Goal: Task Accomplishment & Management: Use online tool/utility

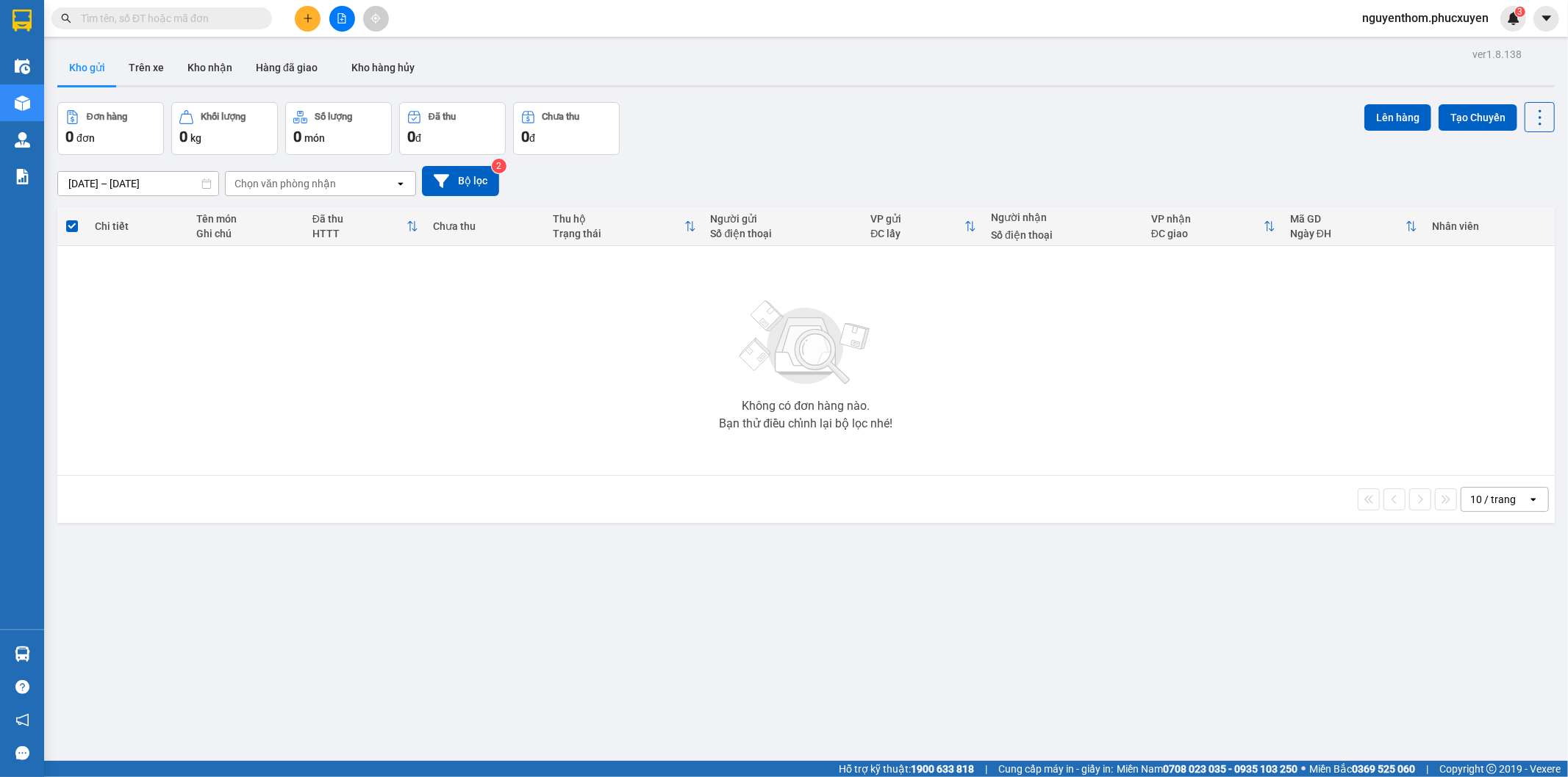
click at [304, 15] on icon "plus" at bounding box center [308, 18] width 11 height 11
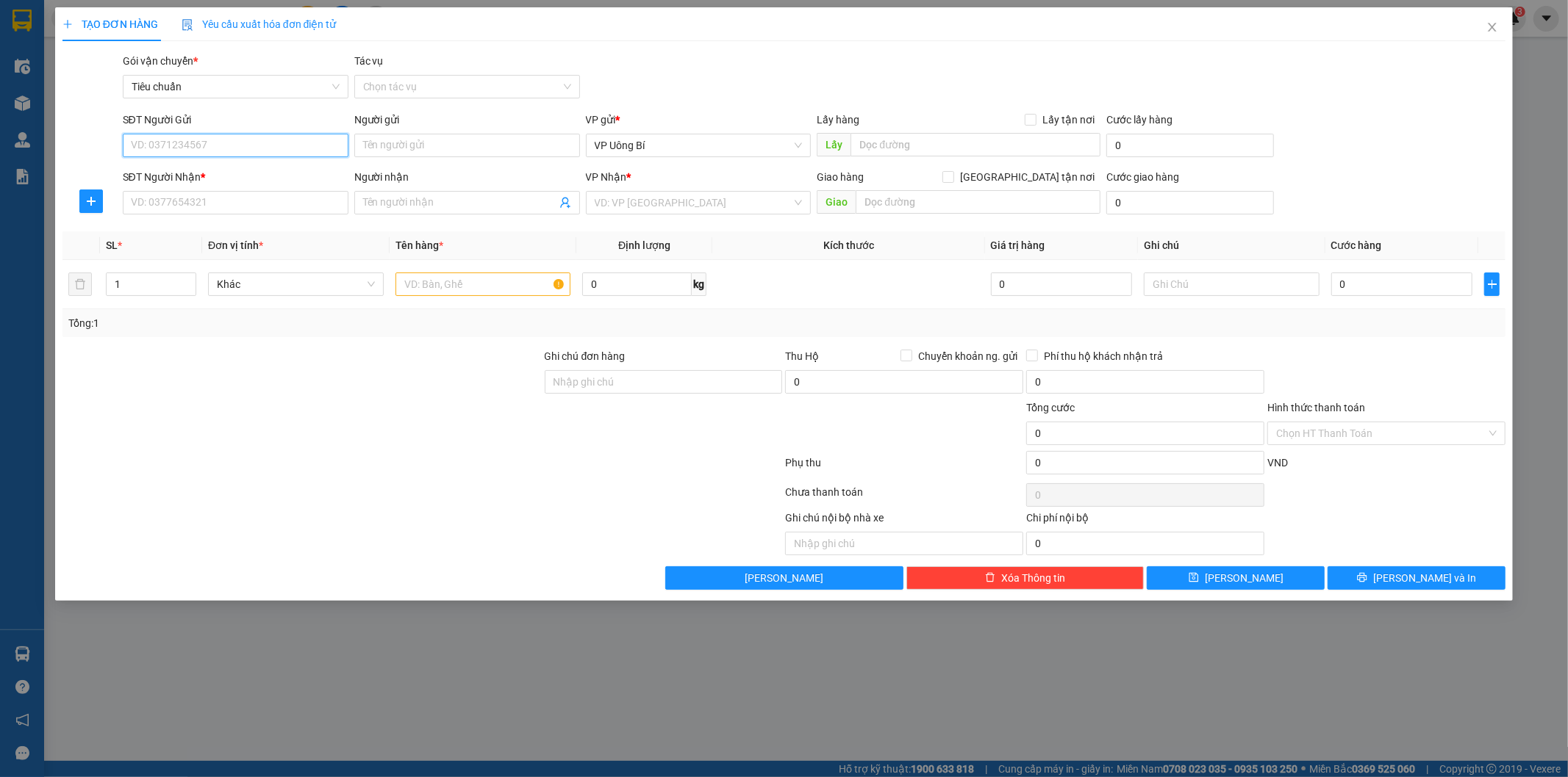
click at [312, 142] on input "SĐT Người Gửi" at bounding box center [235, 145] width 226 height 24
click at [233, 174] on div "0385980174 - NHA KHOA HỮU NHIỆM" at bounding box center [235, 175] width 208 height 16
type input "0385980174"
type input "NHA KHOA HỮU NHIỆM"
type input "0385980174"
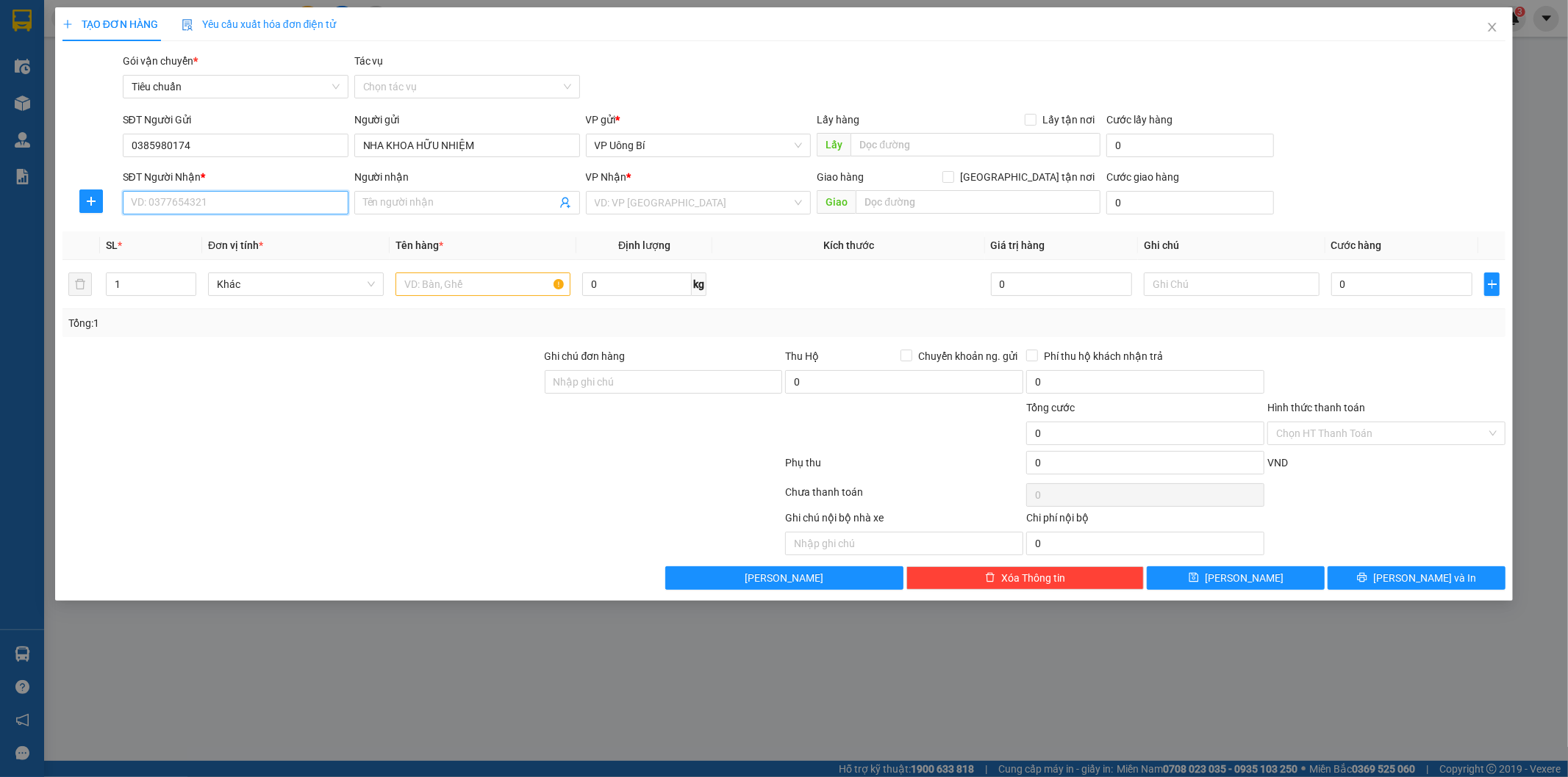
click at [252, 199] on input "SĐT Người Nhận *" at bounding box center [235, 203] width 226 height 24
click at [251, 232] on div "02437761268 - [PERSON_NAME]/0968166300" at bounding box center [239, 232] width 214 height 16
type input "02437761268"
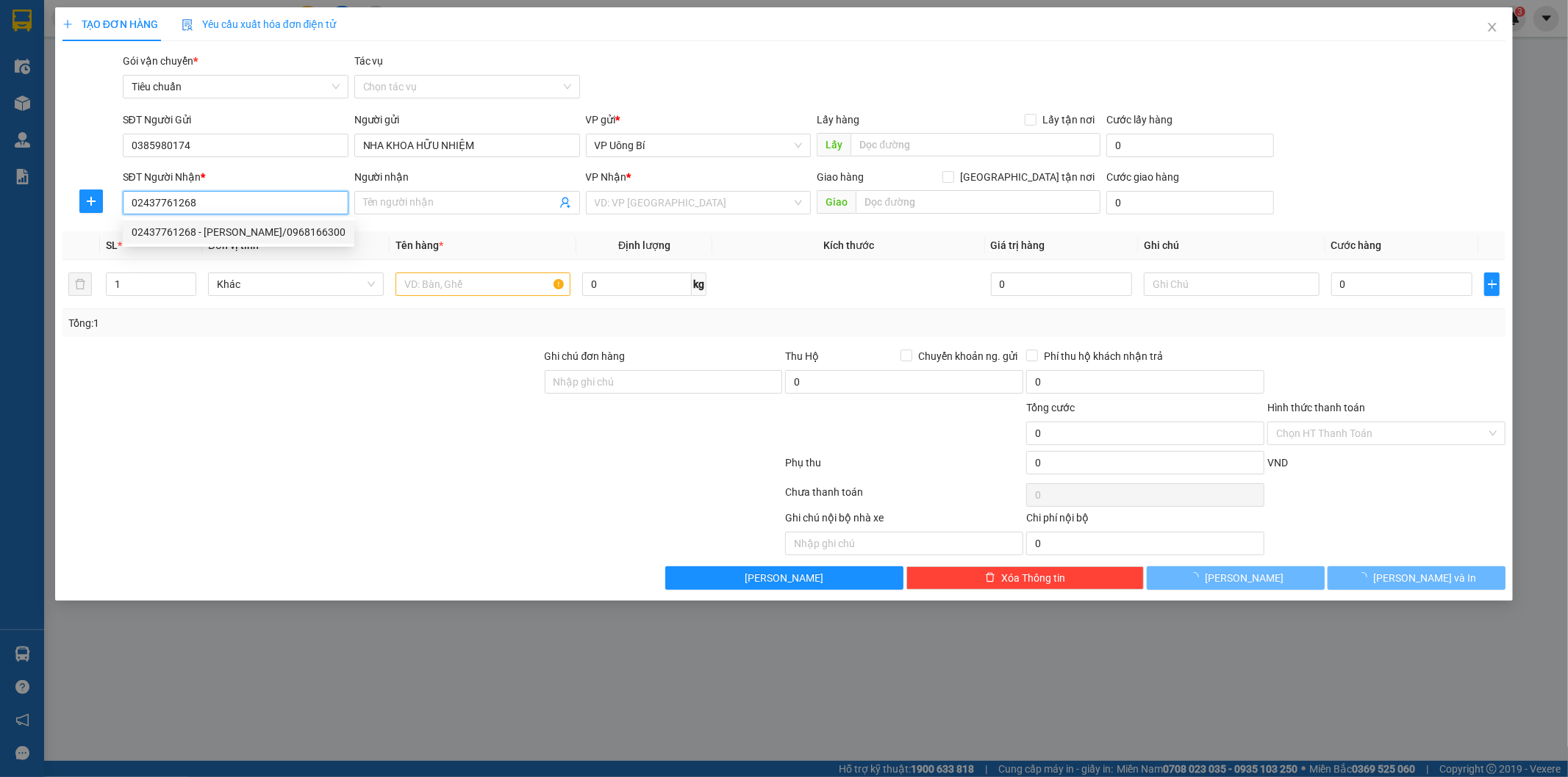
type input "[PERSON_NAME]/0968166300"
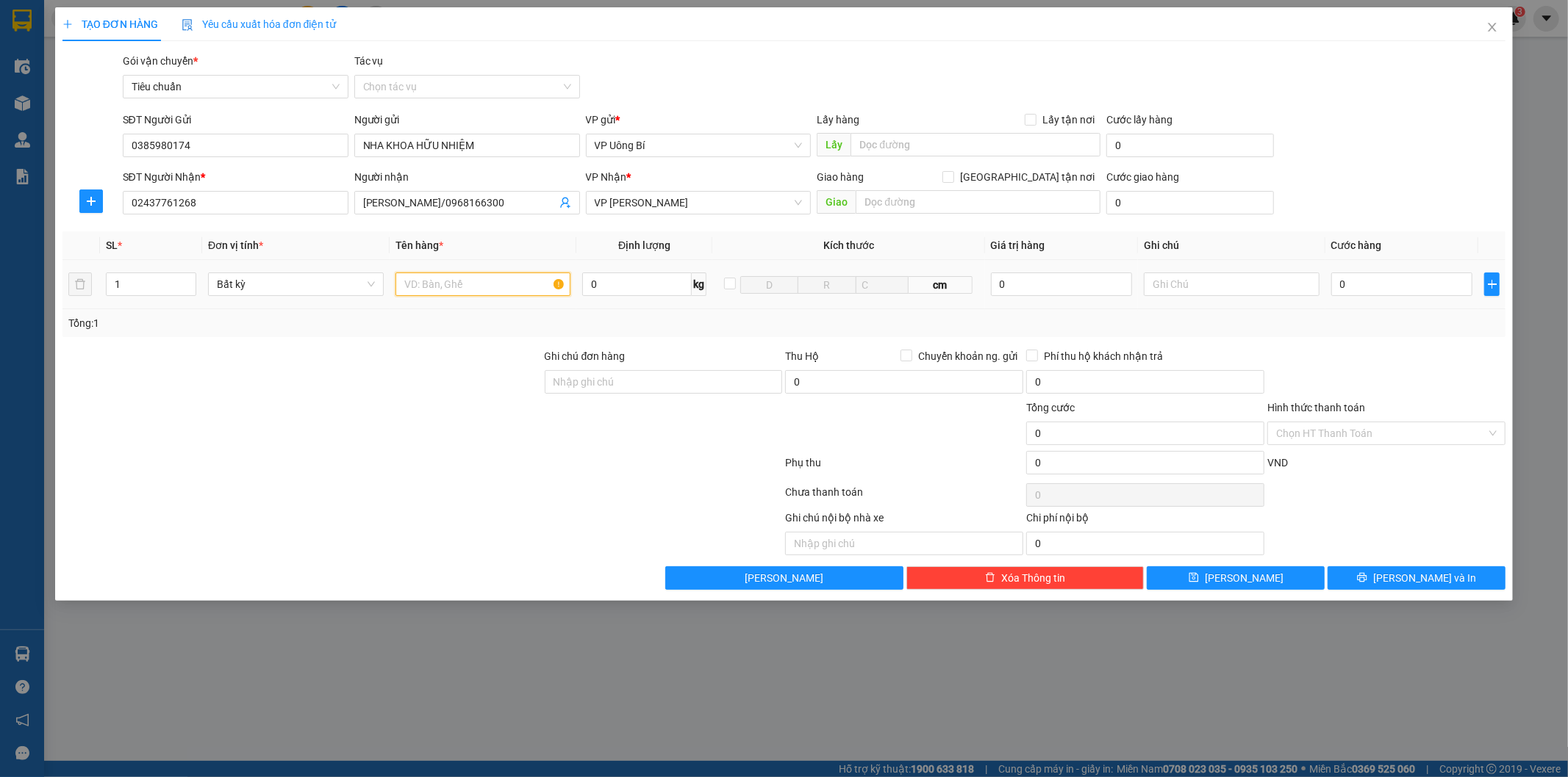
click at [476, 284] on input "text" at bounding box center [483, 284] width 175 height 24
type input "mẫu r"
click at [1350, 288] on input "0" at bounding box center [1401, 284] width 141 height 24
type input "3"
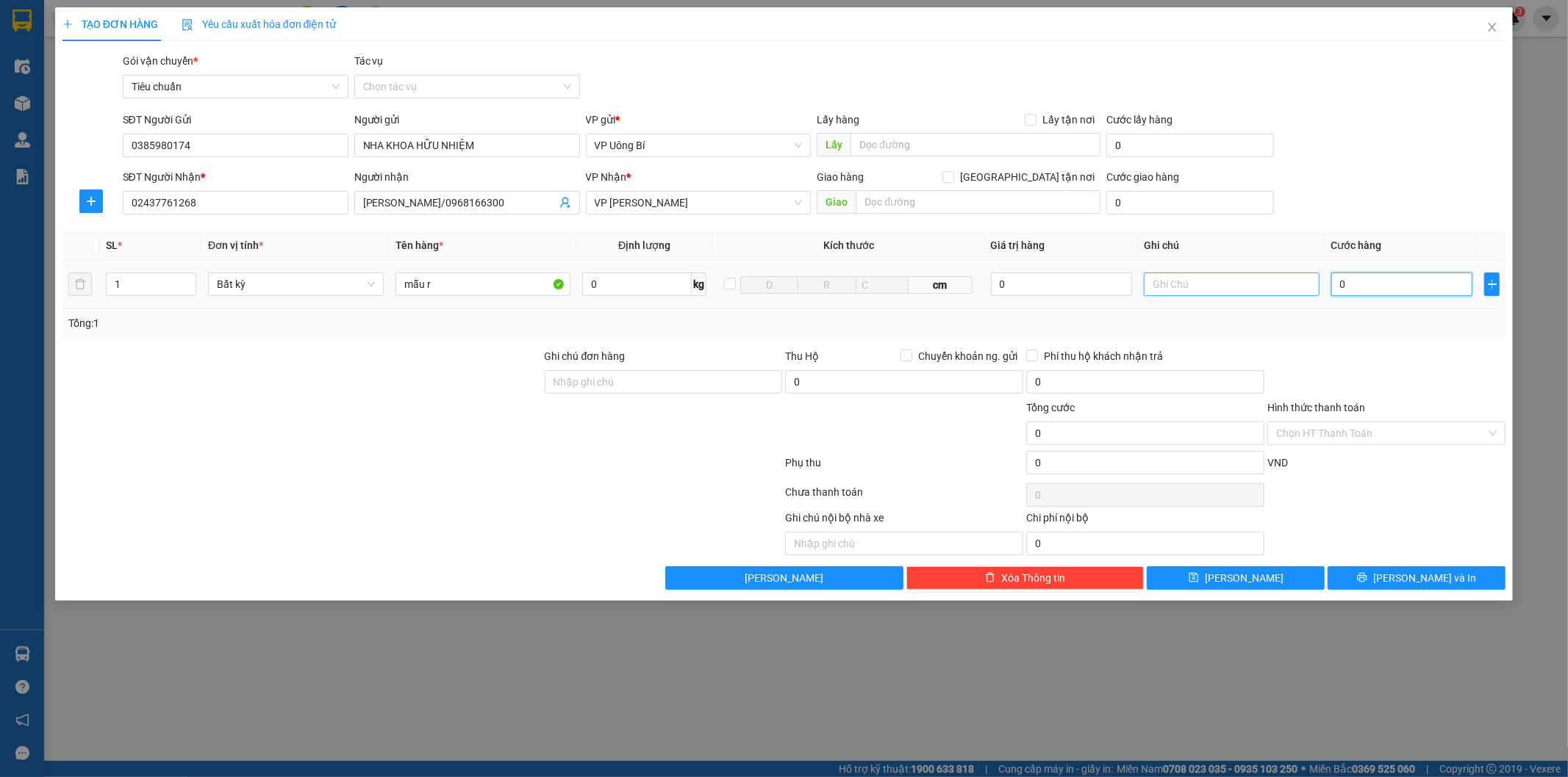
type input "3"
type input "30"
type input "30.000"
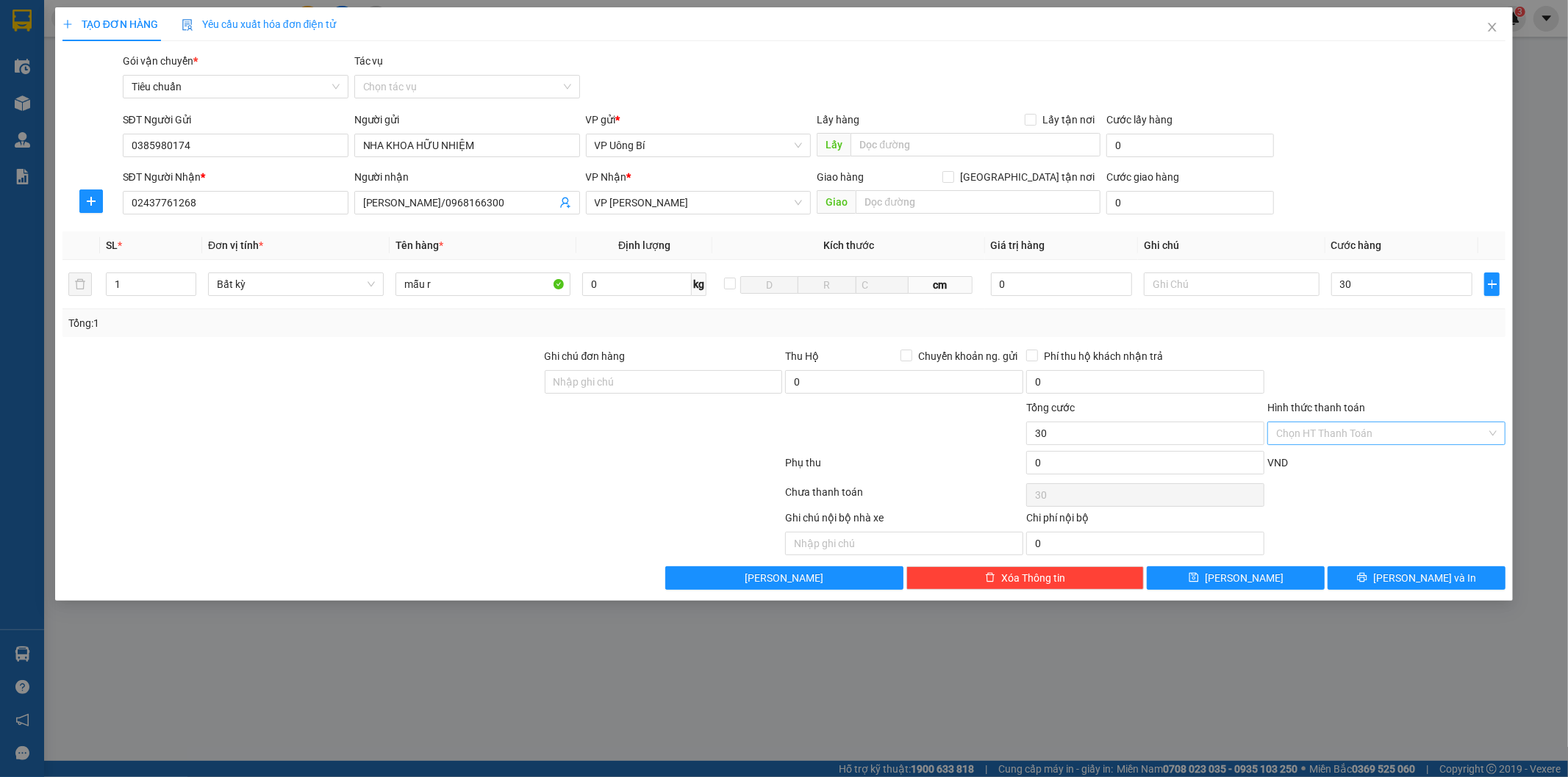
type input "30.000"
click at [1353, 431] on input "Hình thức thanh toán" at bounding box center [1381, 433] width 211 height 22
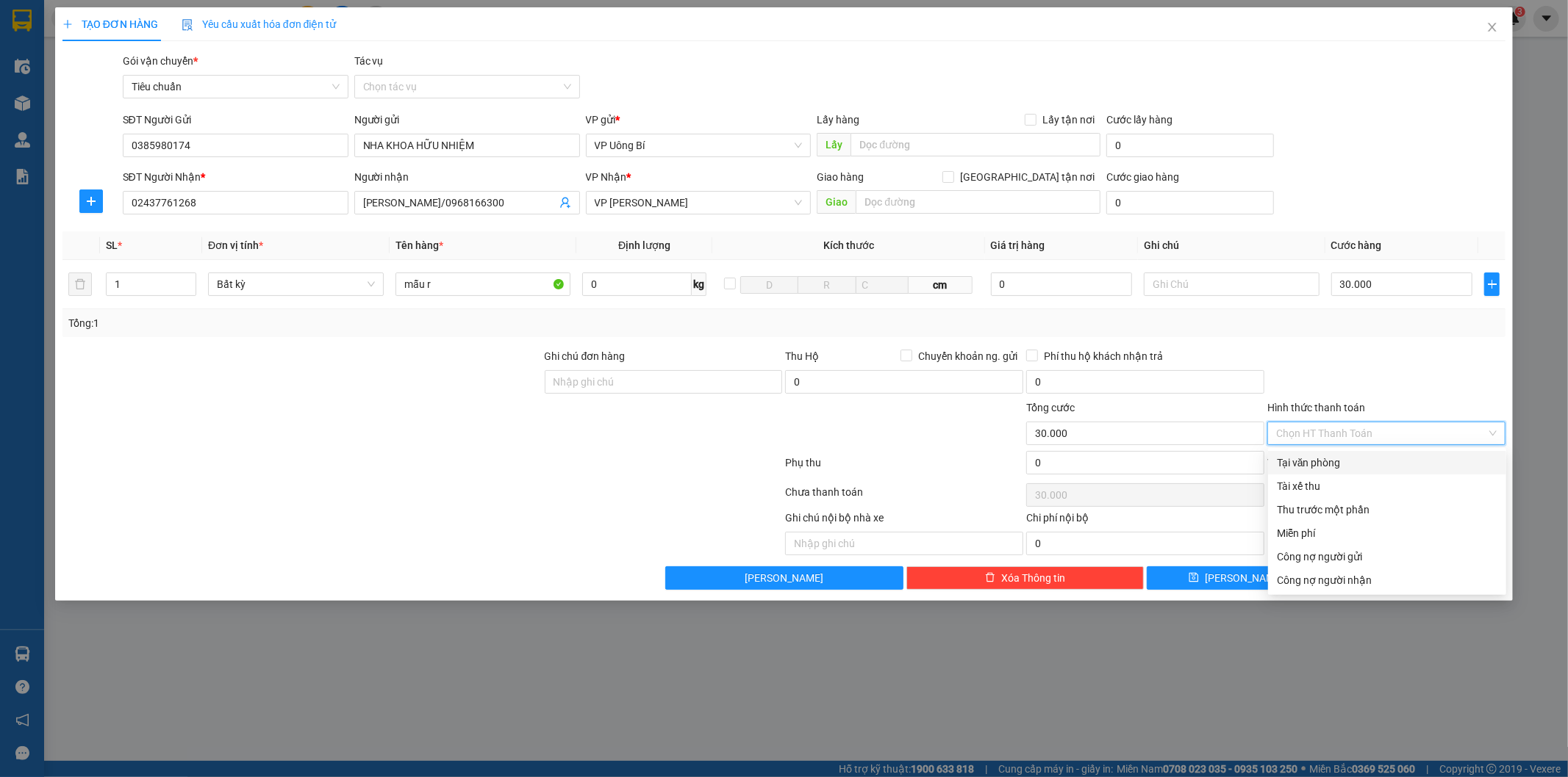
click at [1349, 464] on div "Tại văn phòng" at bounding box center [1386, 463] width 220 height 16
type input "0"
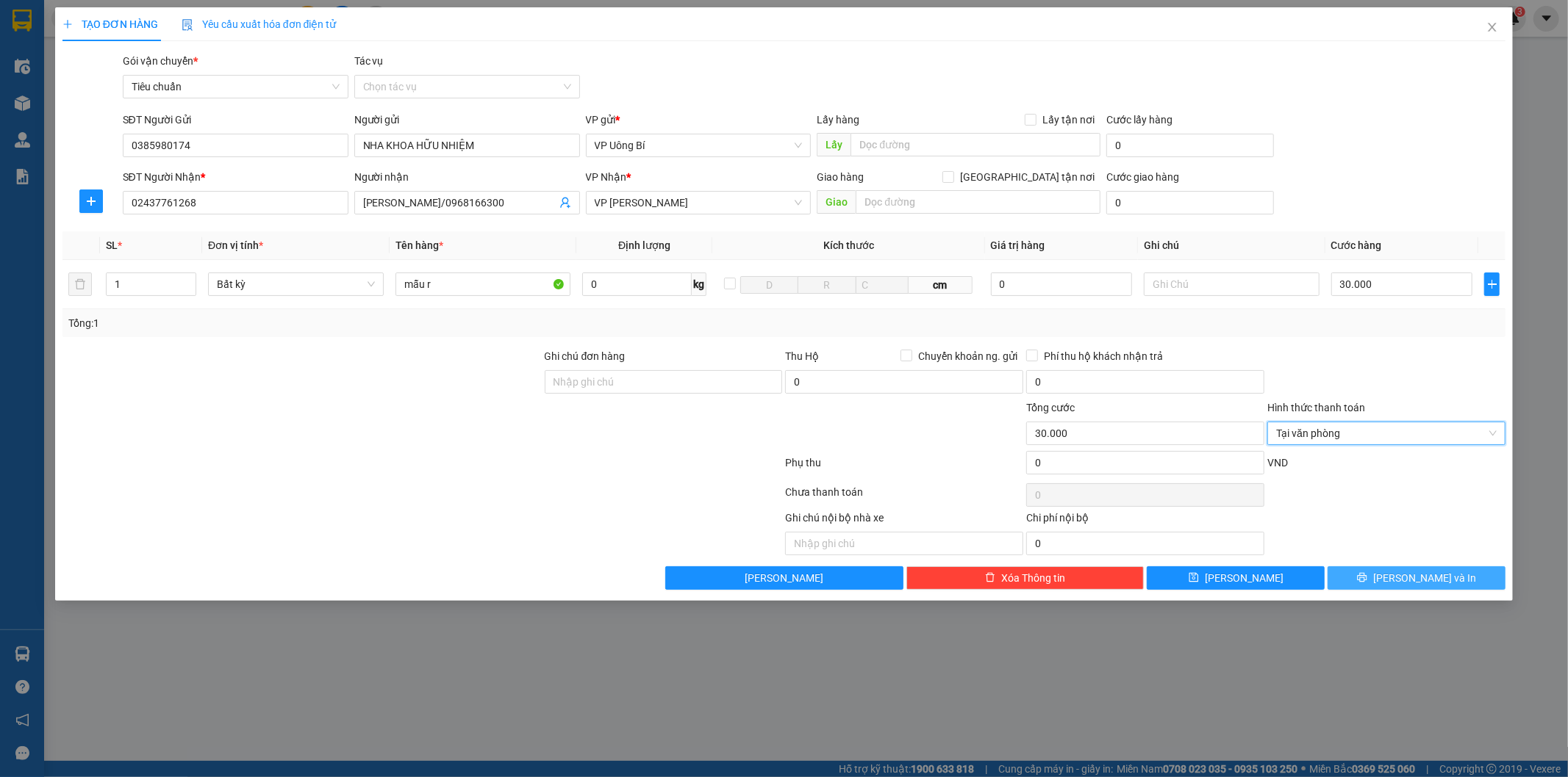
click at [1367, 577] on icon "printer" at bounding box center [1362, 578] width 11 height 11
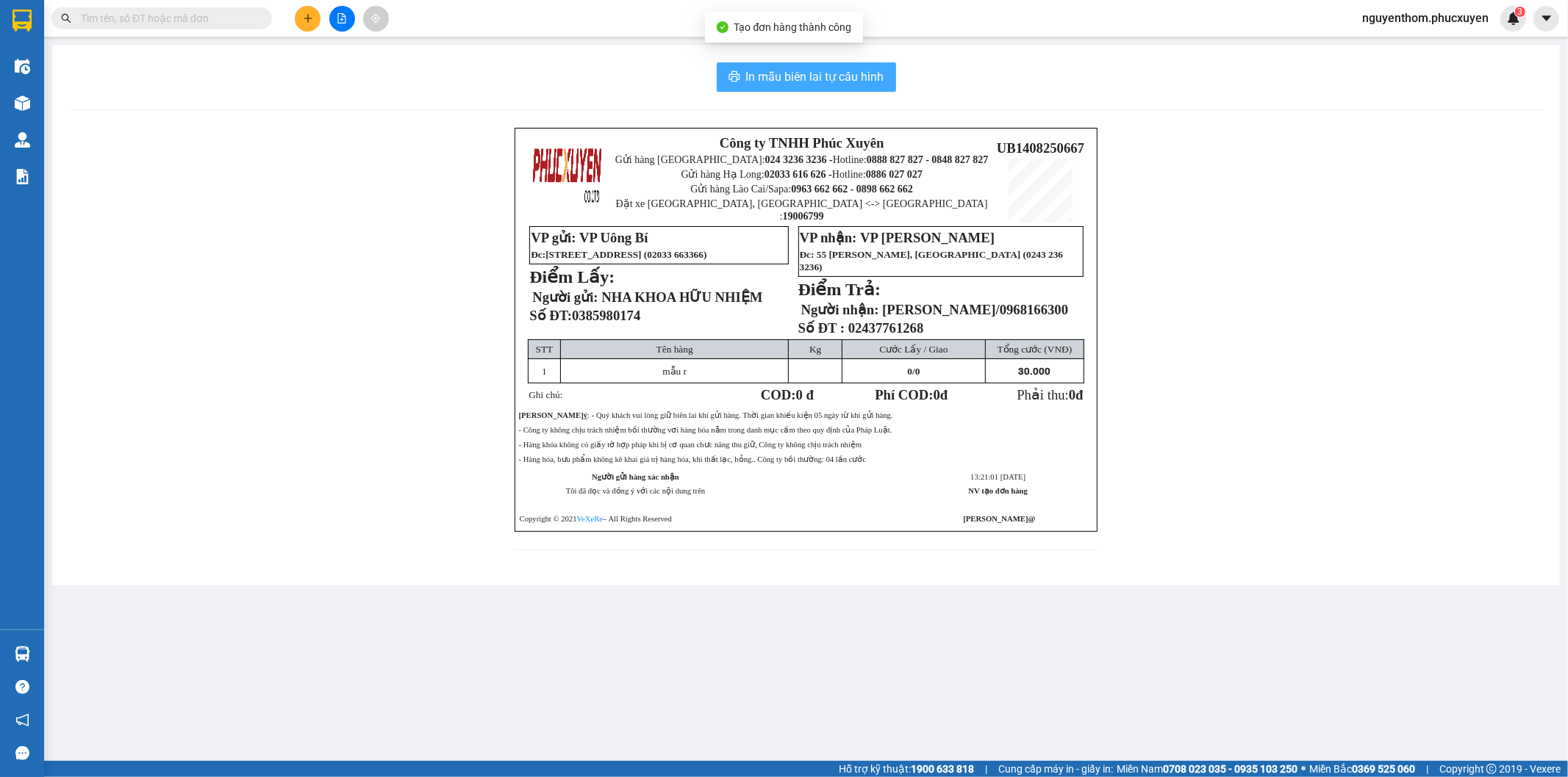
click at [791, 78] on span "In mẫu biên lai tự cấu hình" at bounding box center [814, 76] width 138 height 18
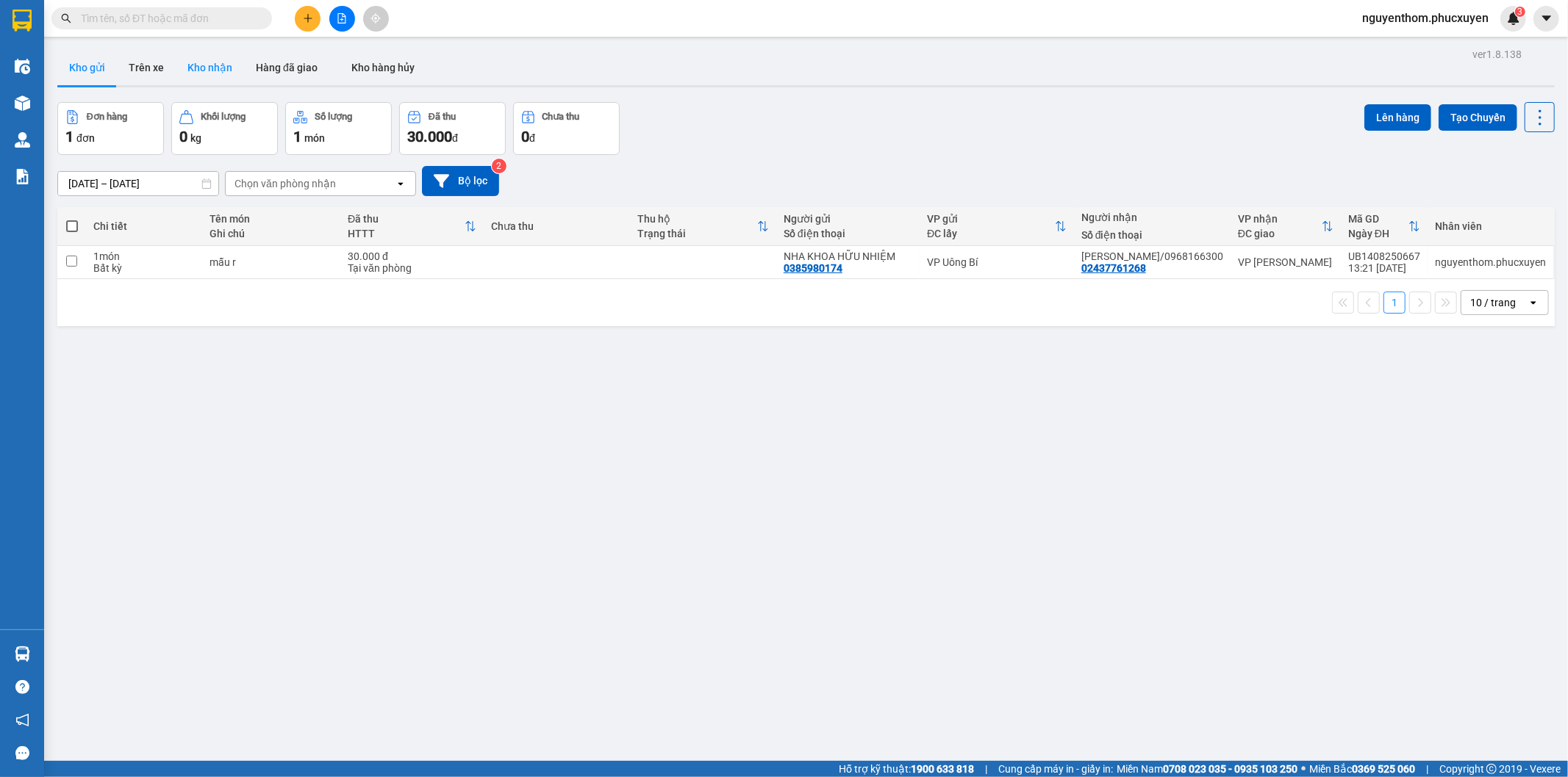
click at [222, 68] on button "Kho nhận" at bounding box center [210, 68] width 68 height 35
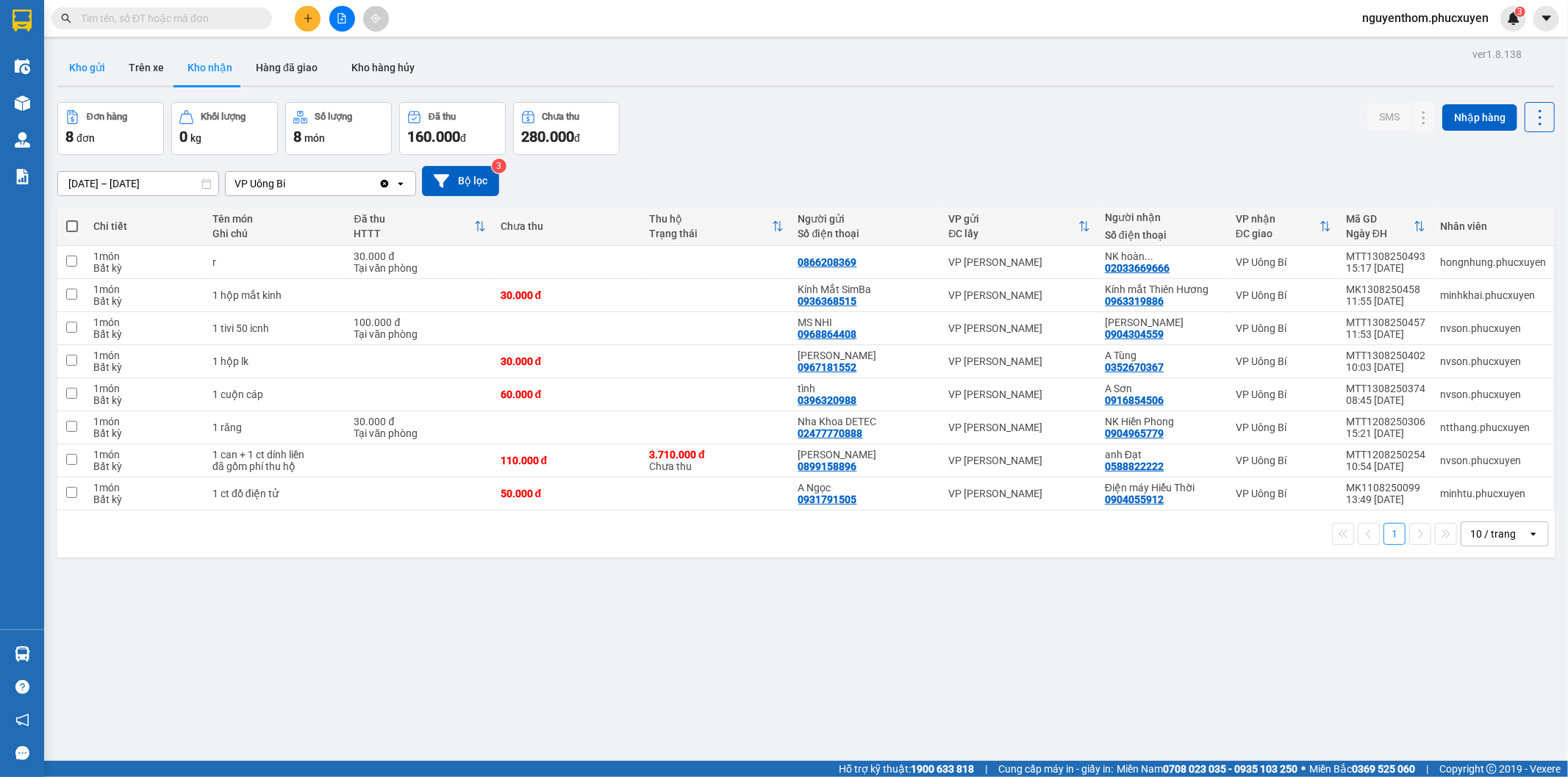
click at [96, 70] on button "Kho gửi" at bounding box center [87, 68] width 60 height 35
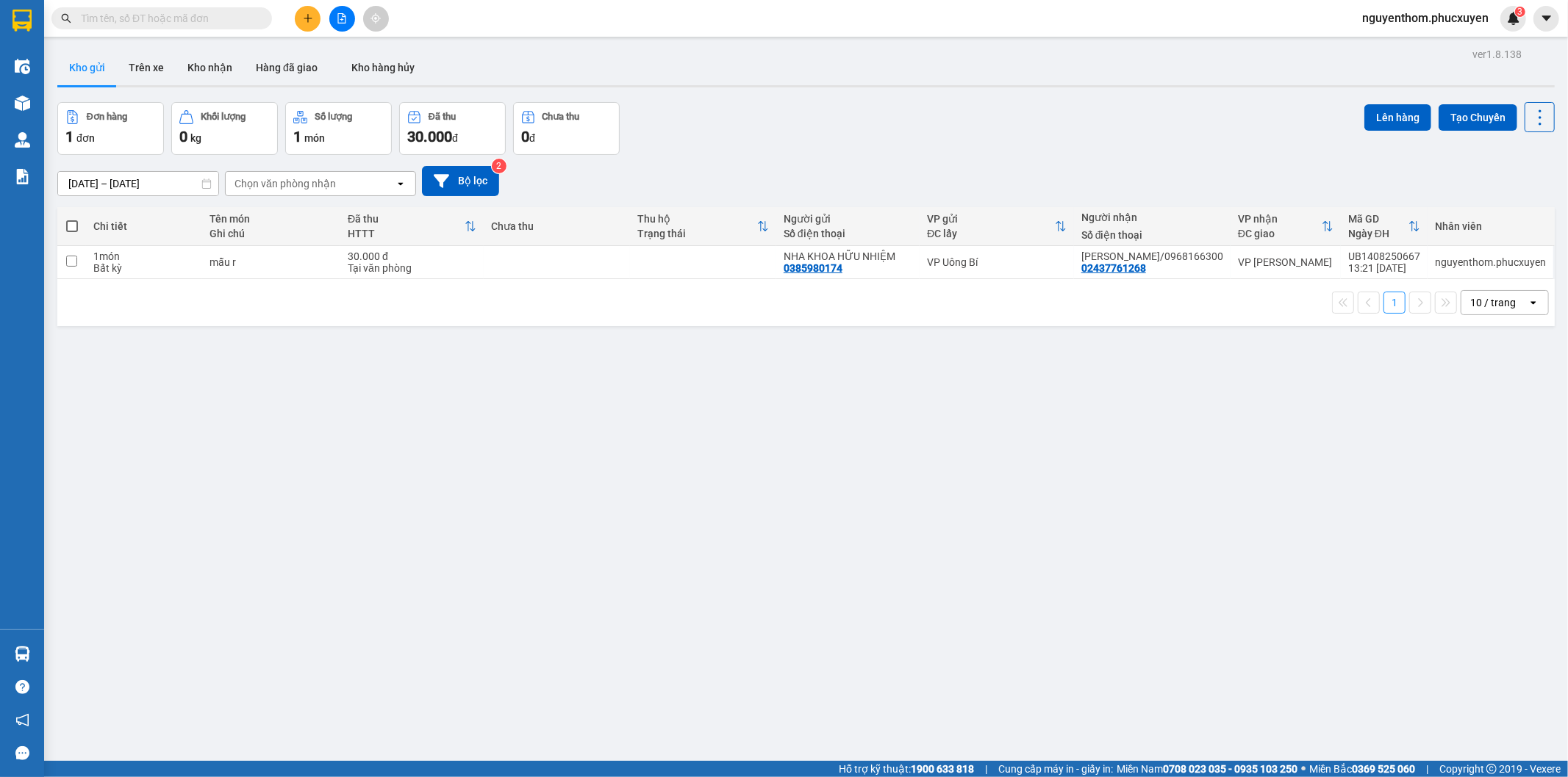
drag, startPoint x: 727, startPoint y: 140, endPoint x: 740, endPoint y: 141, distance: 13.0
click at [734, 140] on div "Đơn hàng 1 đơn Khối lượng 0 kg Số lượng 1 món Đã thu 30.000 đ Chưa thu 0 đ Lên …" at bounding box center [805, 128] width 1497 height 53
click at [312, 10] on button at bounding box center [307, 18] width 25 height 25
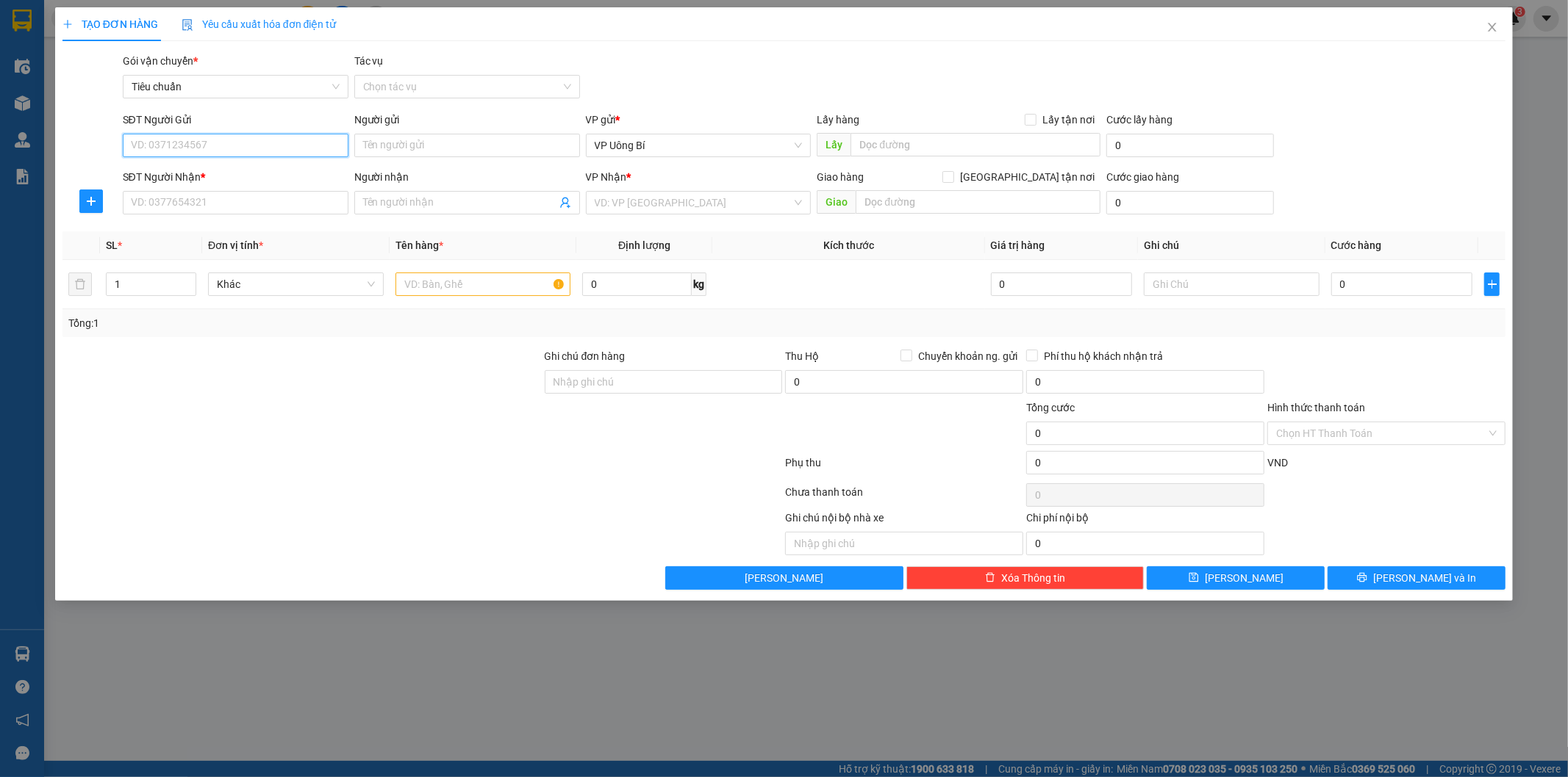
click at [265, 148] on input "SĐT Người Gửi" at bounding box center [235, 145] width 226 height 24
paste input "0345462177"
type input "0345462177"
click at [428, 146] on input "Người gửi" at bounding box center [467, 145] width 226 height 24
paste input "[PERSON_NAME]"
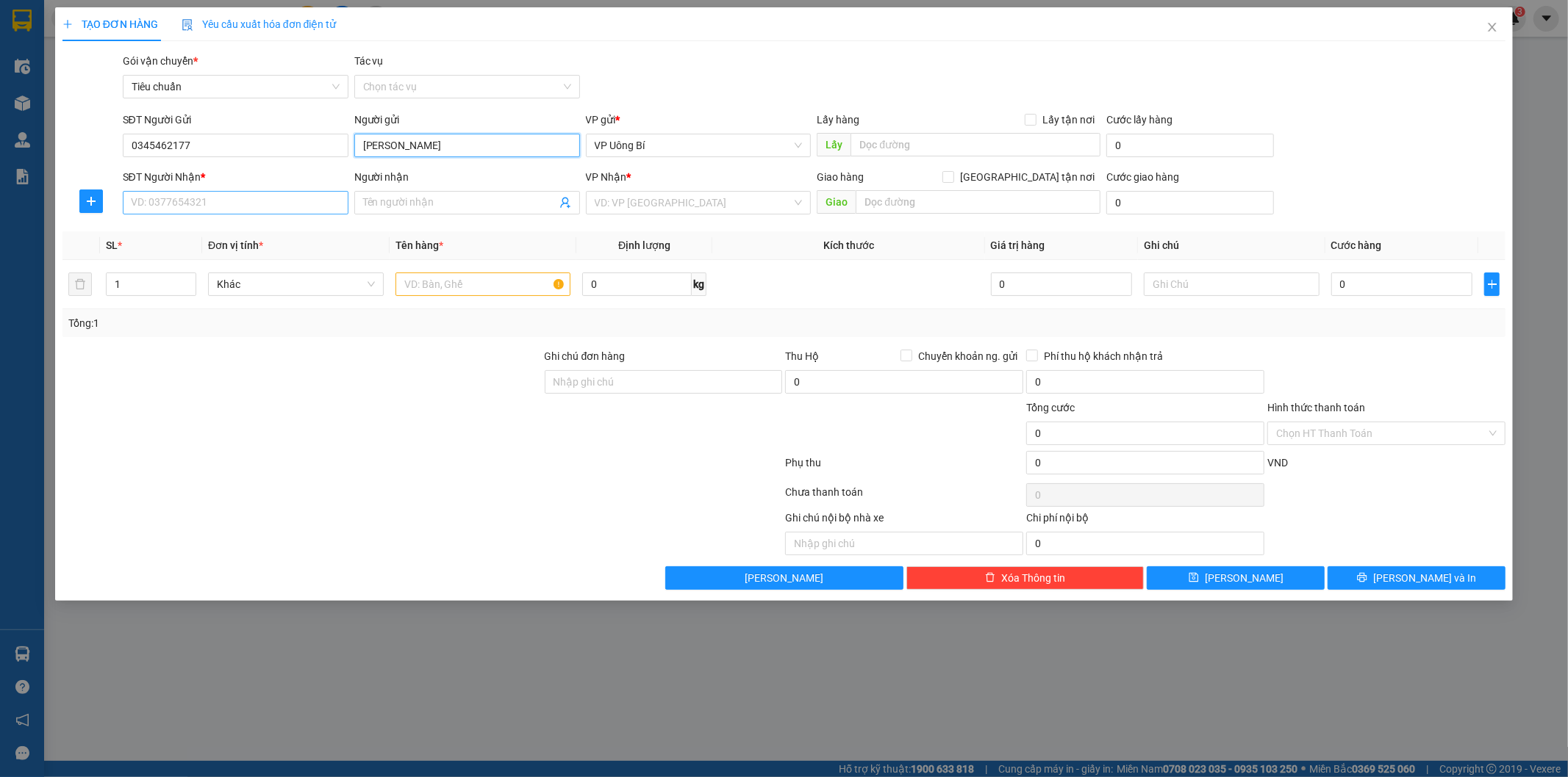
type input "[PERSON_NAME]"
click at [310, 203] on input "SĐT Người Nhận *" at bounding box center [235, 203] width 226 height 24
click at [288, 204] on input "SĐT Người Nhận *" at bounding box center [235, 203] width 226 height 24
paste input "0332284267"
type input "0332284267"
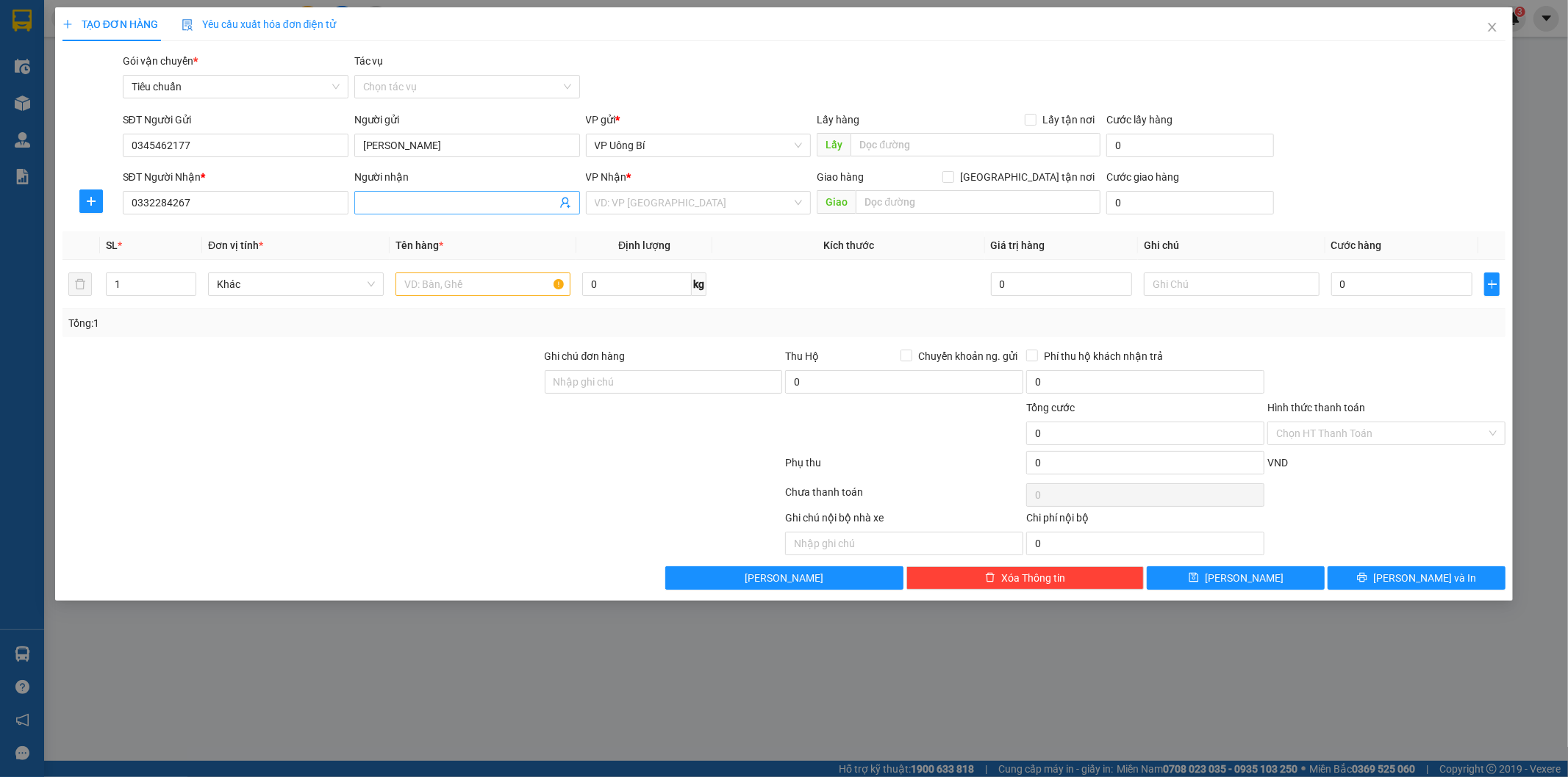
click at [401, 196] on input "Người nhận" at bounding box center [460, 203] width 193 height 16
paste input "[PERSON_NAME]"
type input "[PERSON_NAME]"
click at [684, 207] on input "search" at bounding box center [693, 203] width 197 height 22
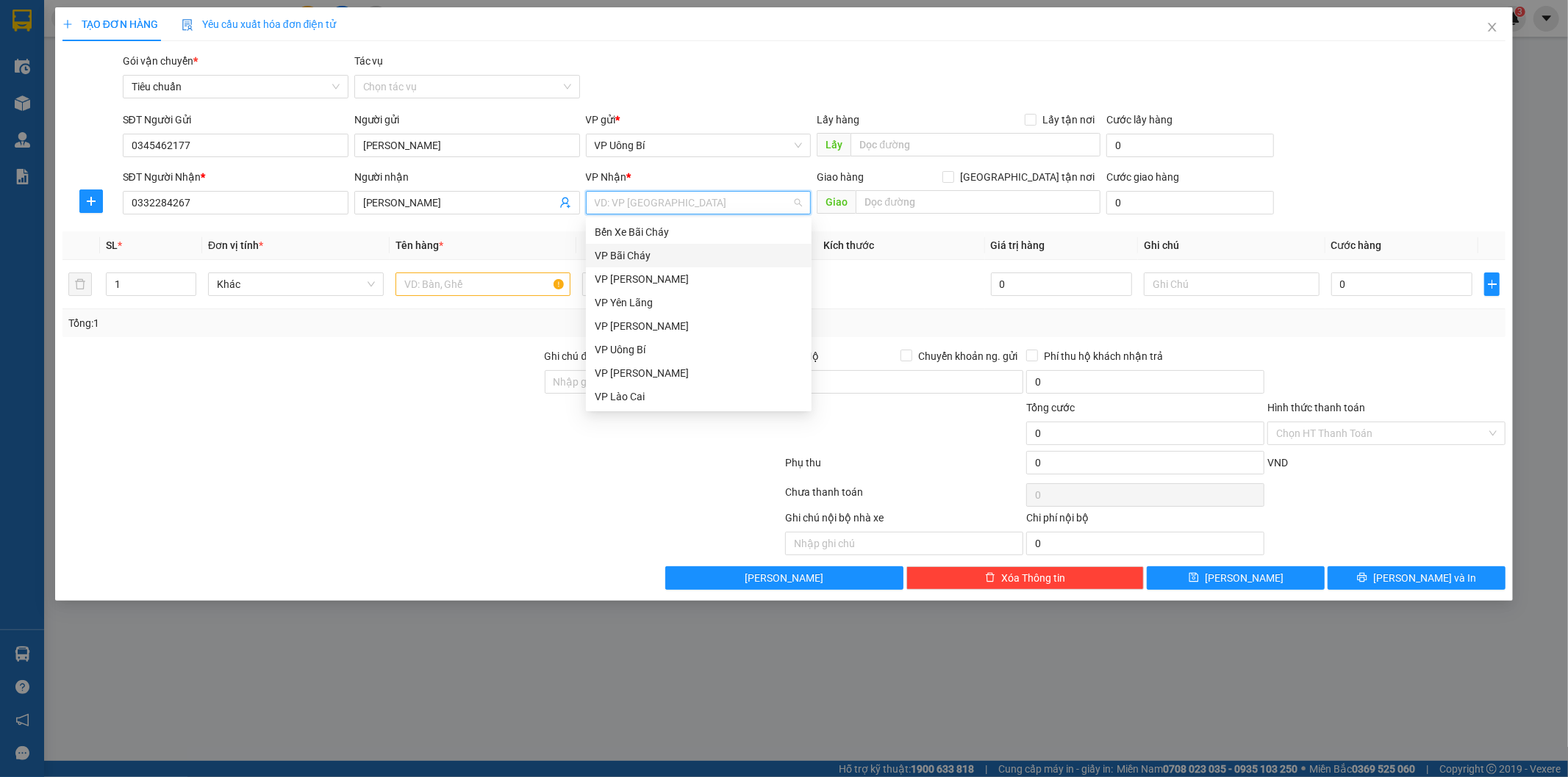
click at [448, 401] on div at bounding box center [303, 425] width 483 height 52
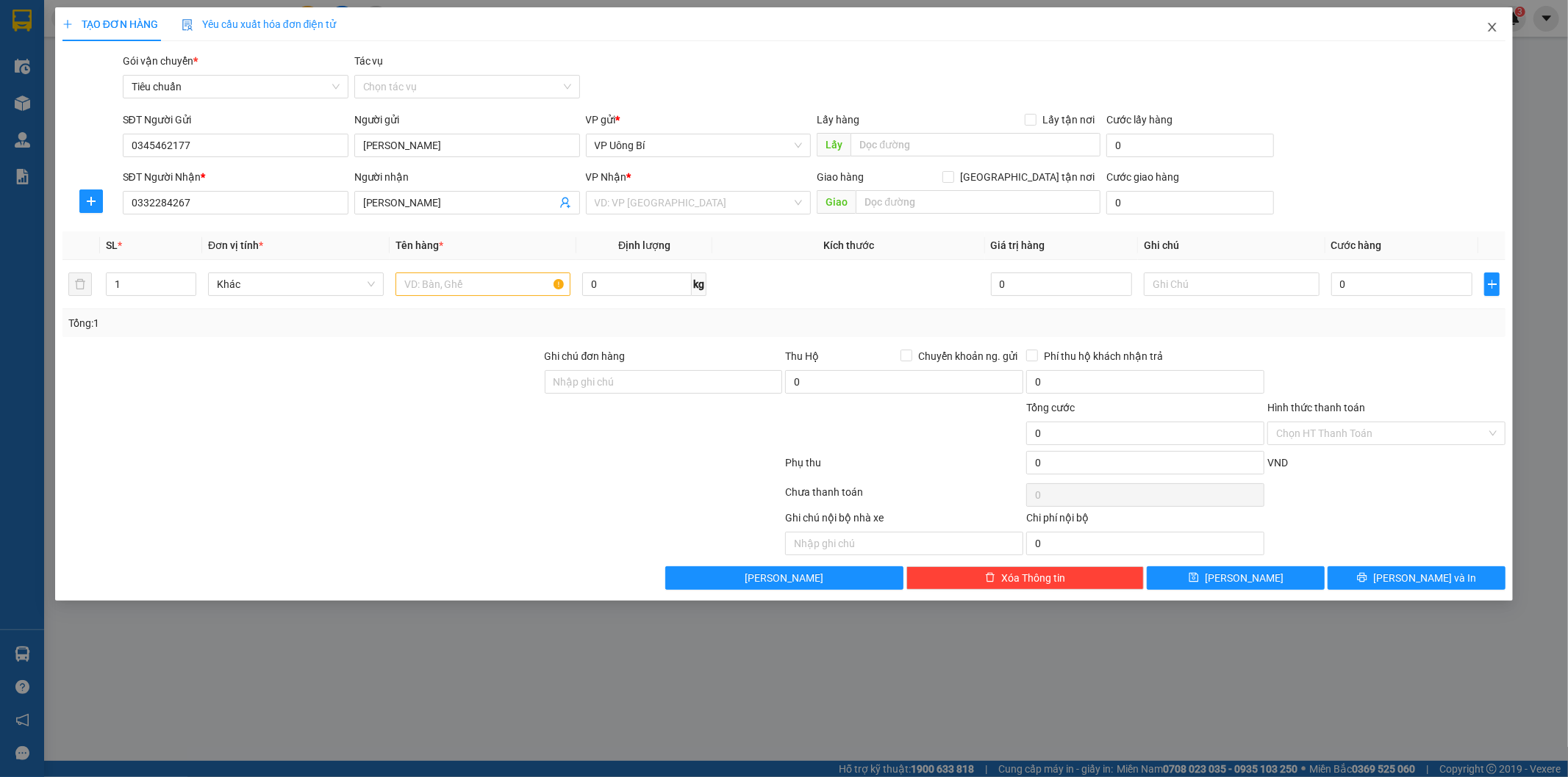
click at [1490, 26] on icon "close" at bounding box center [1492, 26] width 11 height 11
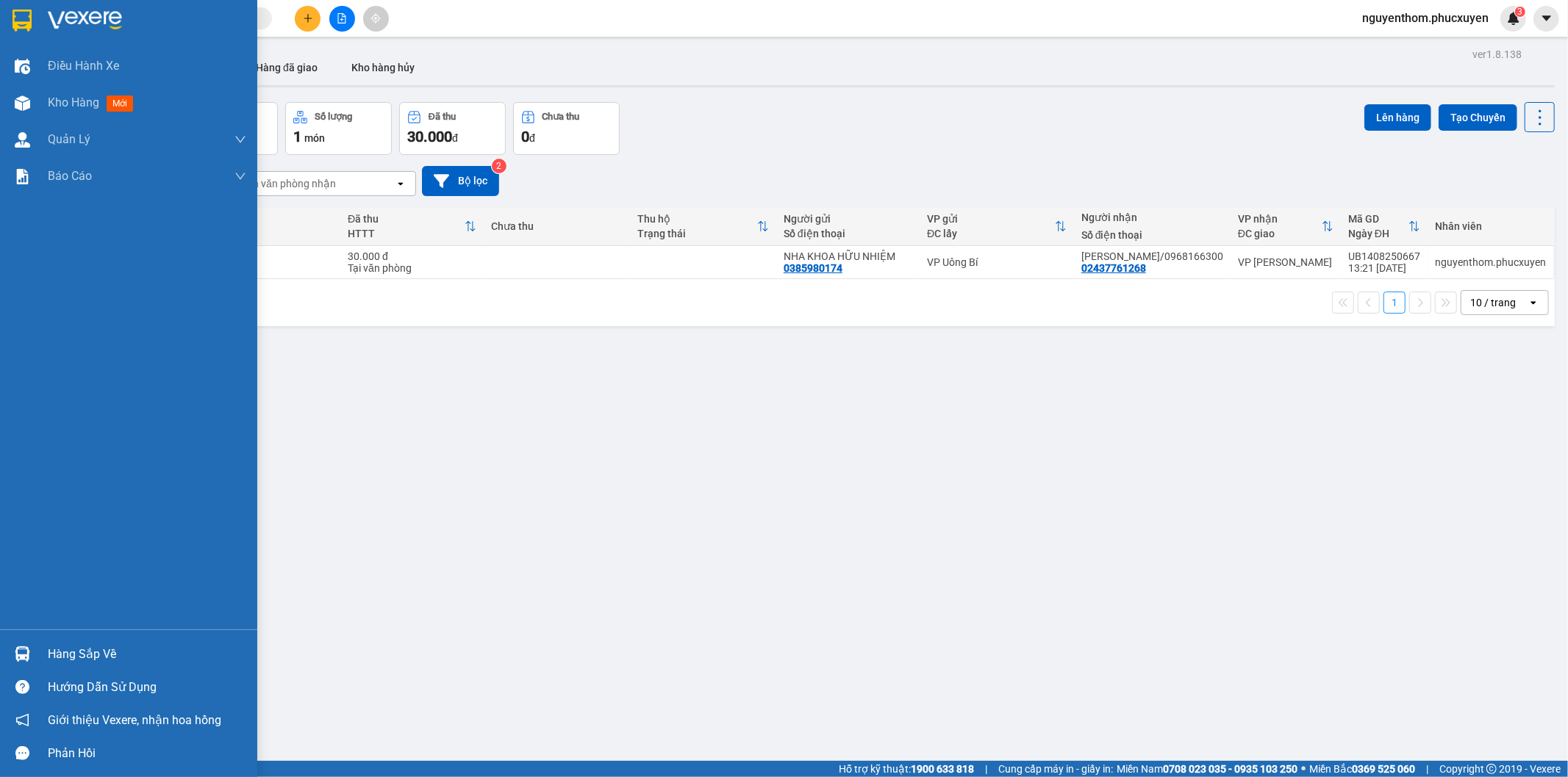
click at [23, 656] on img at bounding box center [23, 654] width 16 height 16
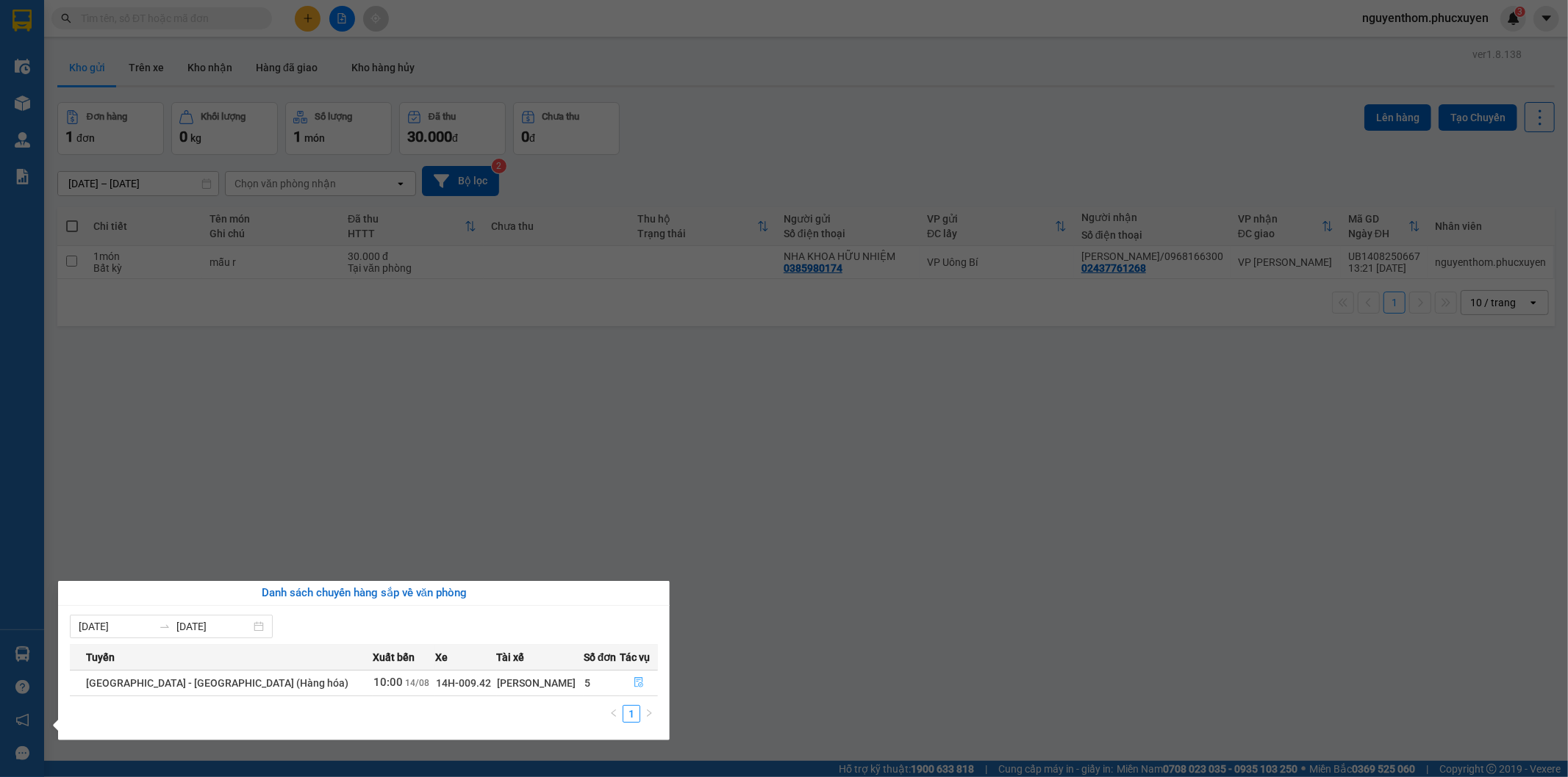
click at [634, 681] on icon "file-done" at bounding box center [639, 682] width 11 height 11
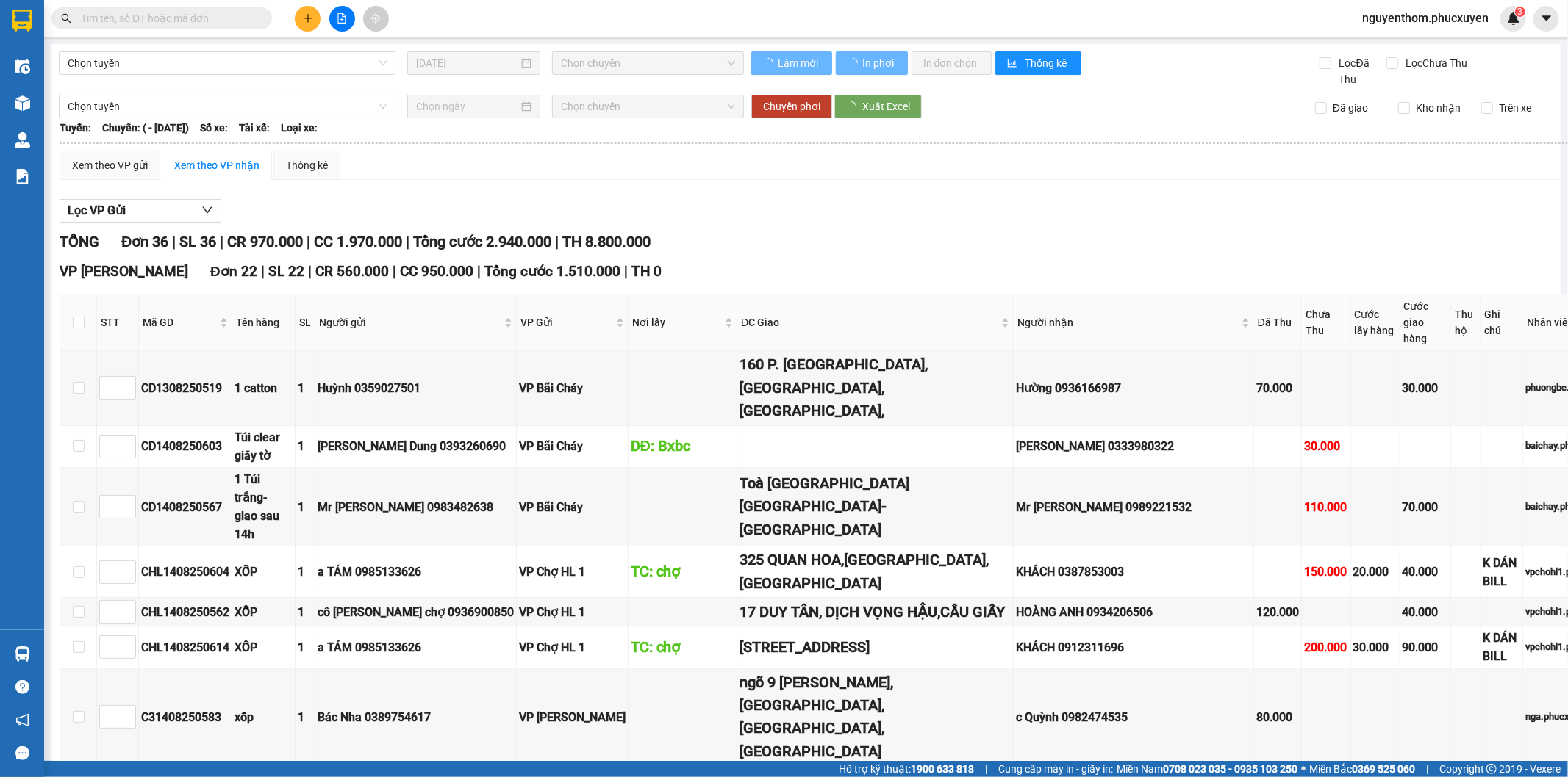
scroll to position [816, 0]
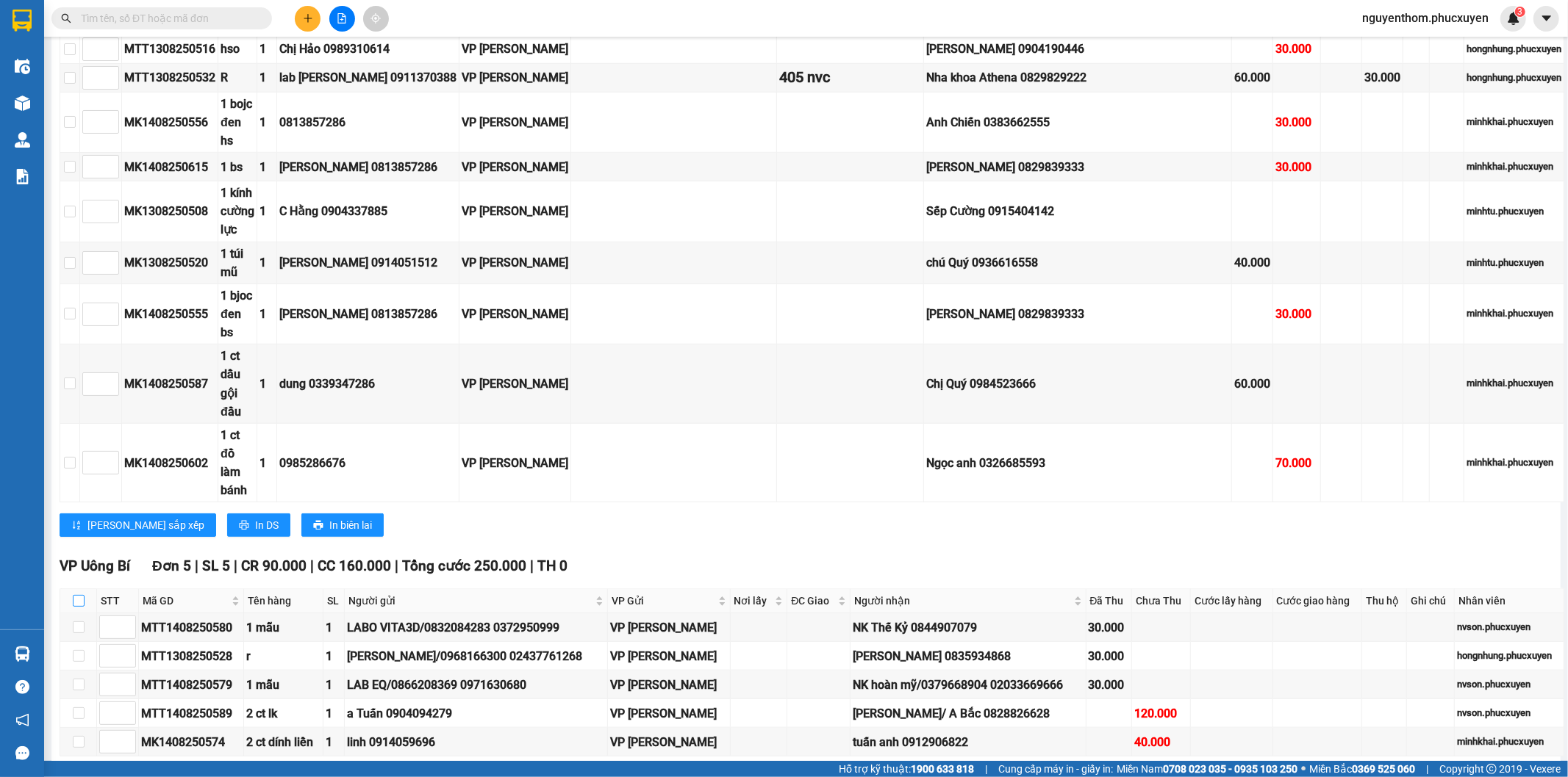
click at [75, 595] on input "checkbox" at bounding box center [78, 601] width 11 height 11
checkbox input "true"
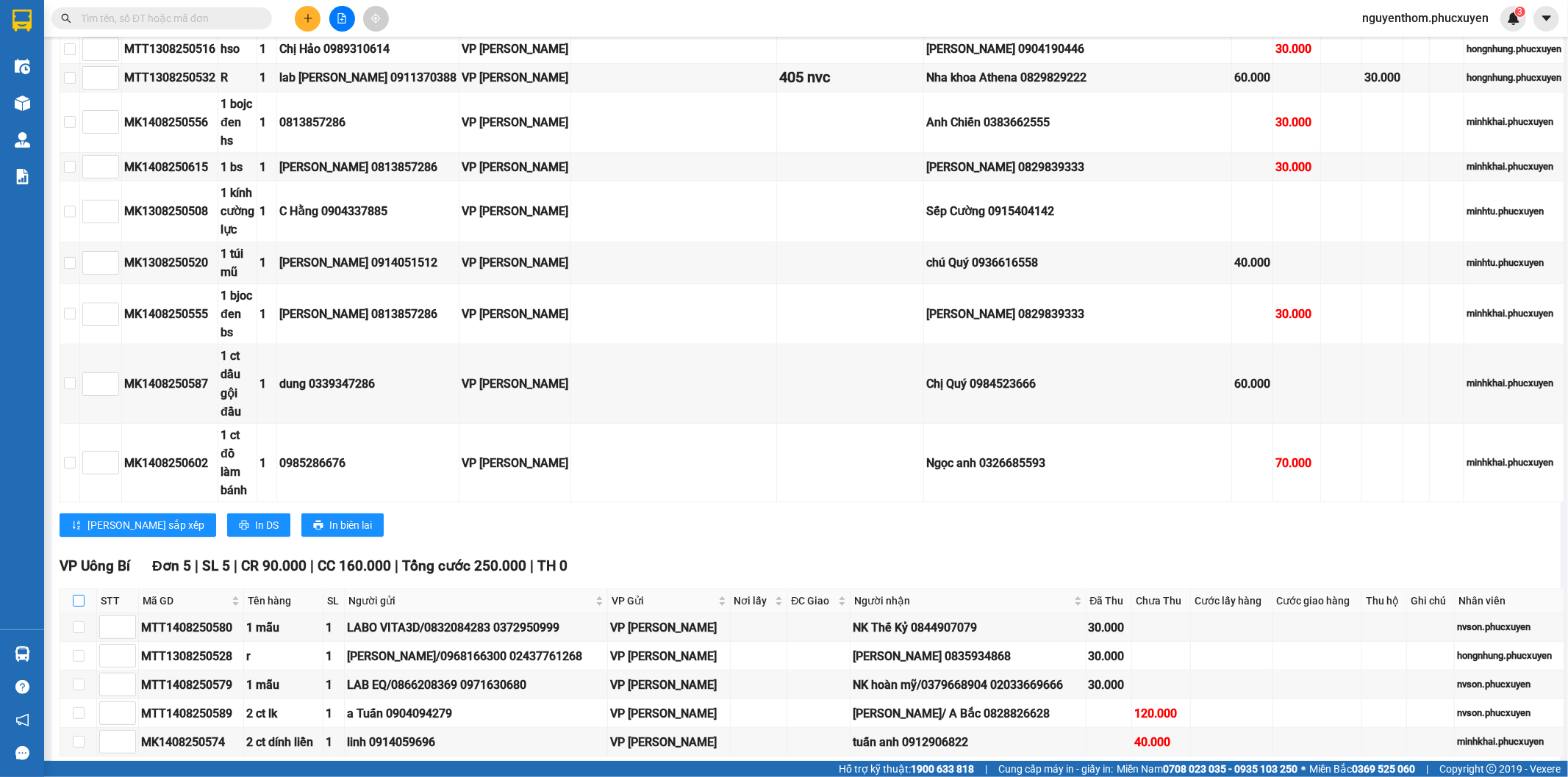
checkbox input "true"
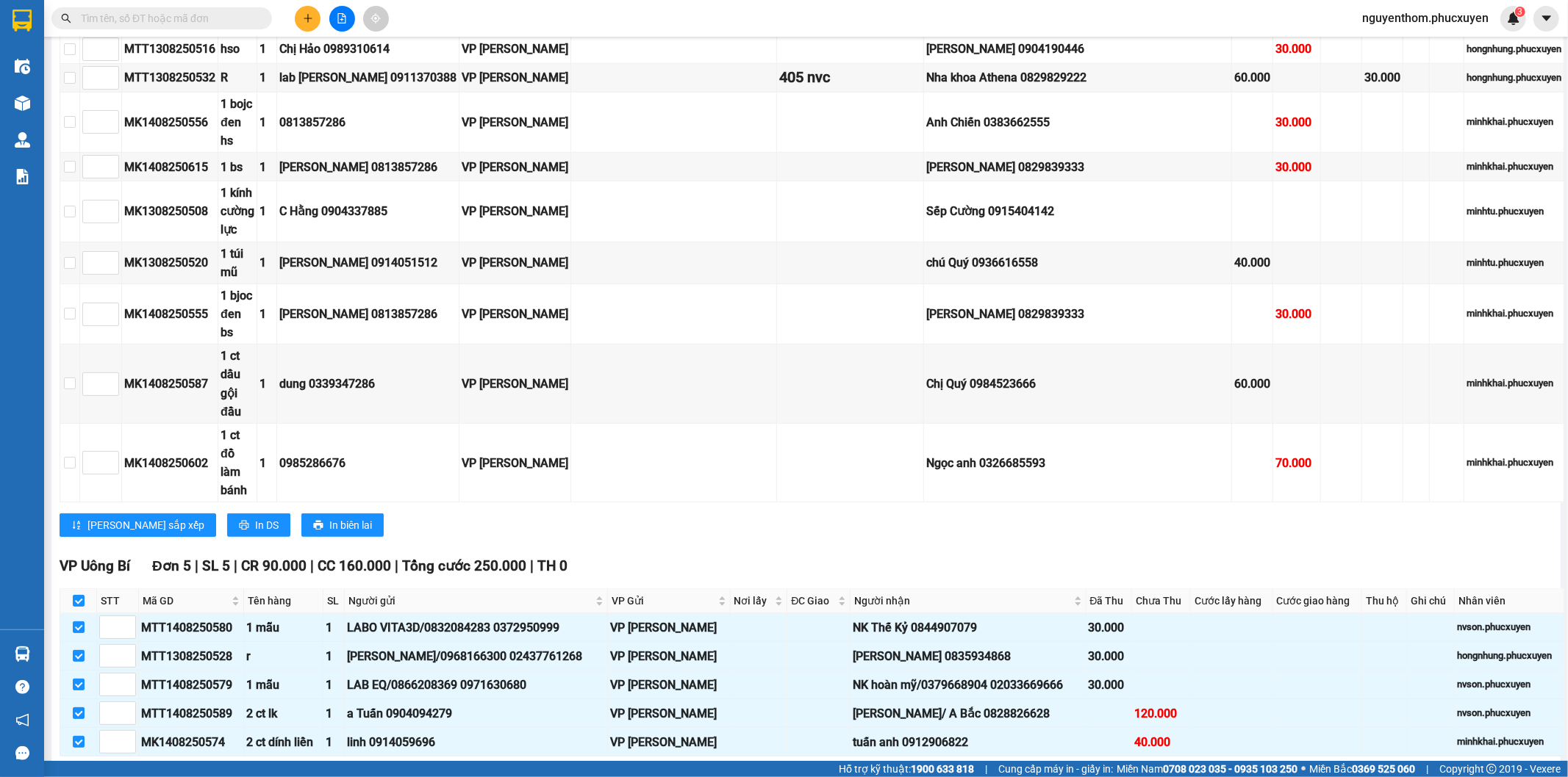
click at [255, 772] on span "Nhập kho nhận" at bounding box center [290, 780] width 71 height 16
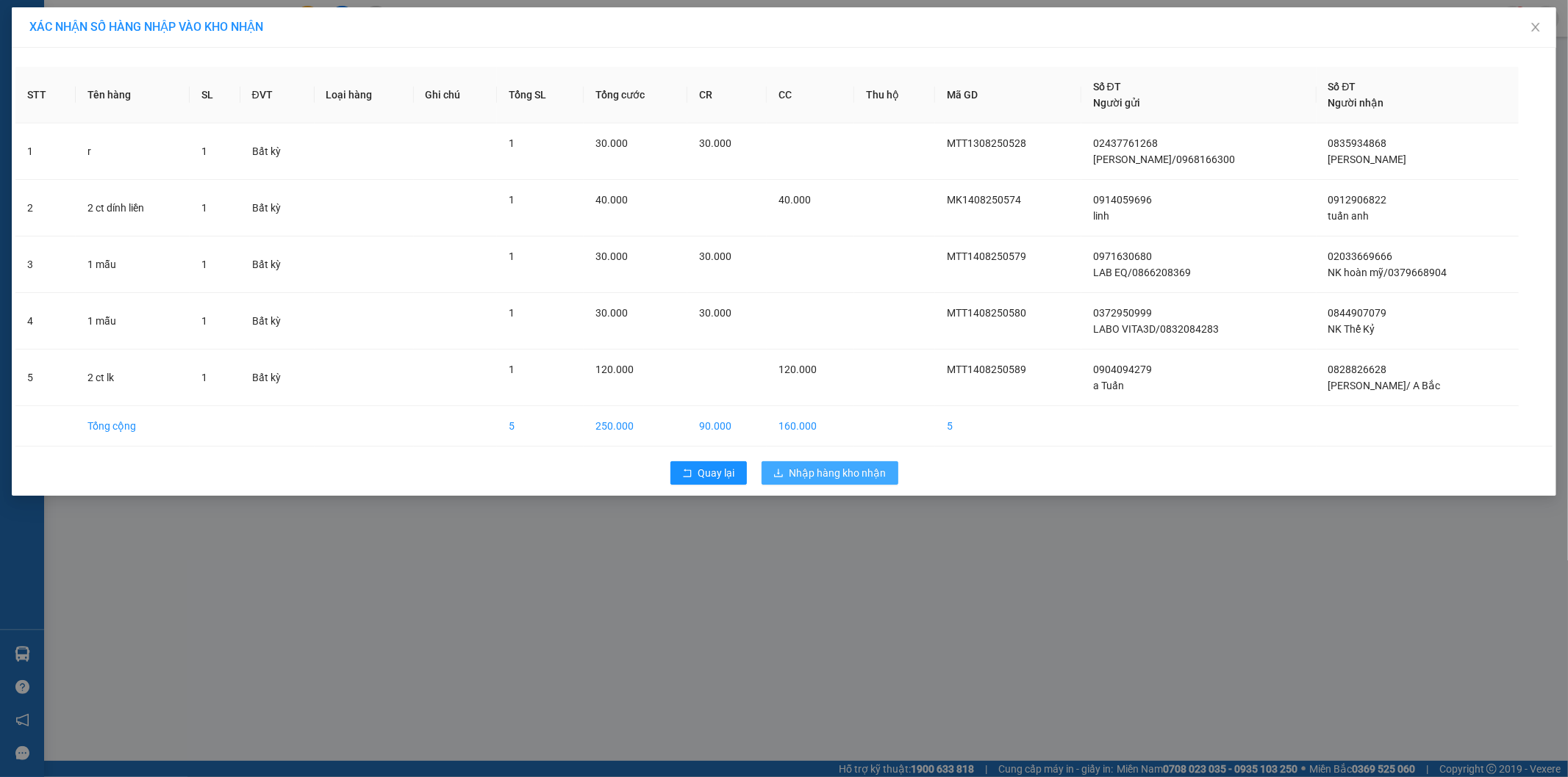
click at [839, 478] on span "Nhập hàng kho nhận" at bounding box center [838, 473] width 97 height 16
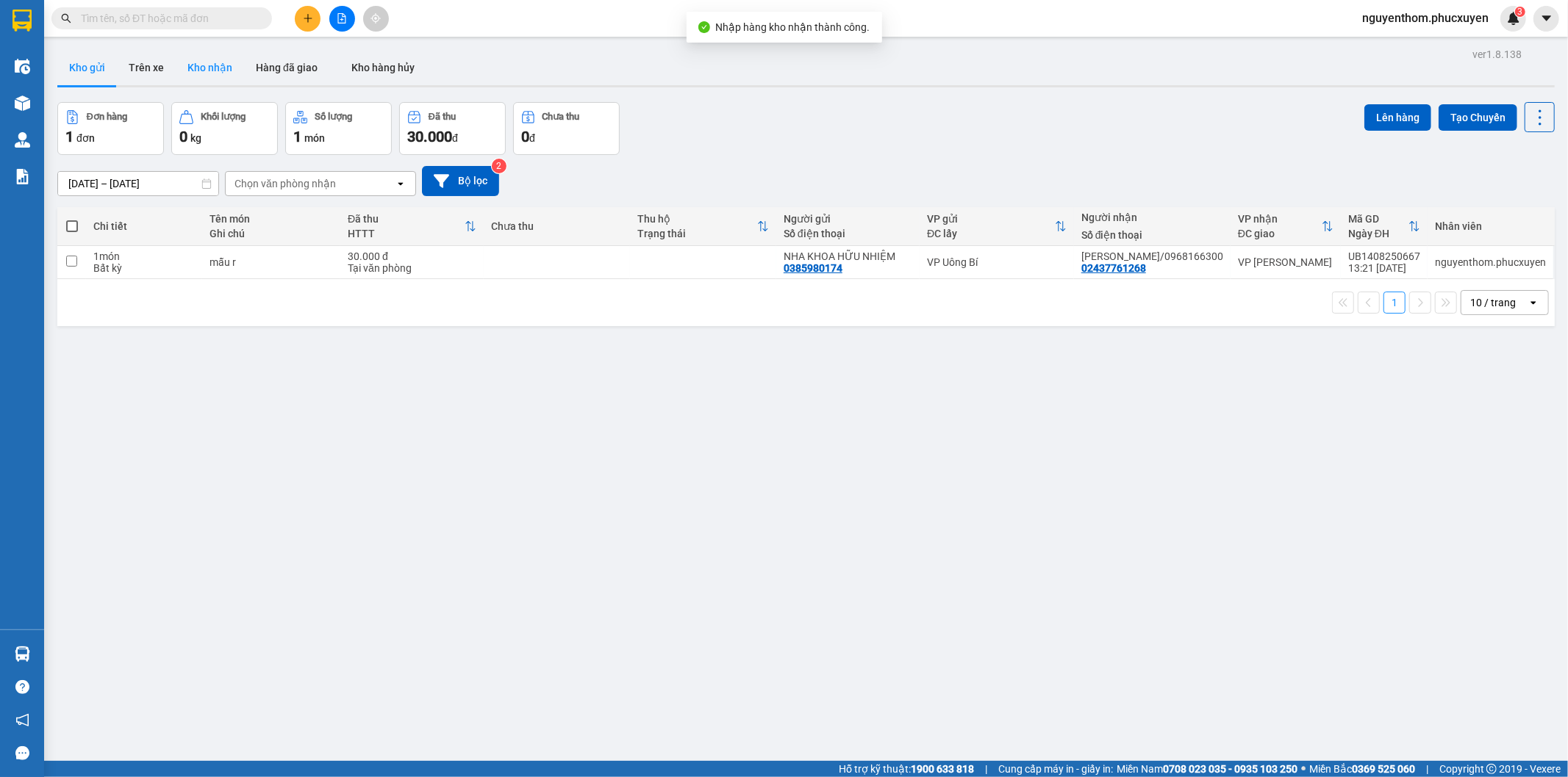
click at [208, 61] on button "Kho nhận" at bounding box center [210, 68] width 68 height 35
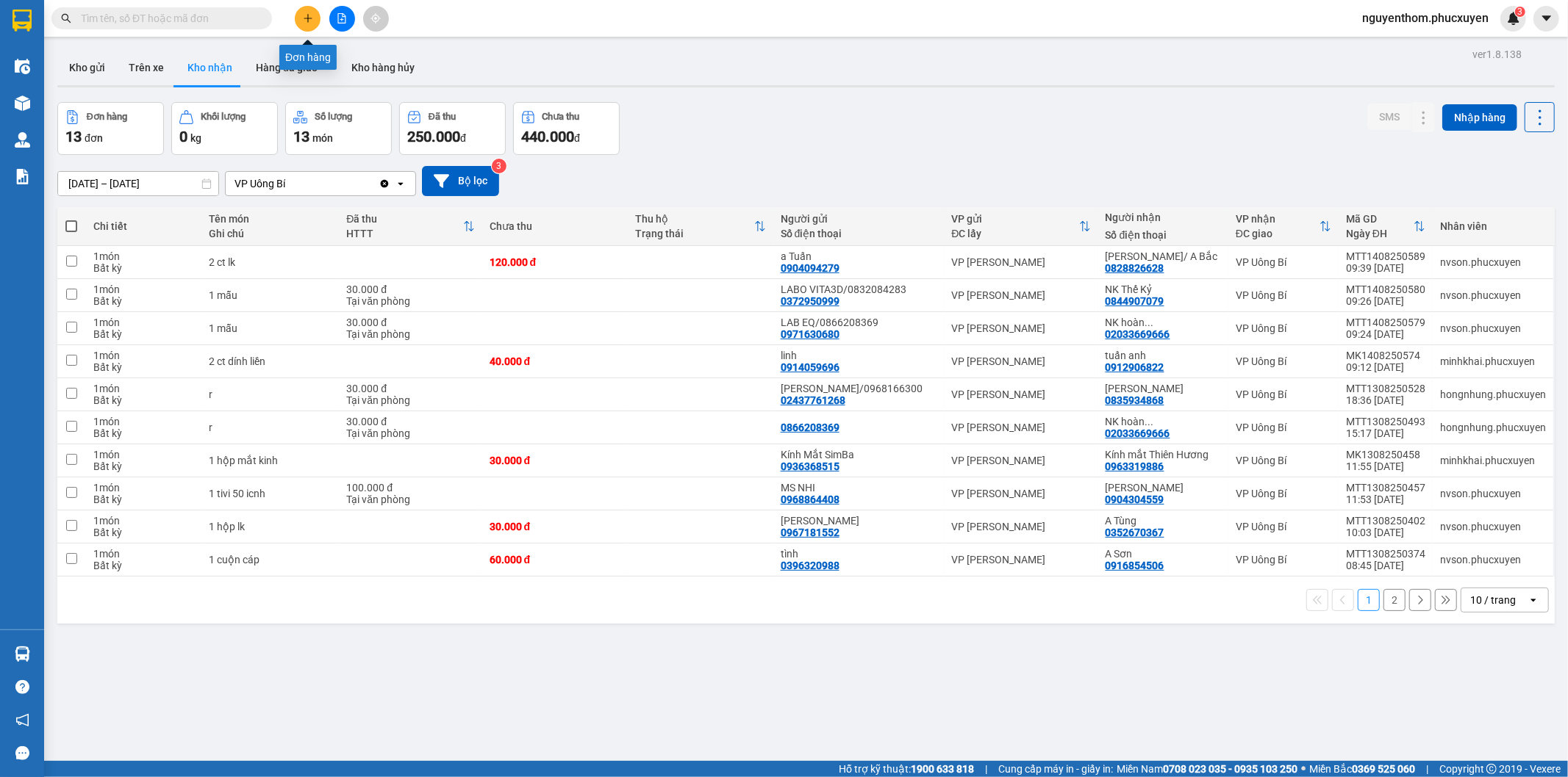
click at [306, 18] on icon "plus" at bounding box center [307, 18] width 8 height 1
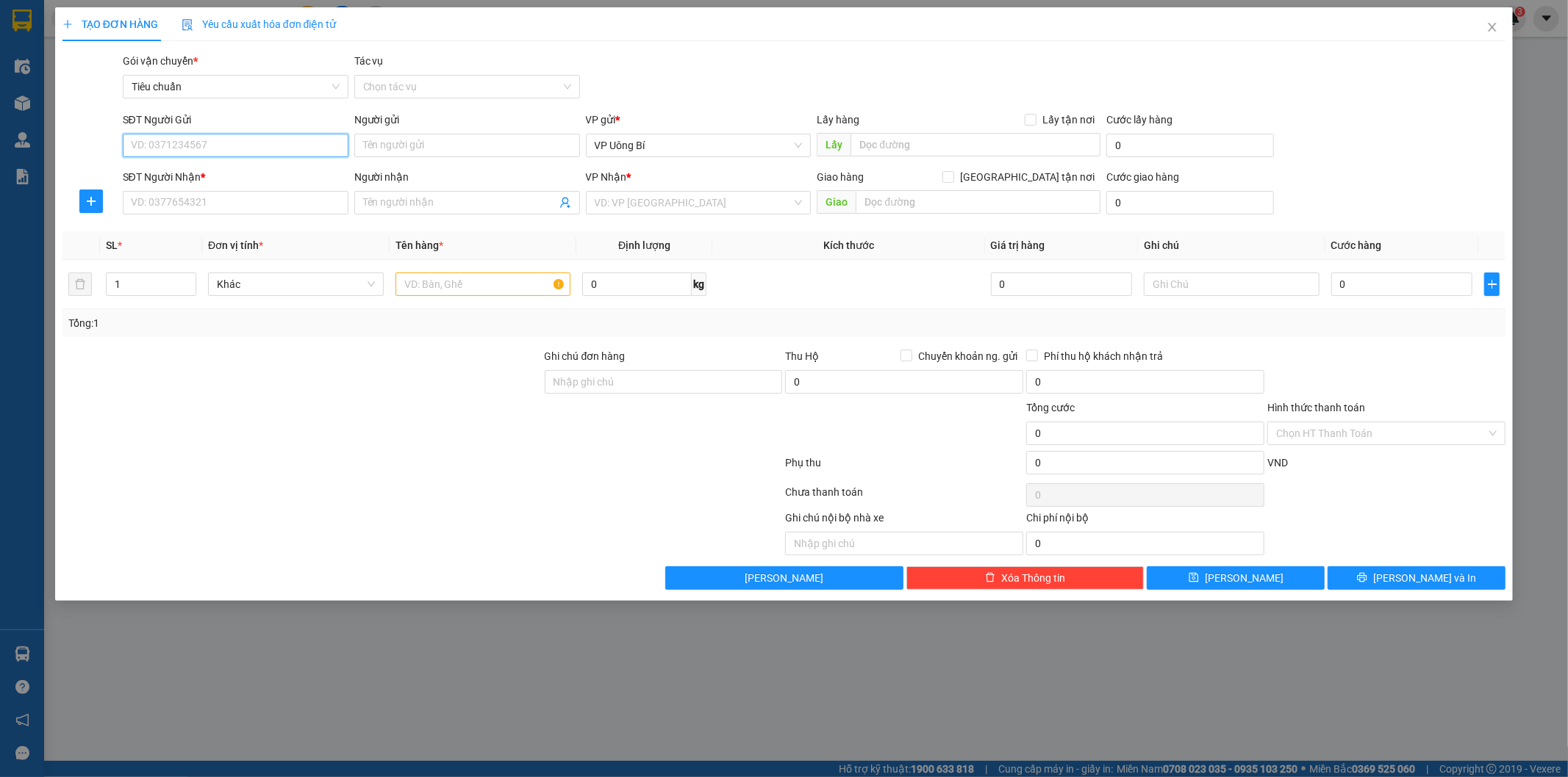
click at [211, 147] on input "SĐT Người Gửi" at bounding box center [235, 145] width 226 height 24
click at [210, 147] on input "3663" at bounding box center [235, 145] width 226 height 24
click at [213, 145] on input "3663" at bounding box center [235, 145] width 226 height 24
click at [219, 169] on div "0939393663 - [PERSON_NAME]" at bounding box center [235, 175] width 208 height 16
type input "0939393663"
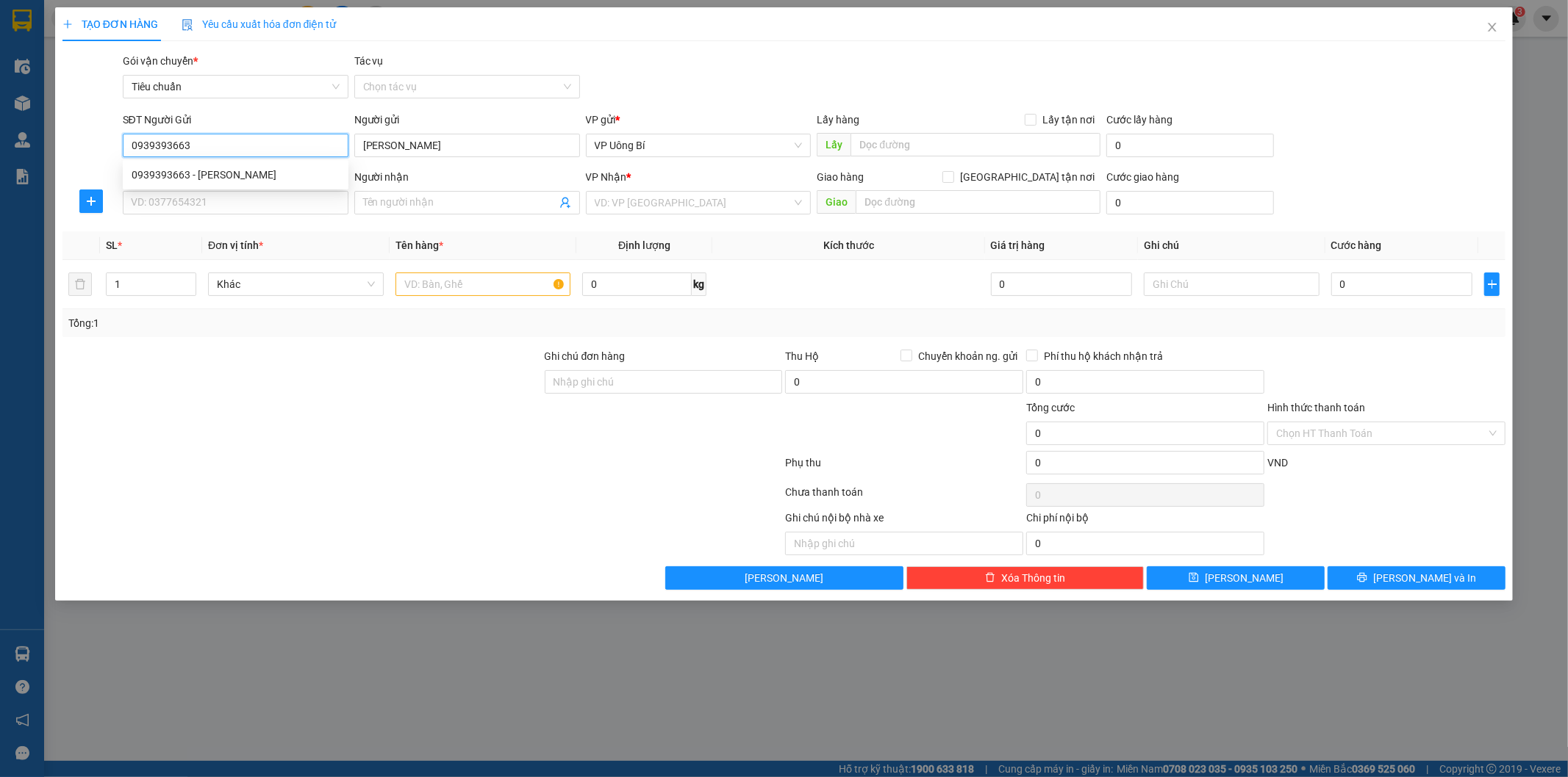
type input "[PERSON_NAME]"
click at [238, 203] on input "SĐT Người Nhận *" at bounding box center [235, 203] width 226 height 24
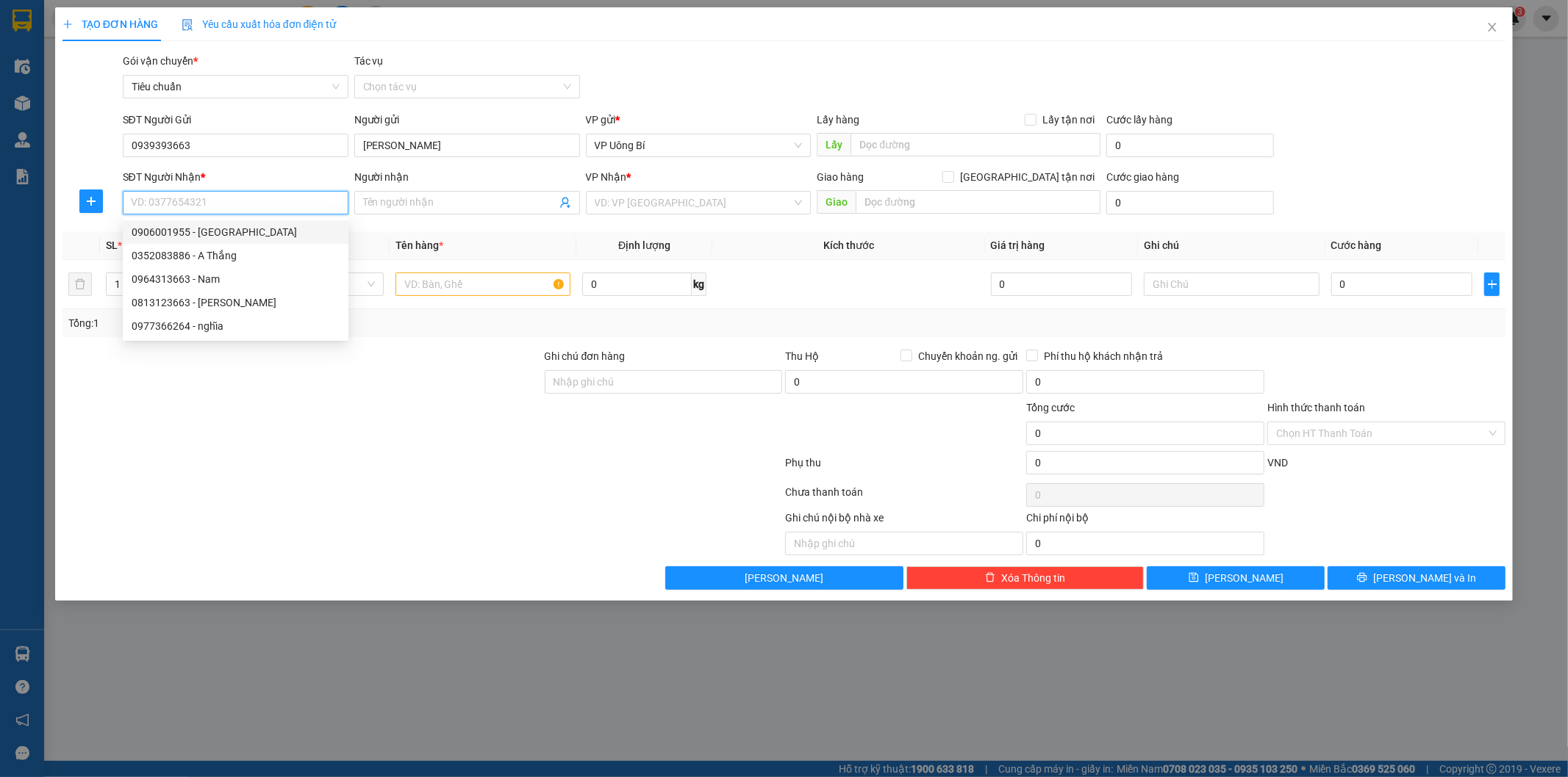
click at [247, 226] on div "0906001955 - [GEOGRAPHIC_DATA]" at bounding box center [235, 232] width 208 height 16
type input "0906001955"
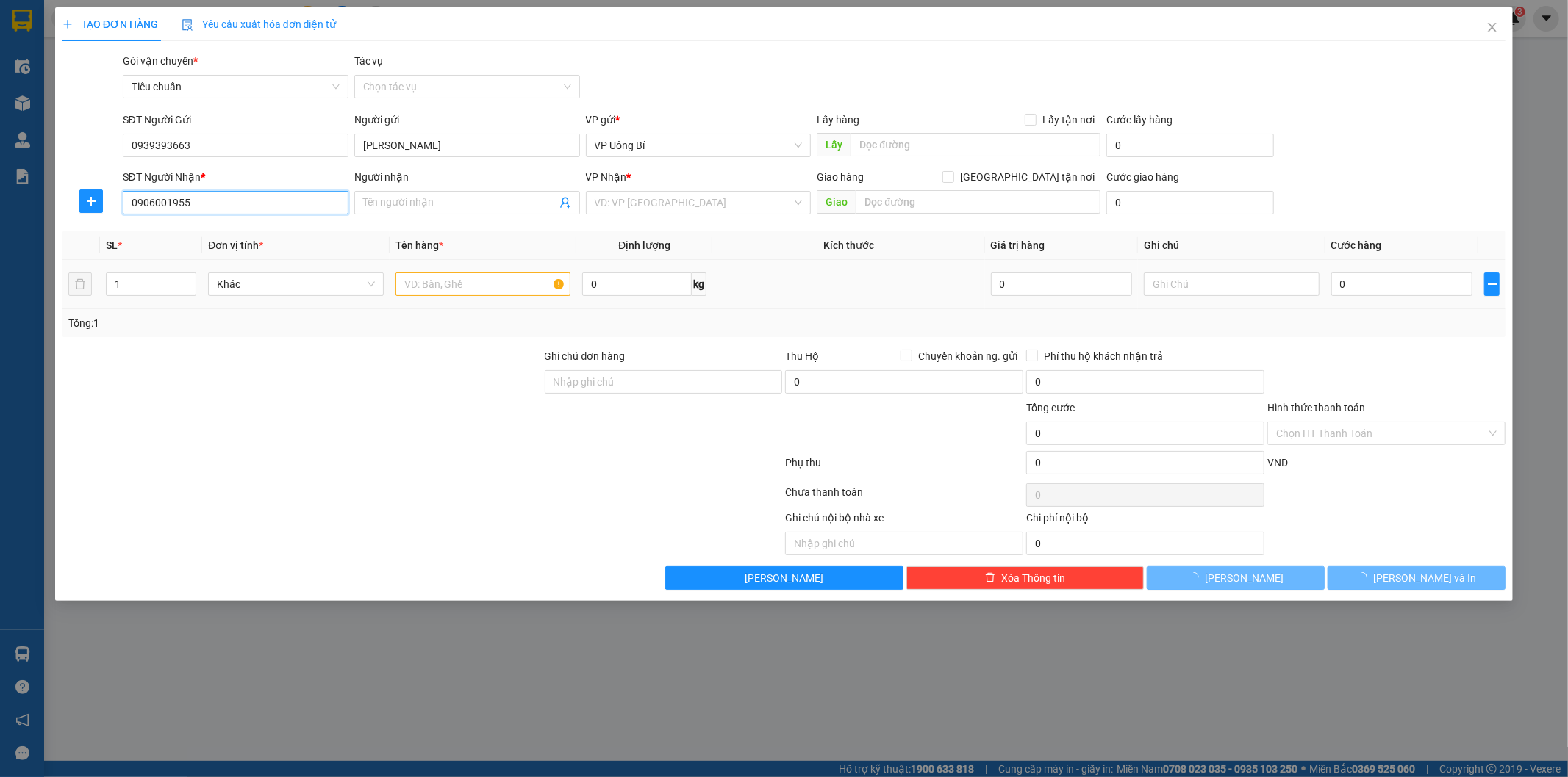
type input "[PERSON_NAME]"
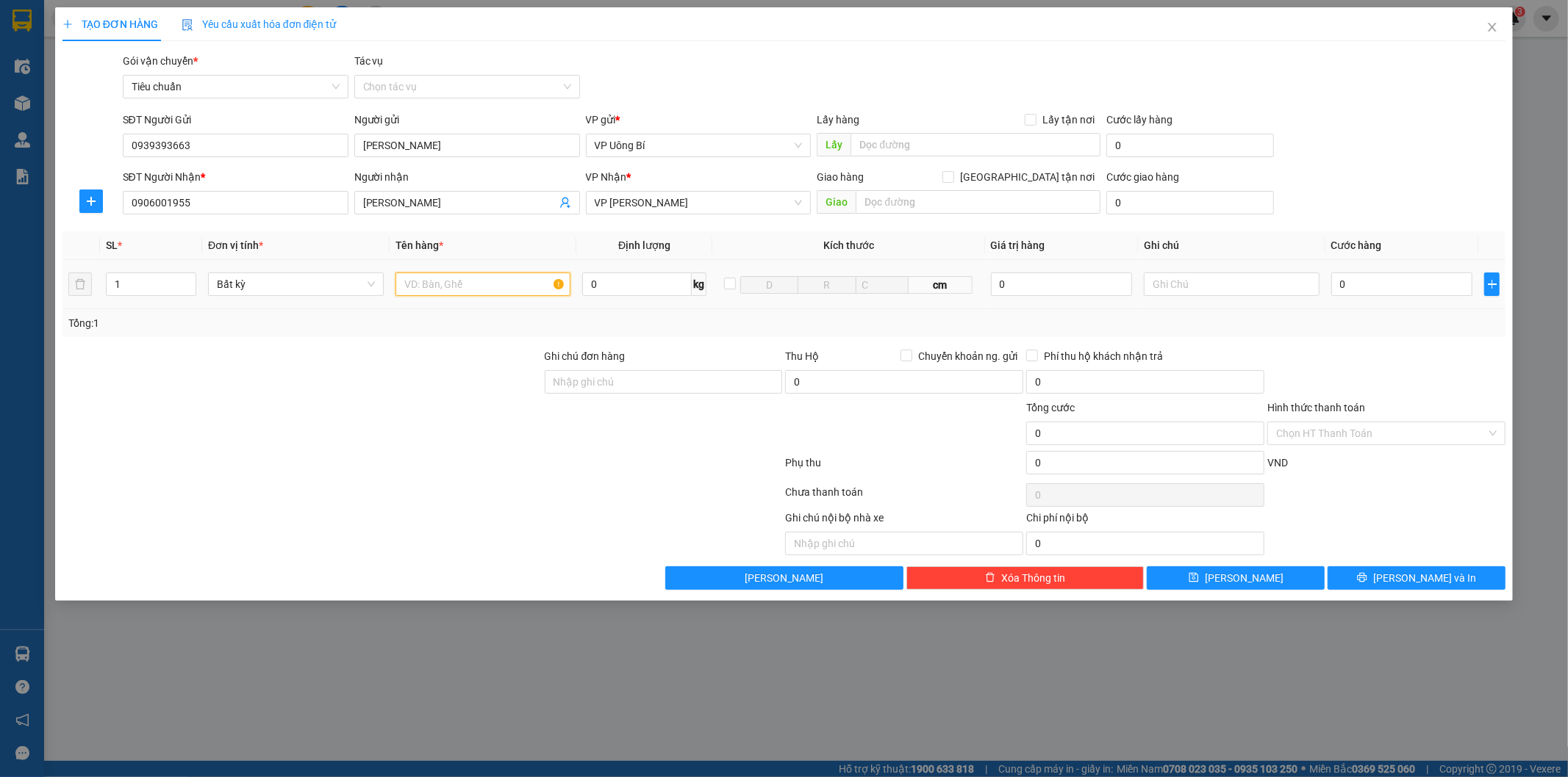
click at [533, 284] on input "text" at bounding box center [483, 284] width 175 height 24
type input "1 catong rượu"
click at [1428, 290] on input "0" at bounding box center [1401, 284] width 141 height 24
type input "8"
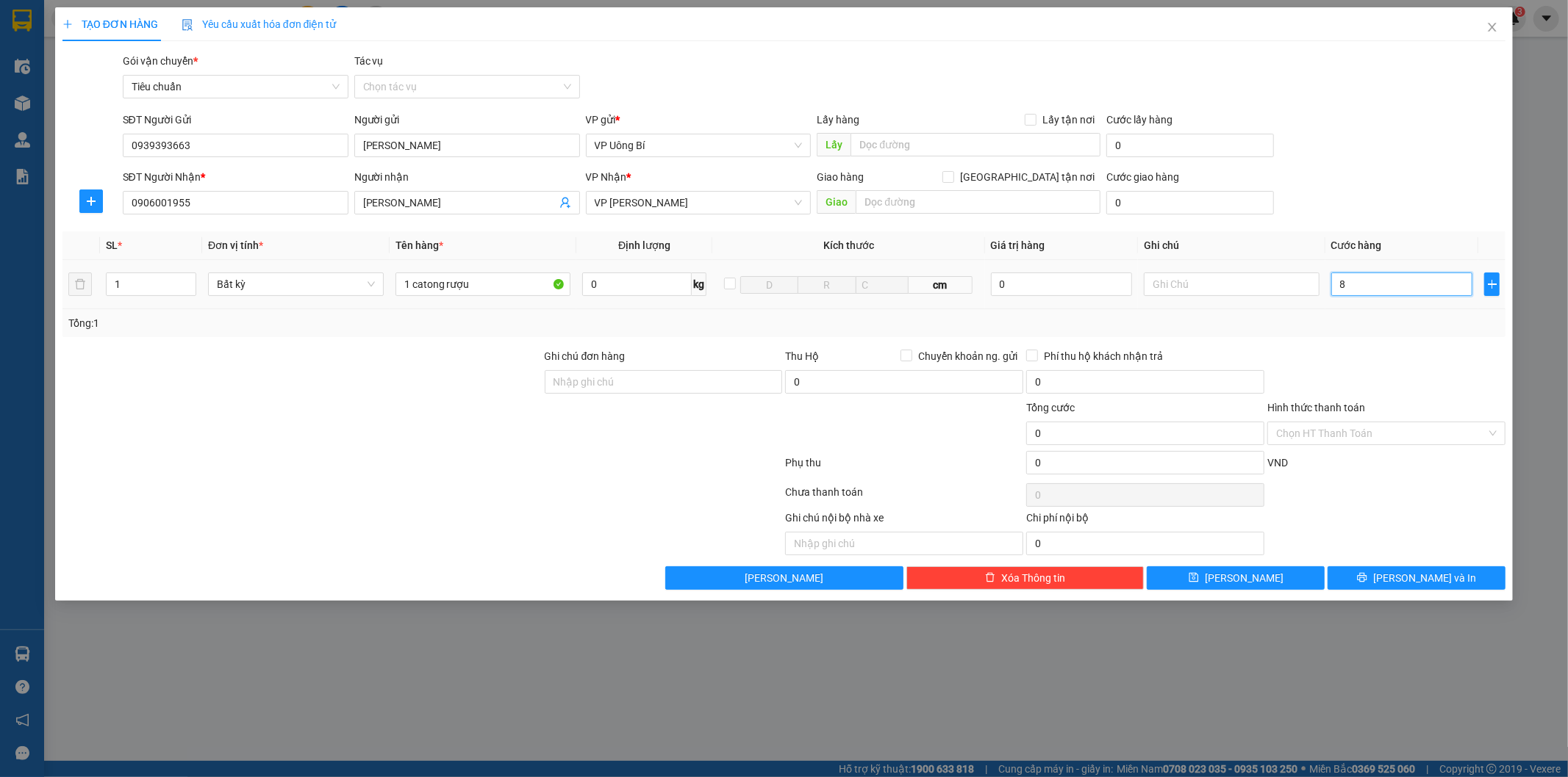
type input "8"
type input "80"
click at [1367, 577] on icon "printer" at bounding box center [1362, 577] width 10 height 10
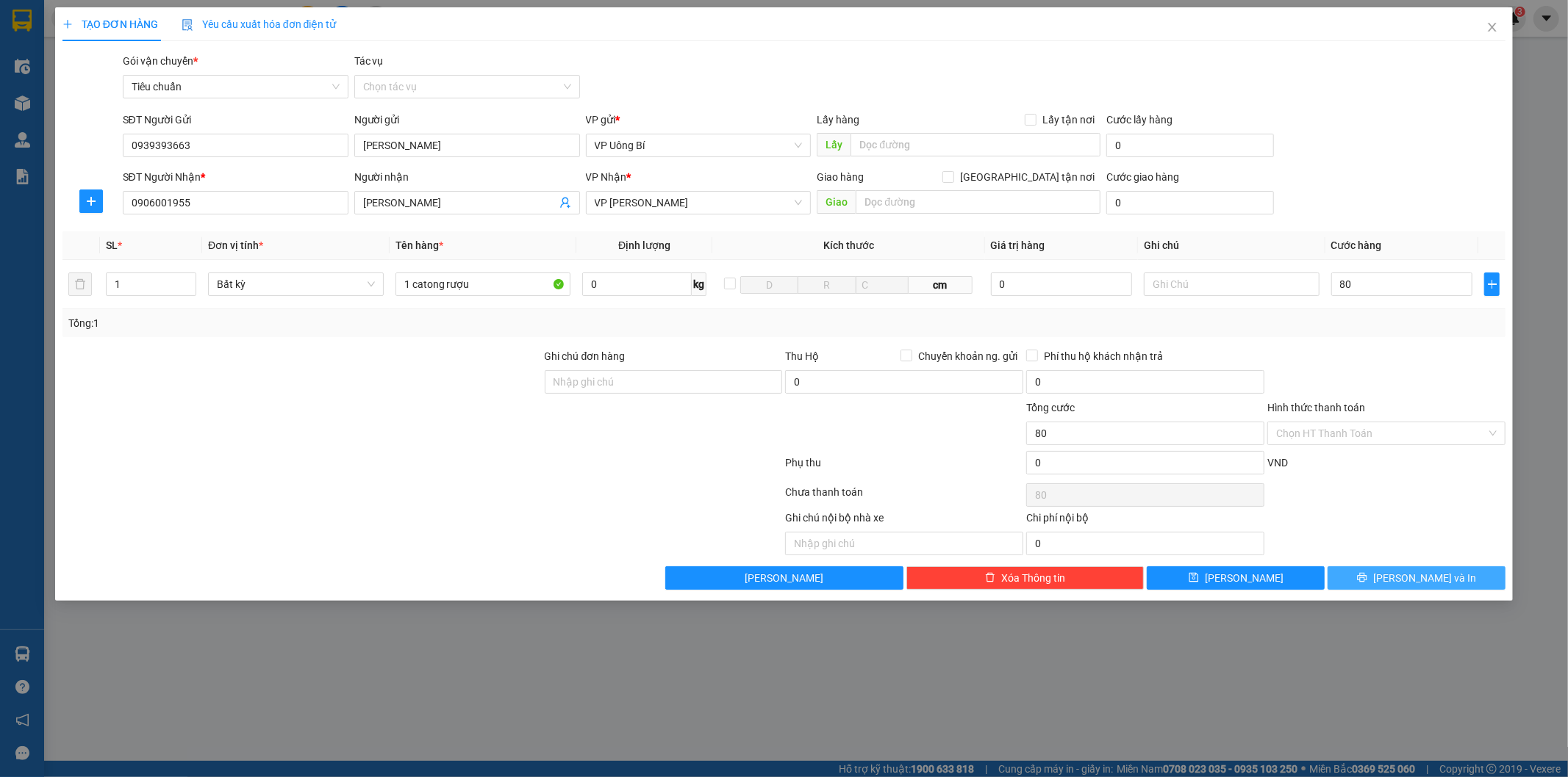
type input "80.000"
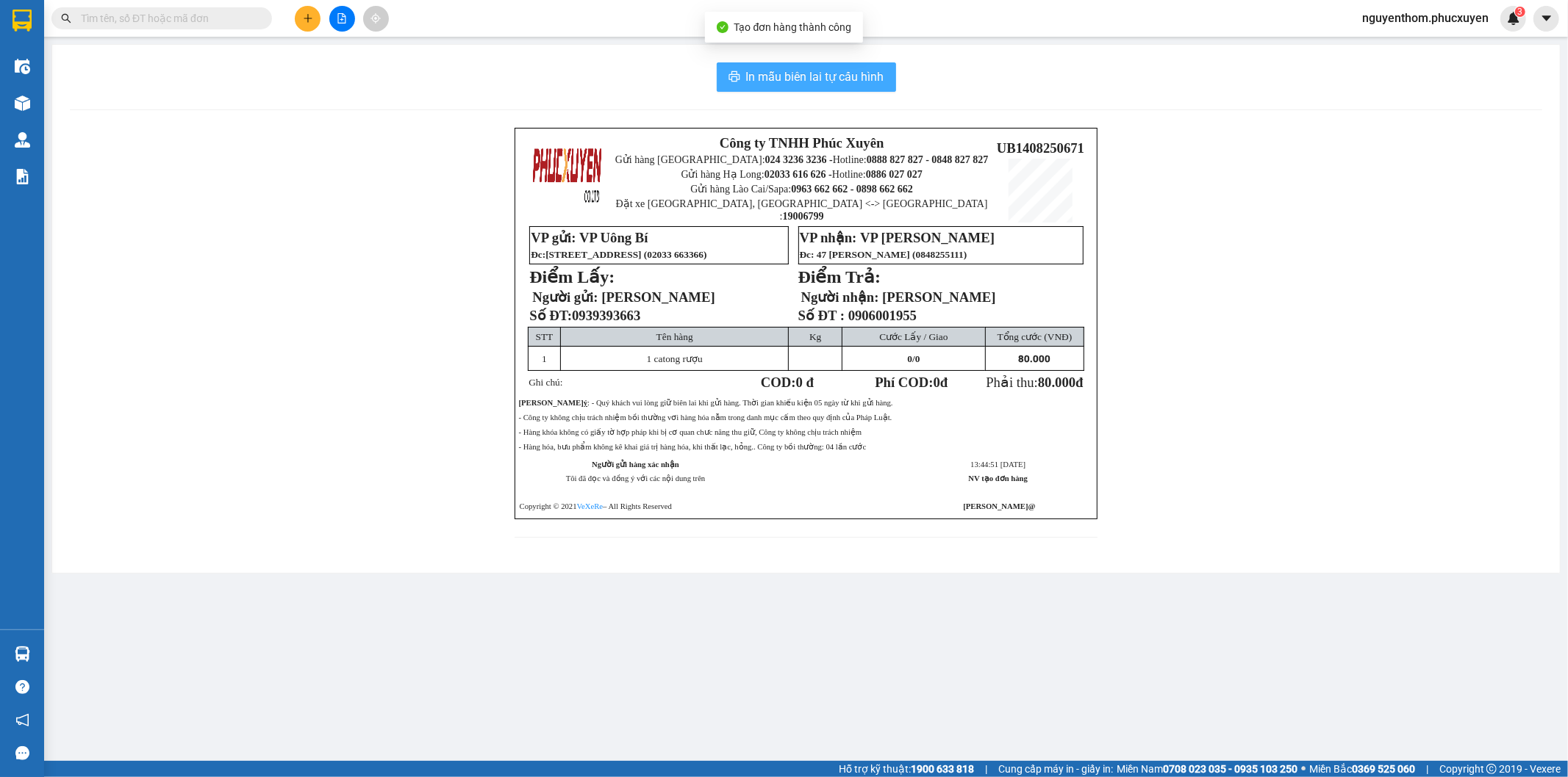
click at [784, 72] on span "In mẫu biên lai tự cấu hình" at bounding box center [814, 76] width 138 height 18
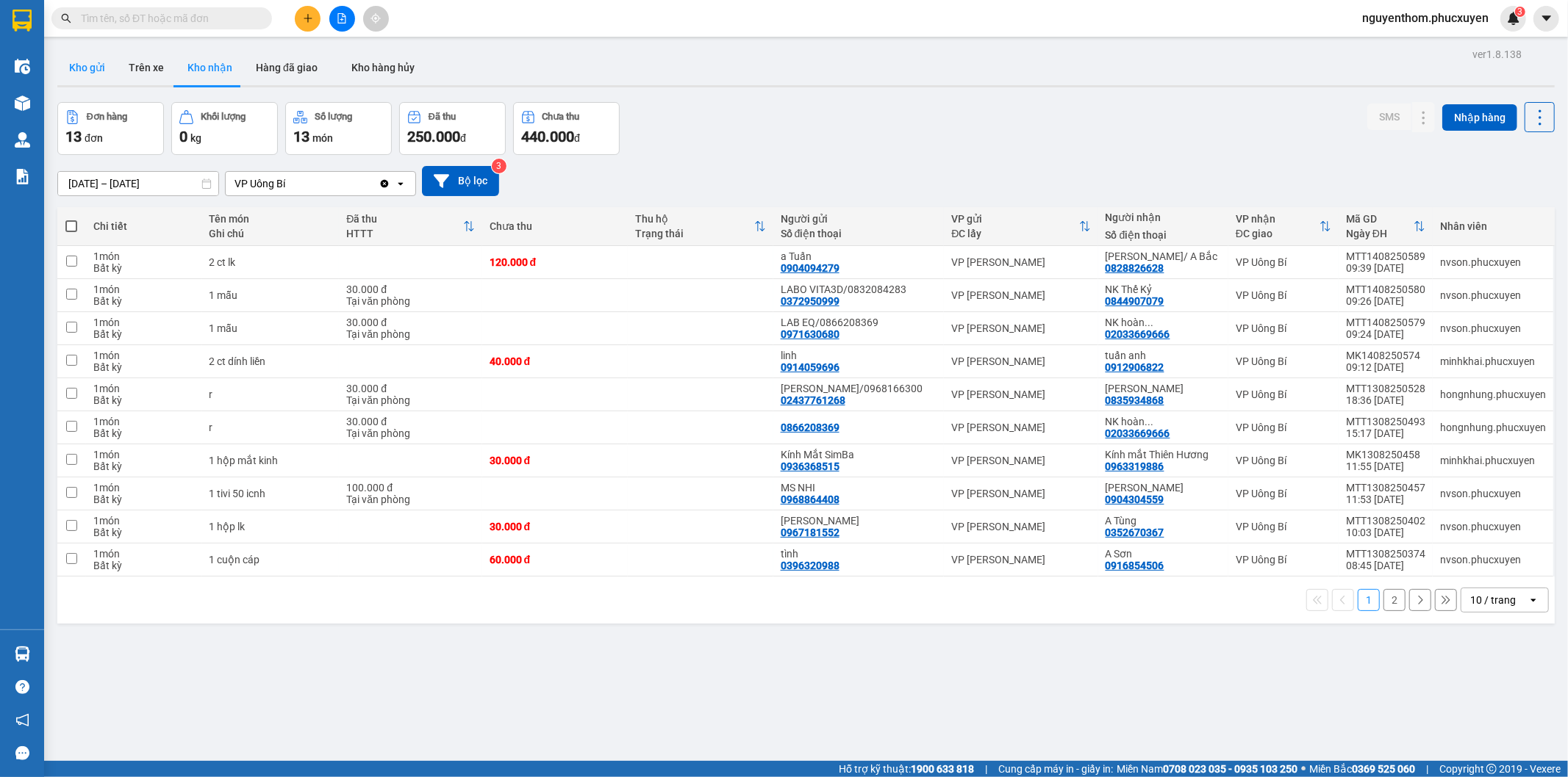
click at [89, 66] on button "Kho gửi" at bounding box center [87, 68] width 60 height 35
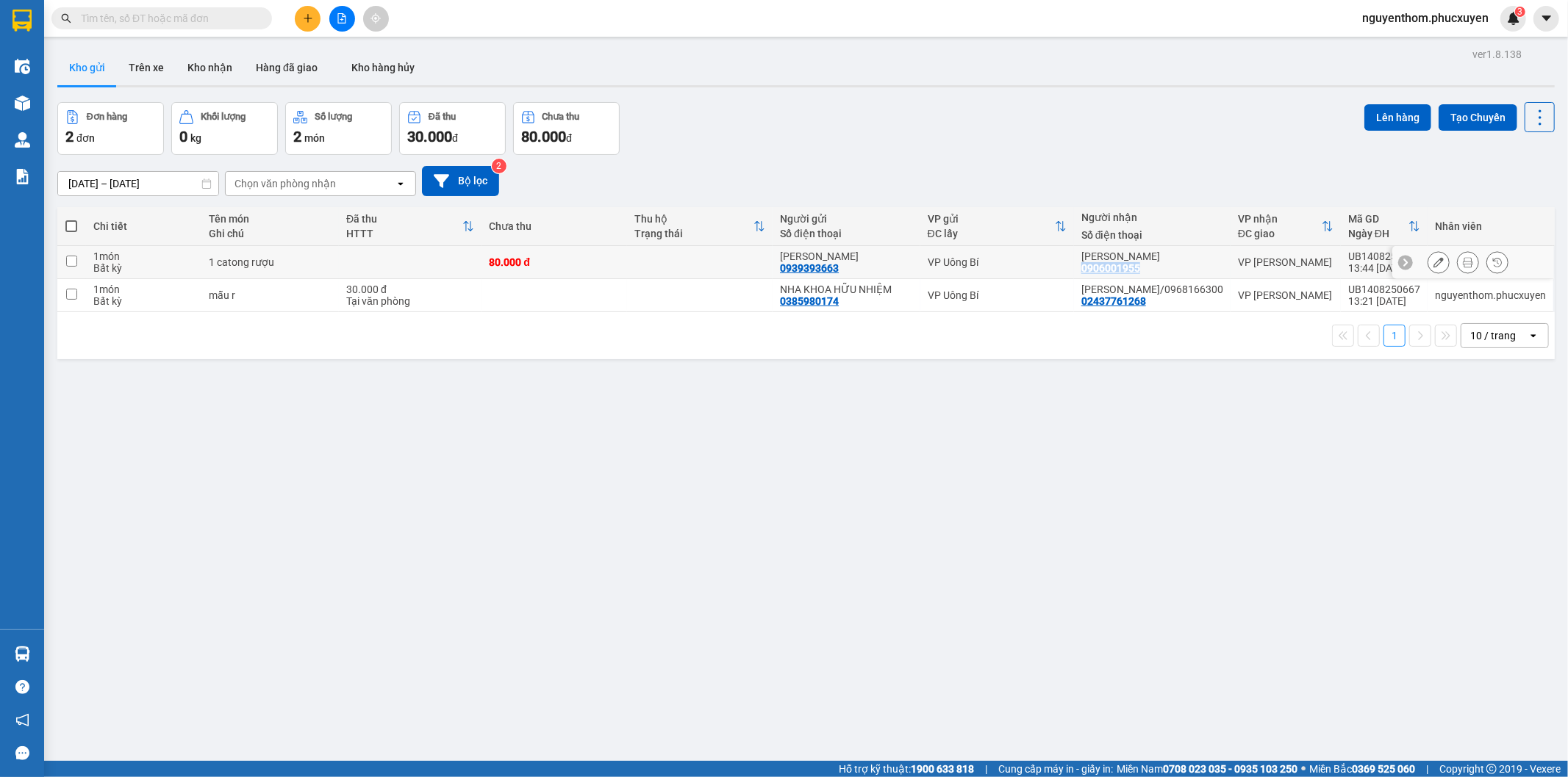
drag, startPoint x: 1101, startPoint y: 269, endPoint x: 1159, endPoint y: 268, distance: 58.0
click at [1159, 268] on div "ANH KHÁNH 0906001955" at bounding box center [1152, 262] width 142 height 24
checkbox input "true"
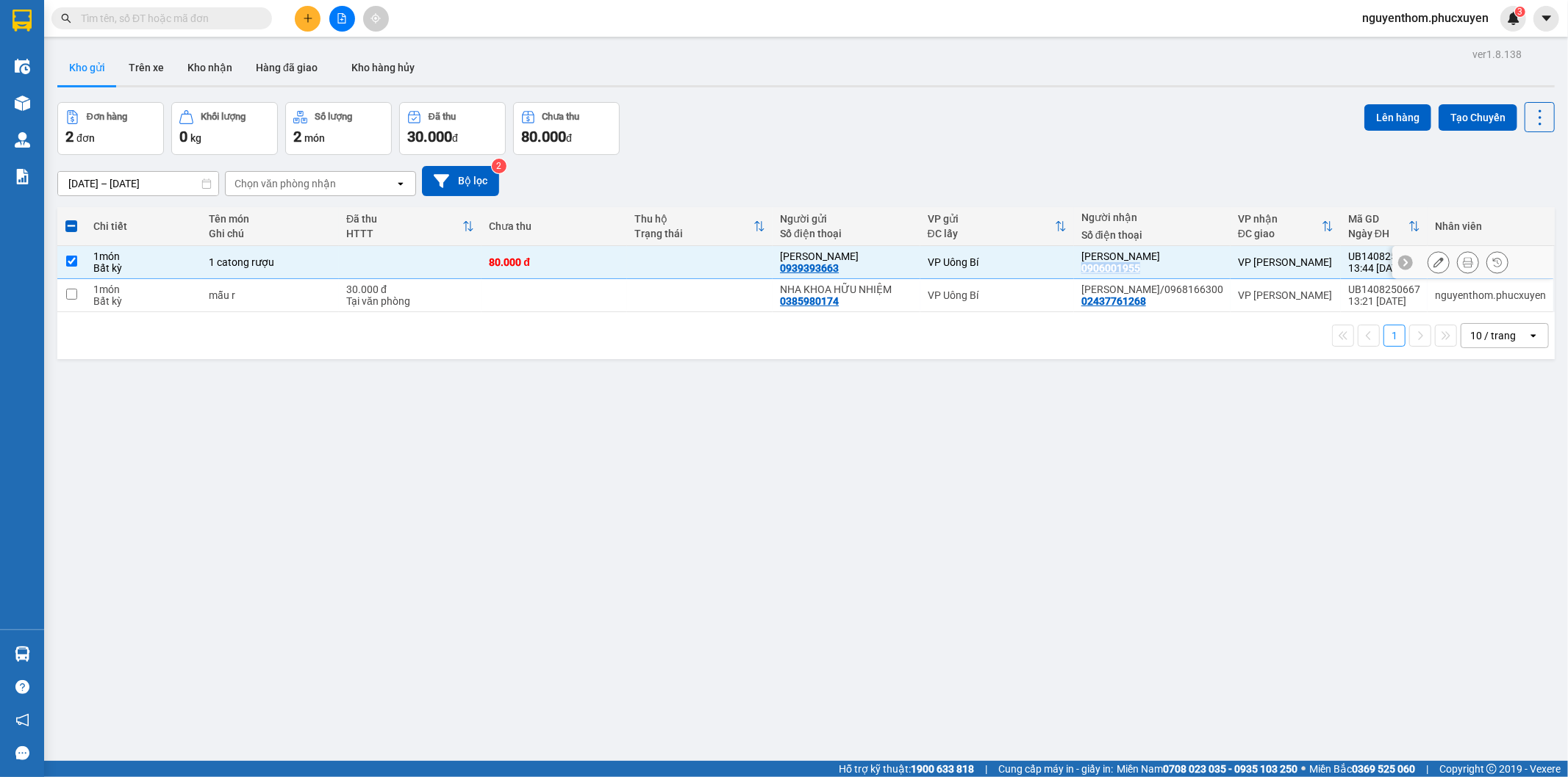
copy div "0906001955"
click at [222, 17] on input "text" at bounding box center [168, 18] width 174 height 16
paste input "0906001955"
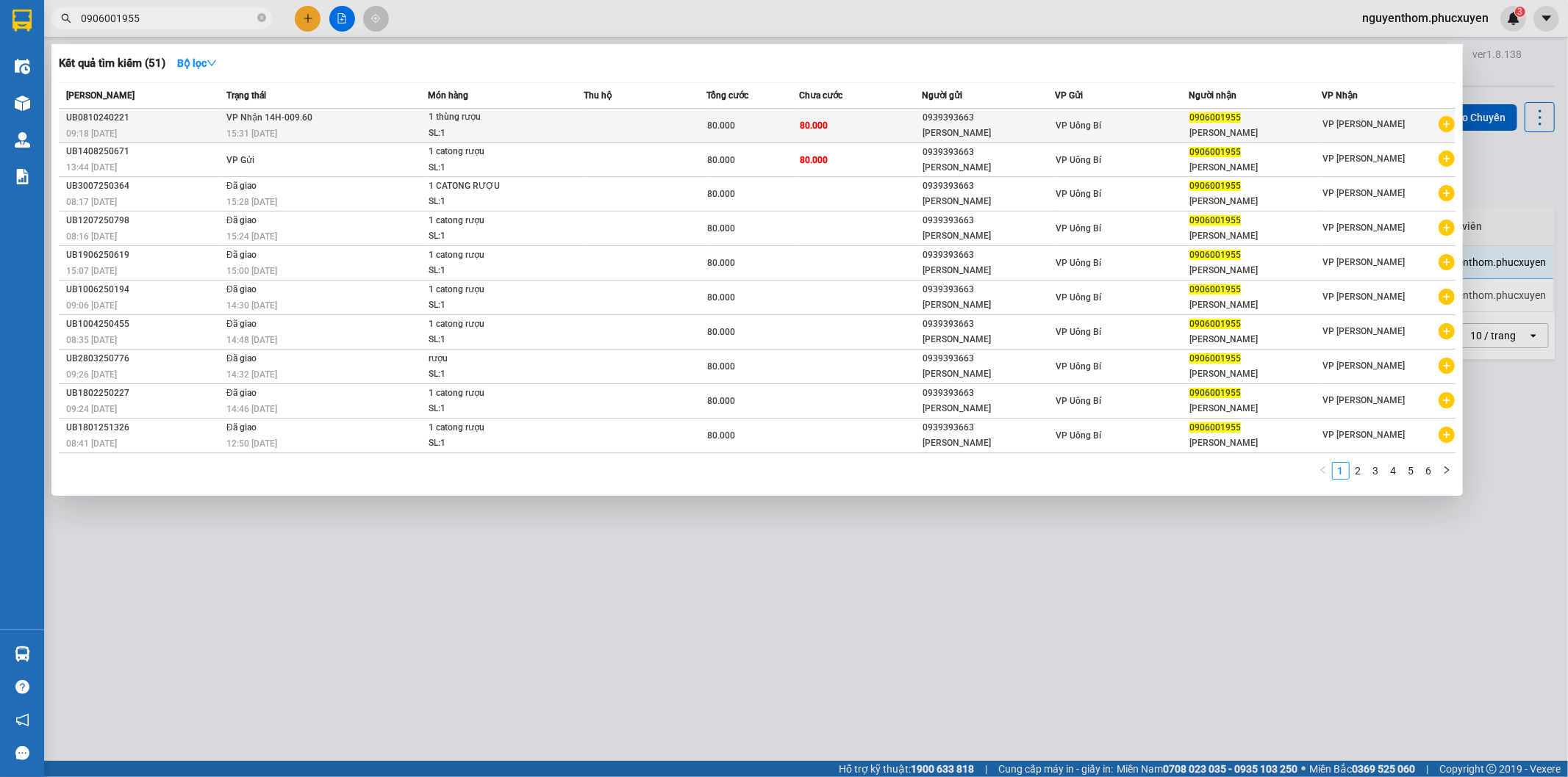
type input "0906001955"
click at [559, 124] on span "1 thùng rượu SL: 1" at bounding box center [505, 125] width 154 height 32
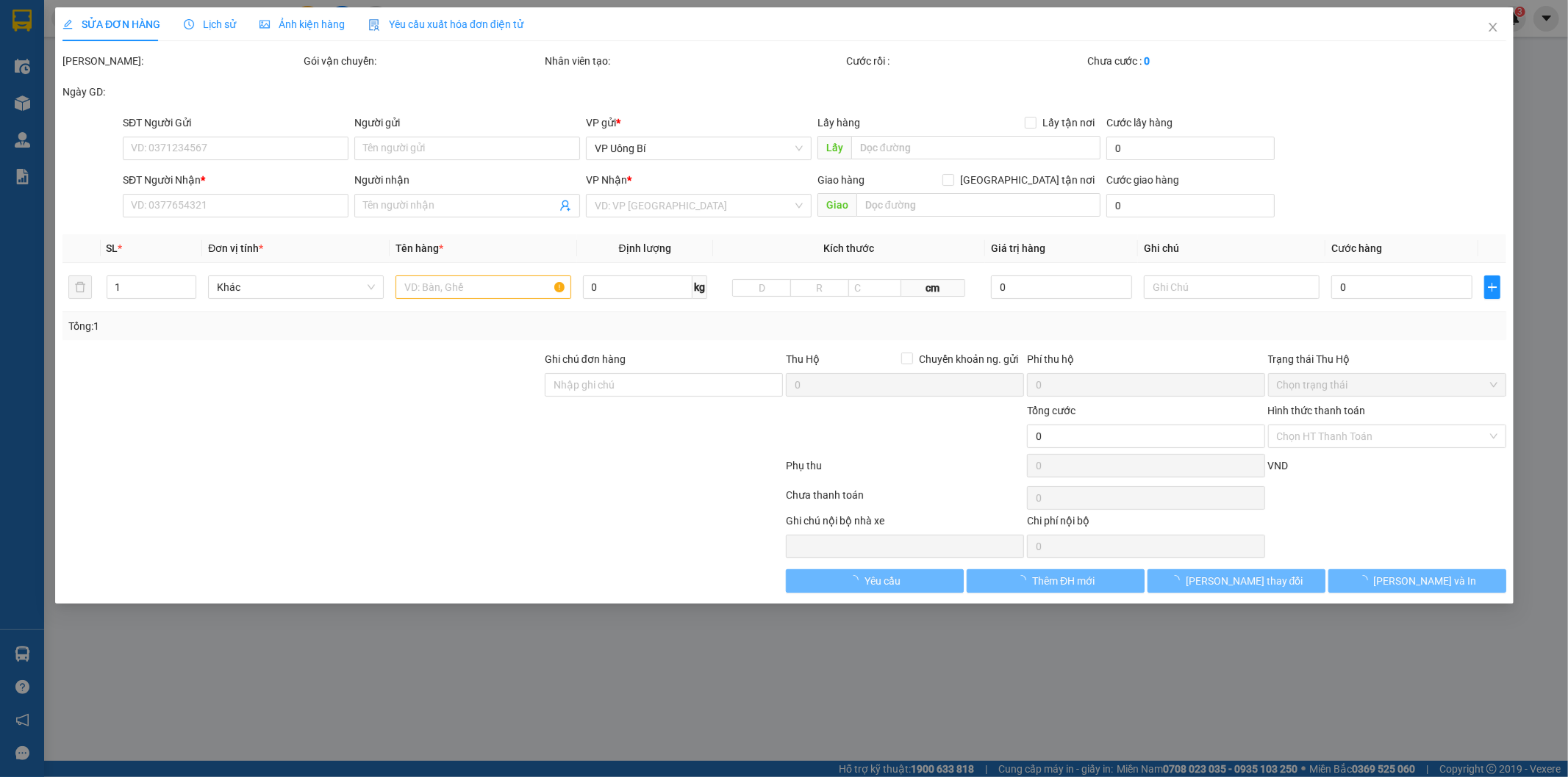
type input "0939393663"
type input "[PERSON_NAME]"
type input "0906001955"
type input "[PERSON_NAME]"
type input "80.000"
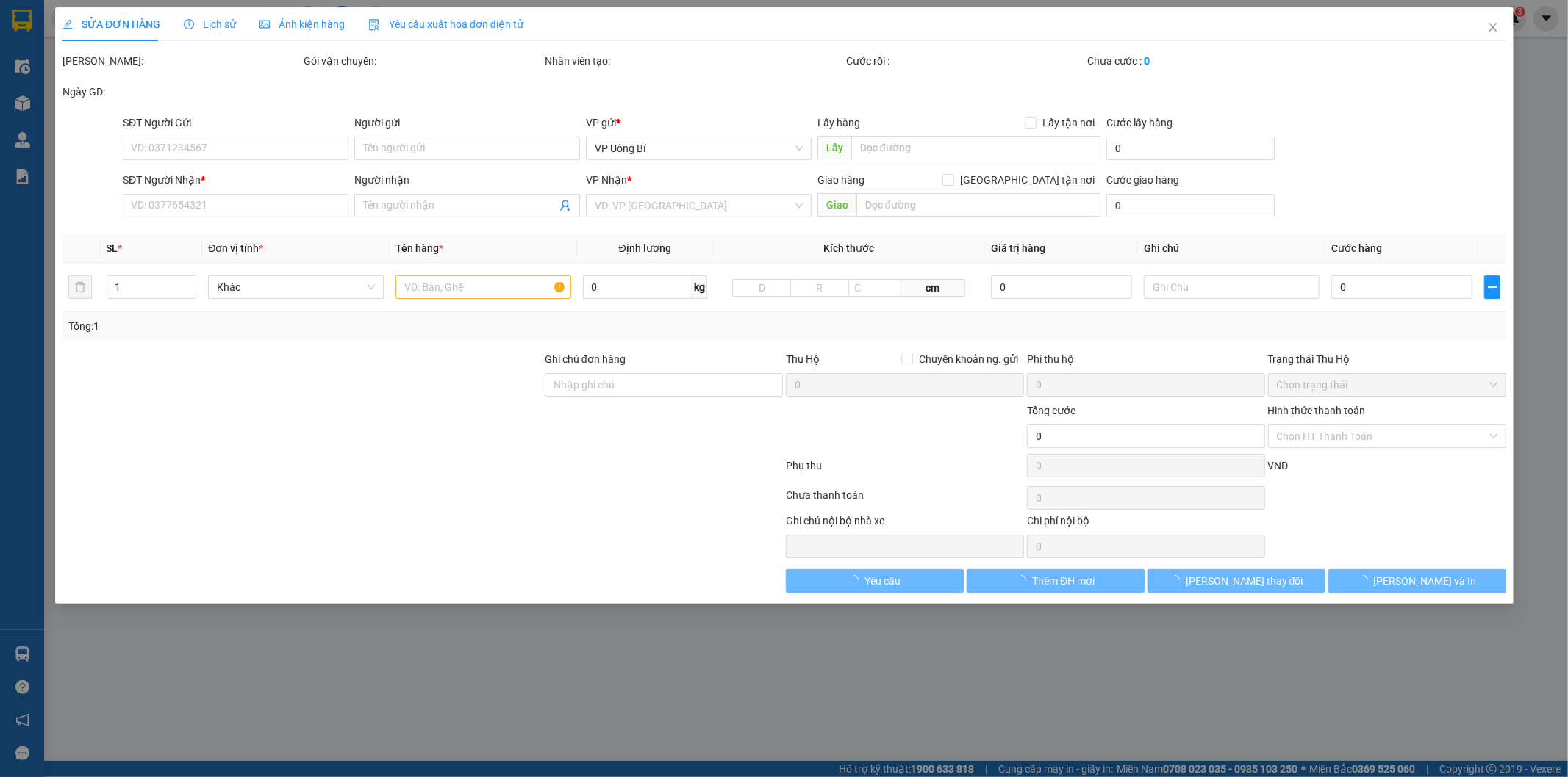
type input "80.000"
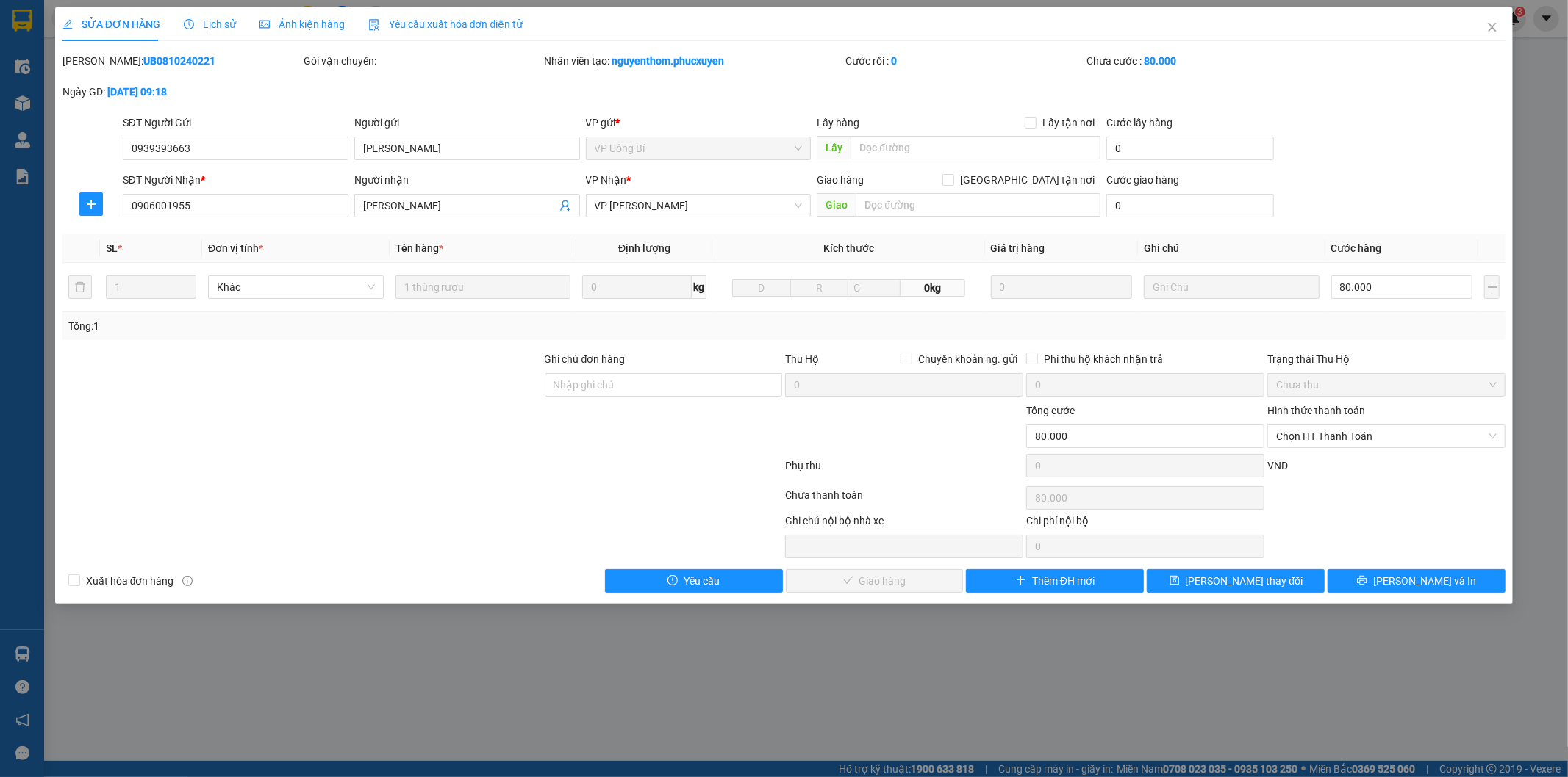
click at [211, 25] on span "Lịch sử" at bounding box center [209, 24] width 52 height 11
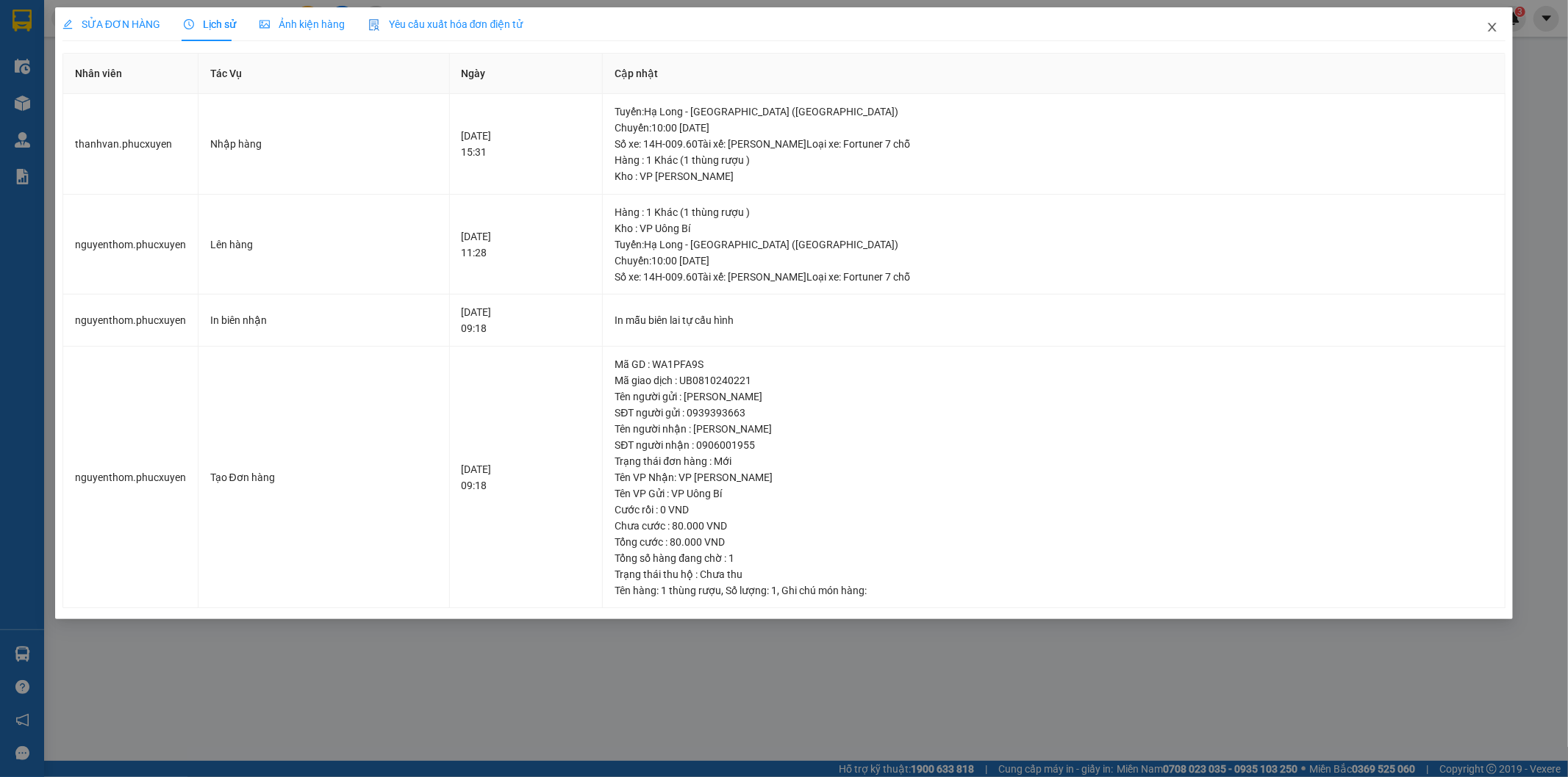
click at [1491, 25] on icon "close" at bounding box center [1492, 26] width 11 height 11
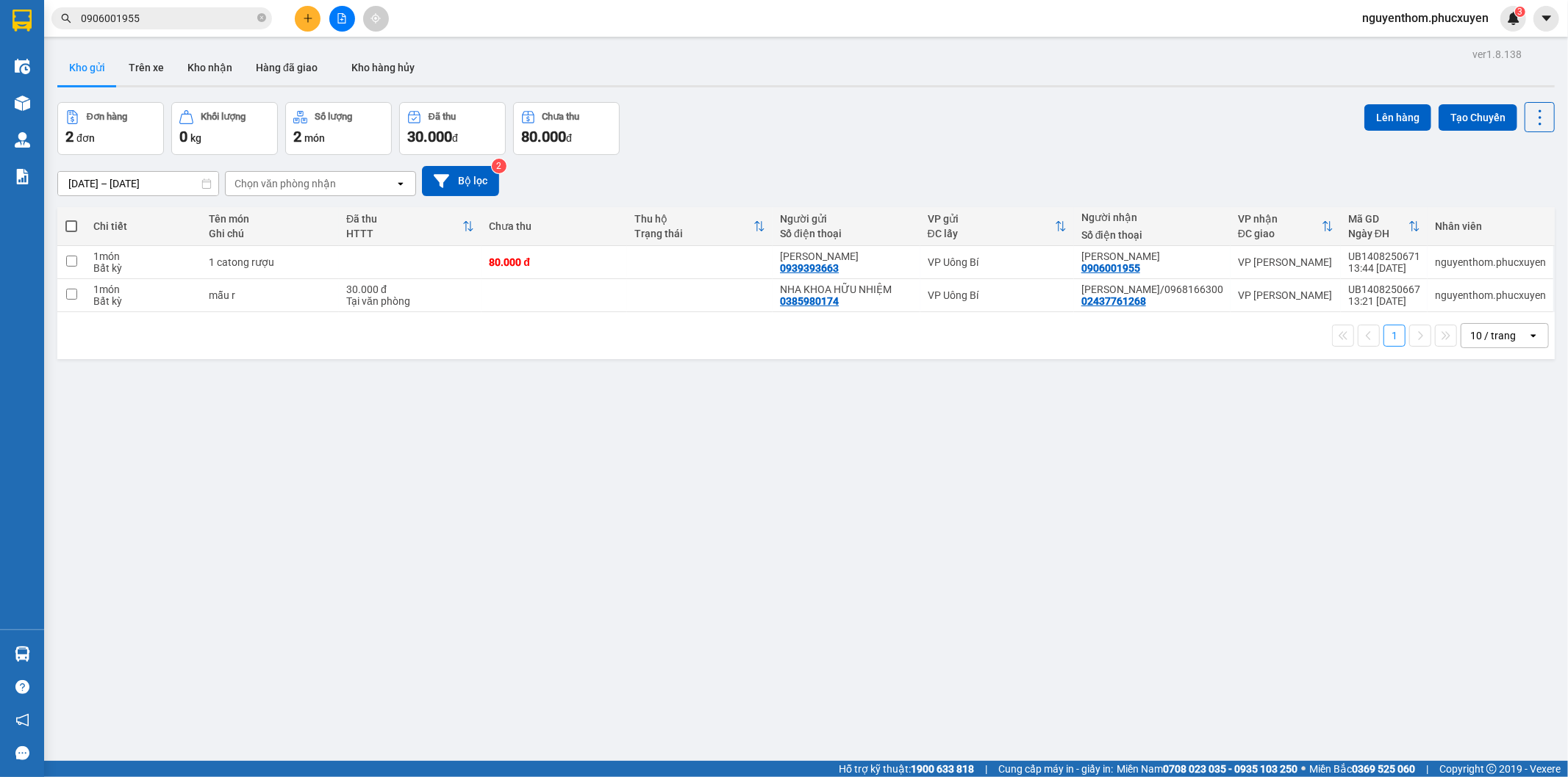
click at [769, 132] on div "Đơn hàng 2 đơn Khối lượng 0 kg Số lượng 2 món Đã thu 30.000 đ Chưa thu 80.000 đ…" at bounding box center [805, 128] width 1497 height 53
click at [259, 17] on icon "close-circle" at bounding box center [261, 18] width 9 height 9
click at [196, 68] on button "Kho nhận" at bounding box center [210, 68] width 68 height 35
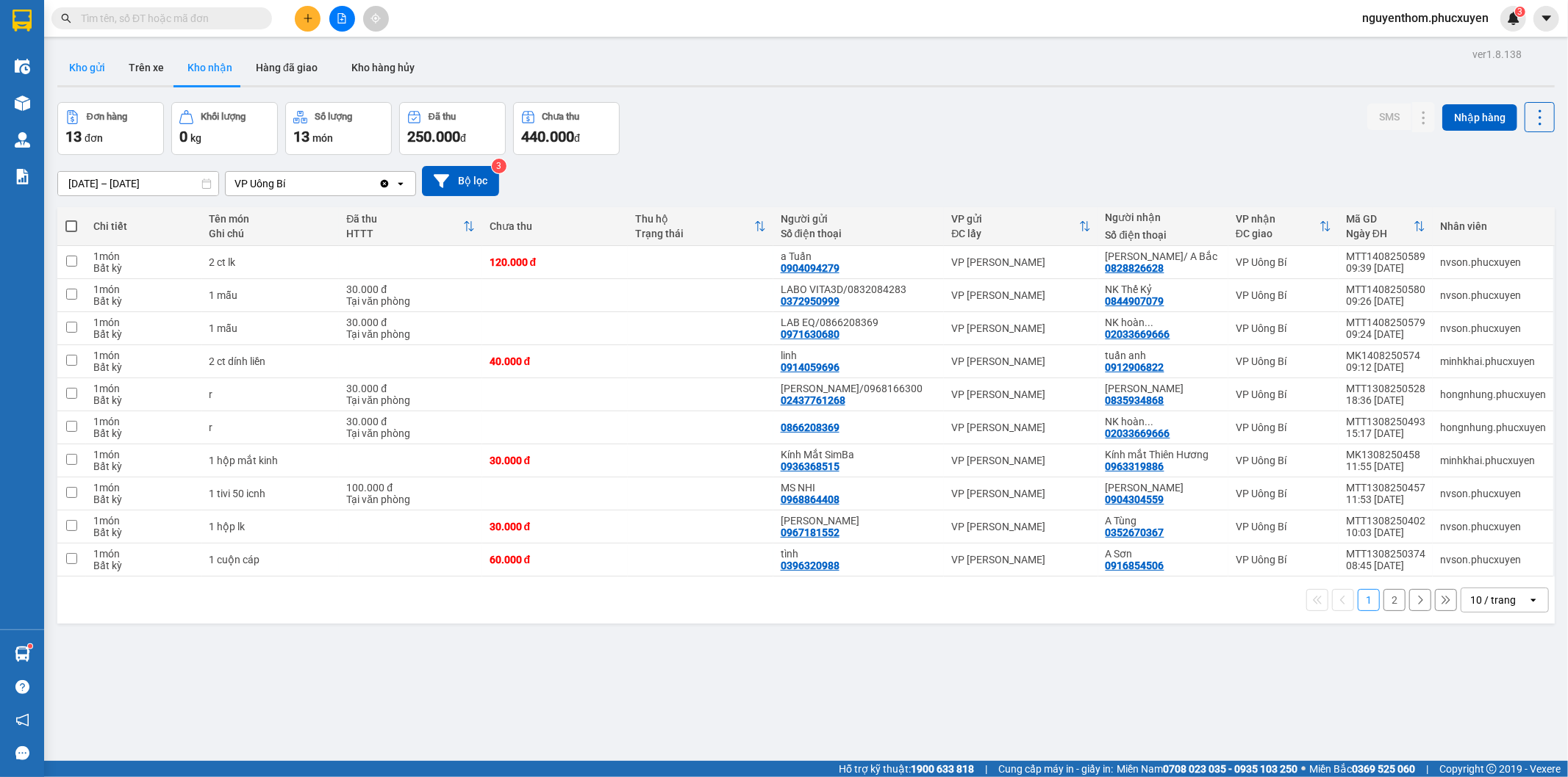
click at [82, 68] on button "Kho gửi" at bounding box center [87, 68] width 60 height 35
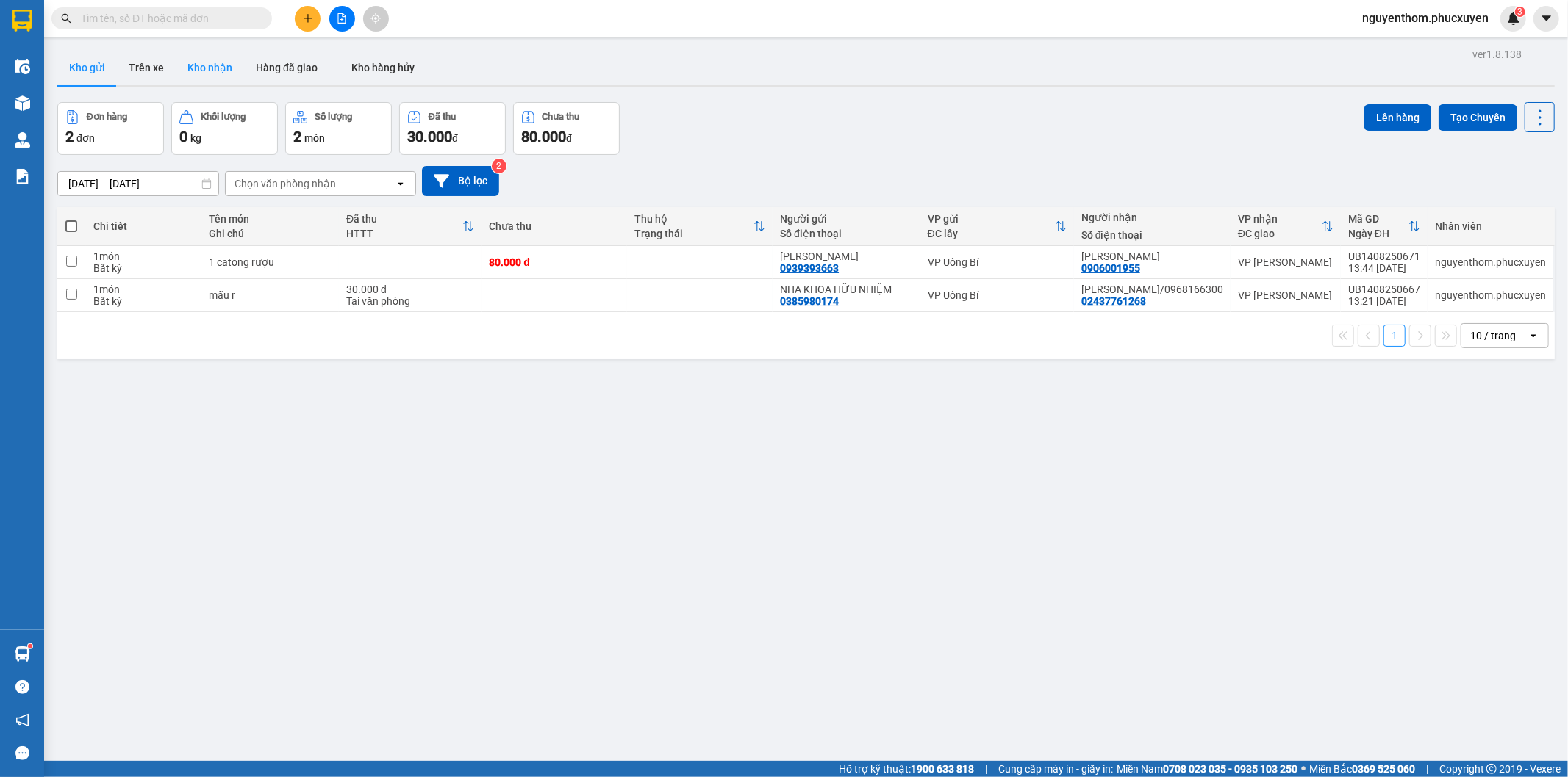
drag, startPoint x: 202, startPoint y: 68, endPoint x: 211, endPoint y: 69, distance: 9.1
click at [202, 68] on button "Kho nhận" at bounding box center [210, 68] width 68 height 35
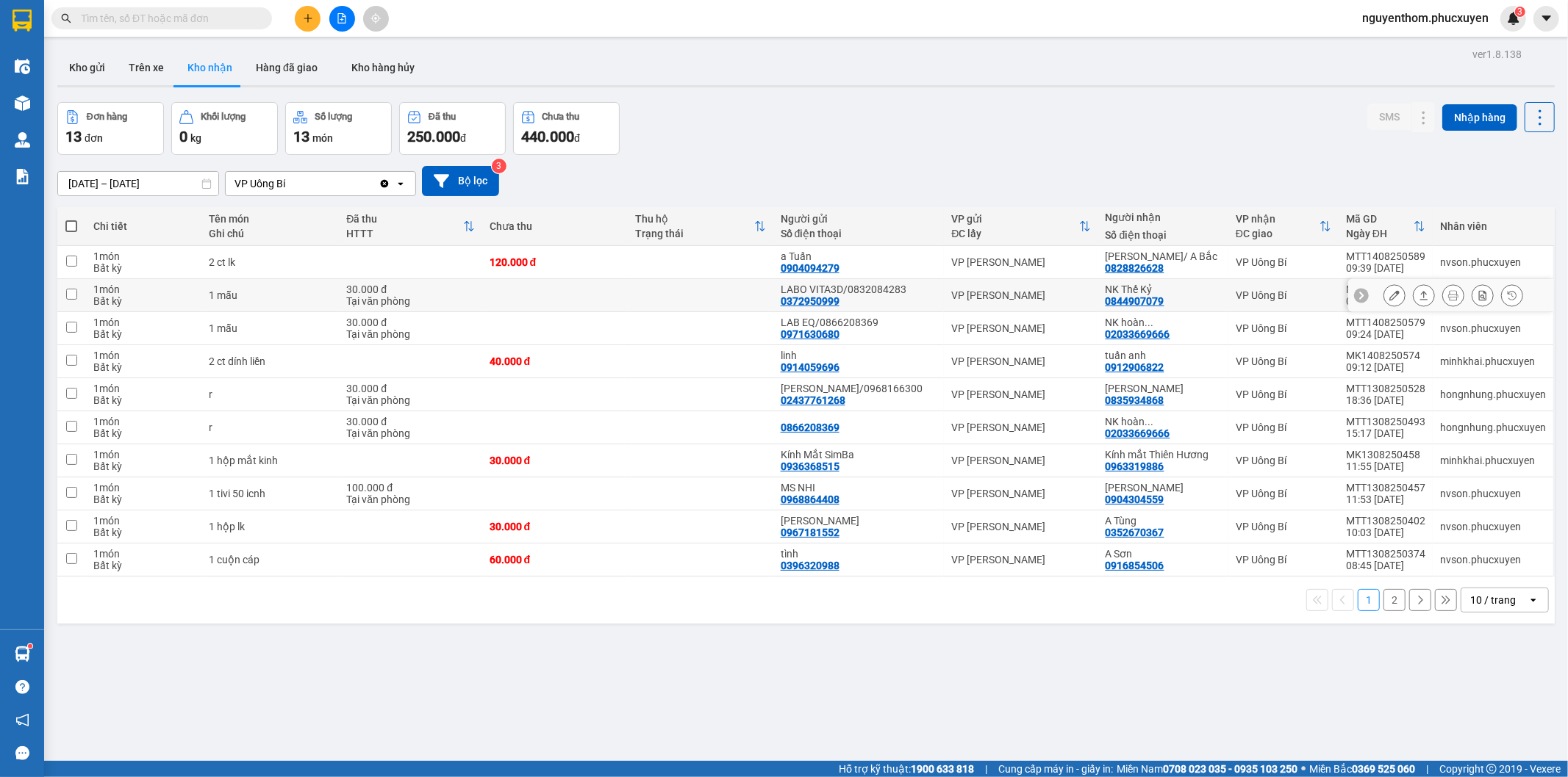
click at [1165, 298] on div "NK Thế Kỷ 0844907079" at bounding box center [1163, 295] width 116 height 24
checkbox input "true"
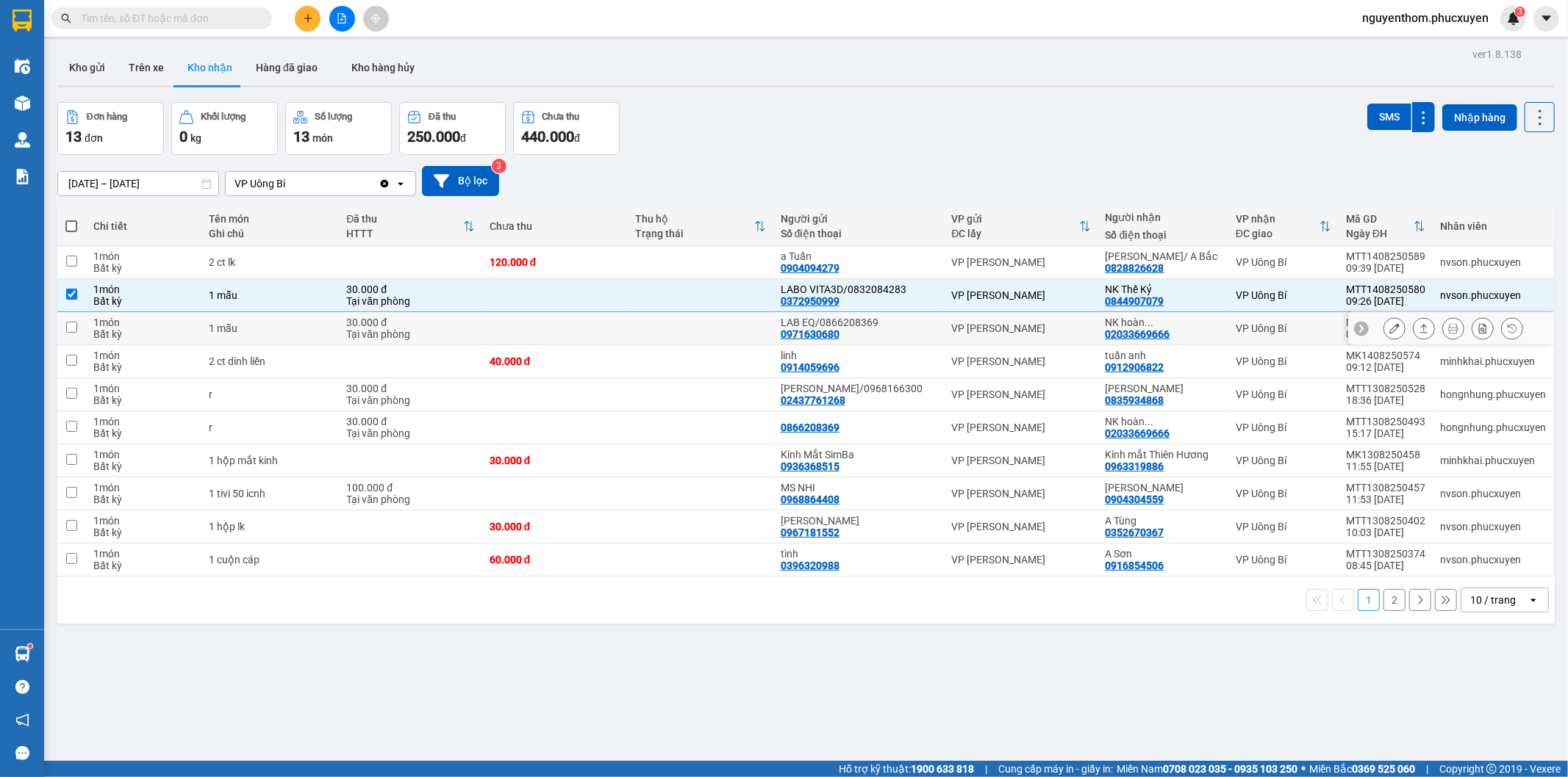
click at [1172, 324] on div "NK hoàn ..." at bounding box center [1163, 322] width 116 height 11
checkbox input "true"
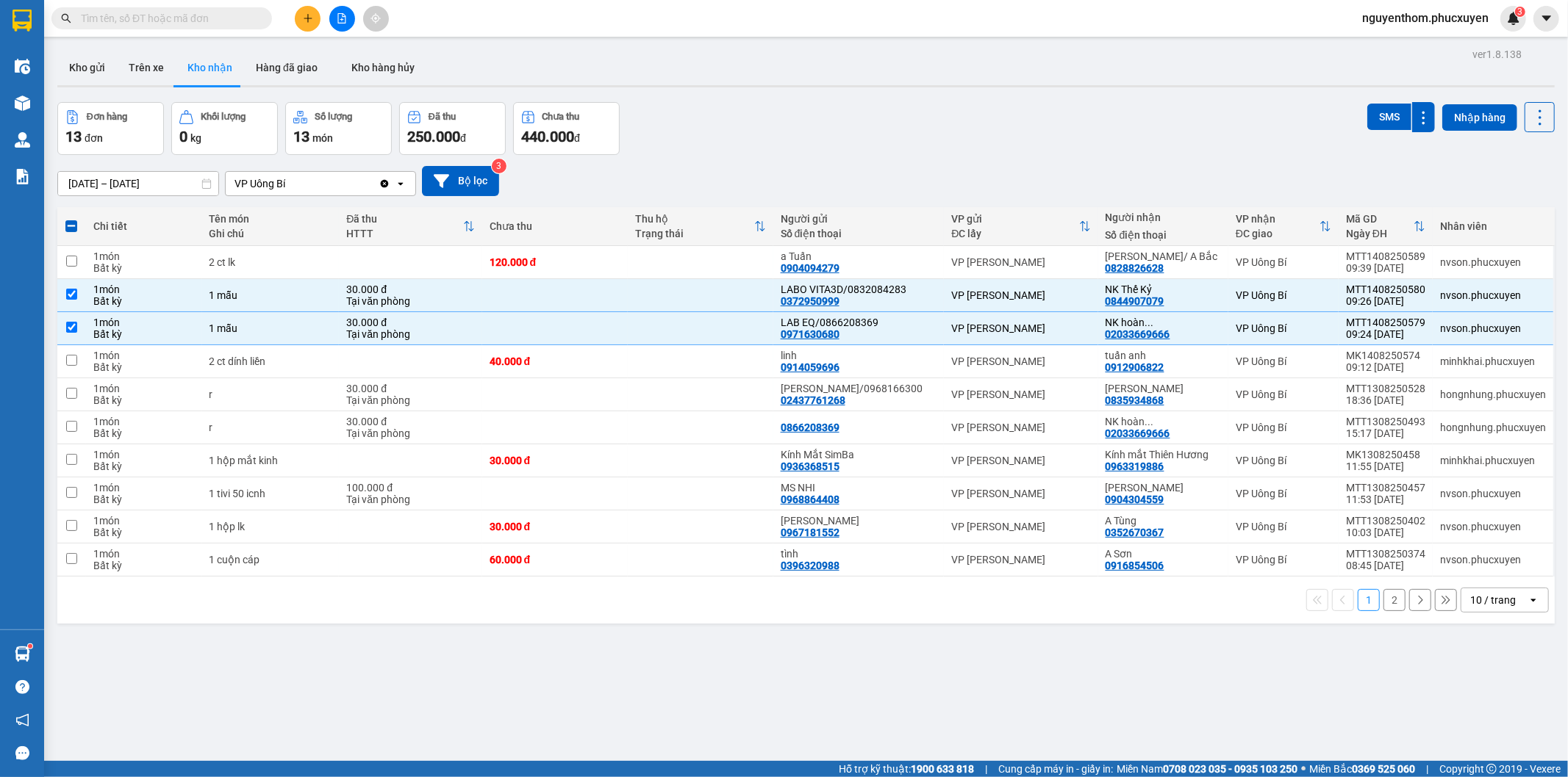
drag, startPoint x: 1075, startPoint y: 239, endPoint x: 1070, endPoint y: 246, distance: 8.6
click at [1075, 239] on div "VP gửi ĐC lấy" at bounding box center [1020, 226] width 139 height 30
checkbox input "false"
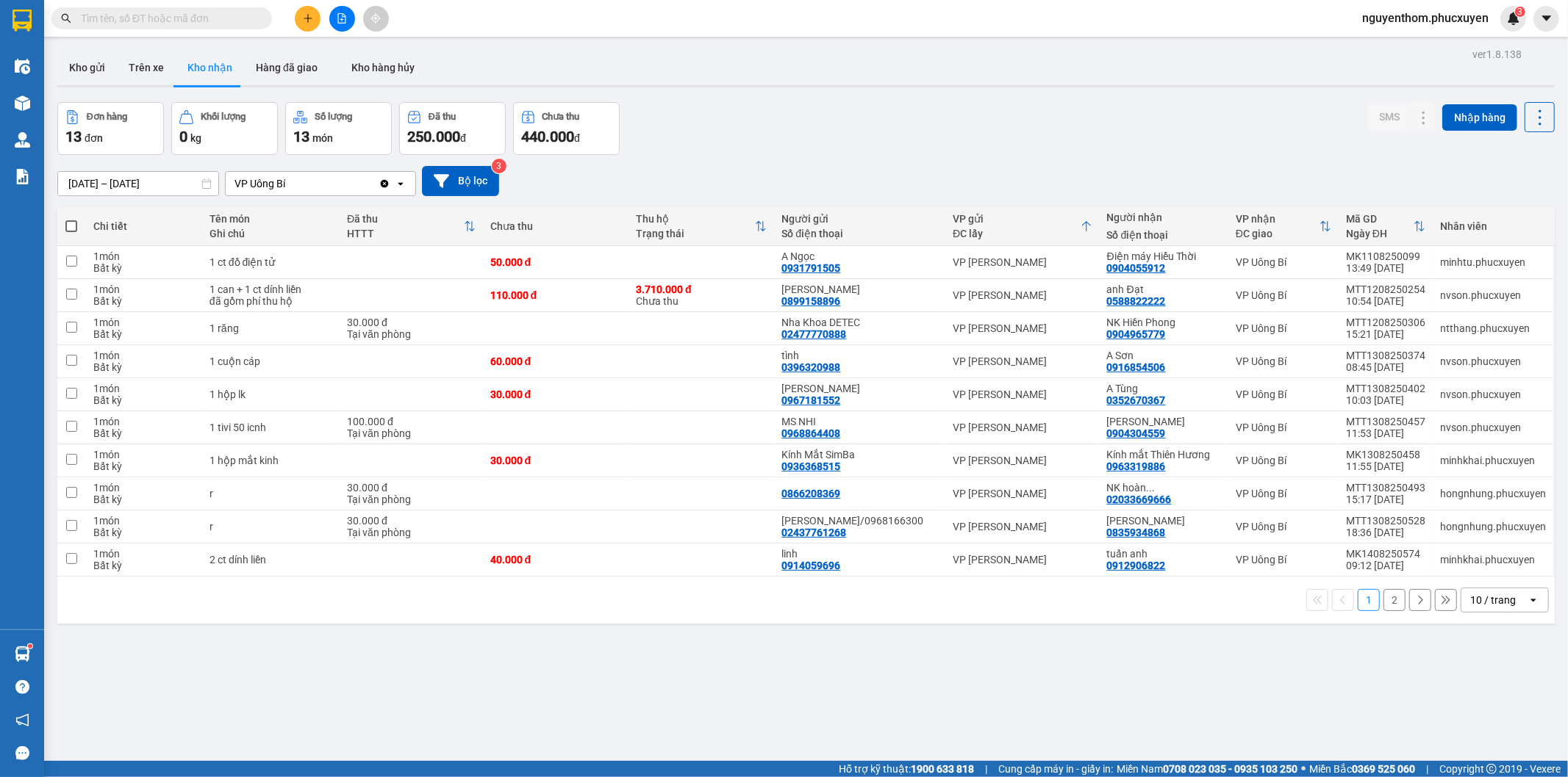
click at [1384, 598] on button "2" at bounding box center [1394, 600] width 22 height 22
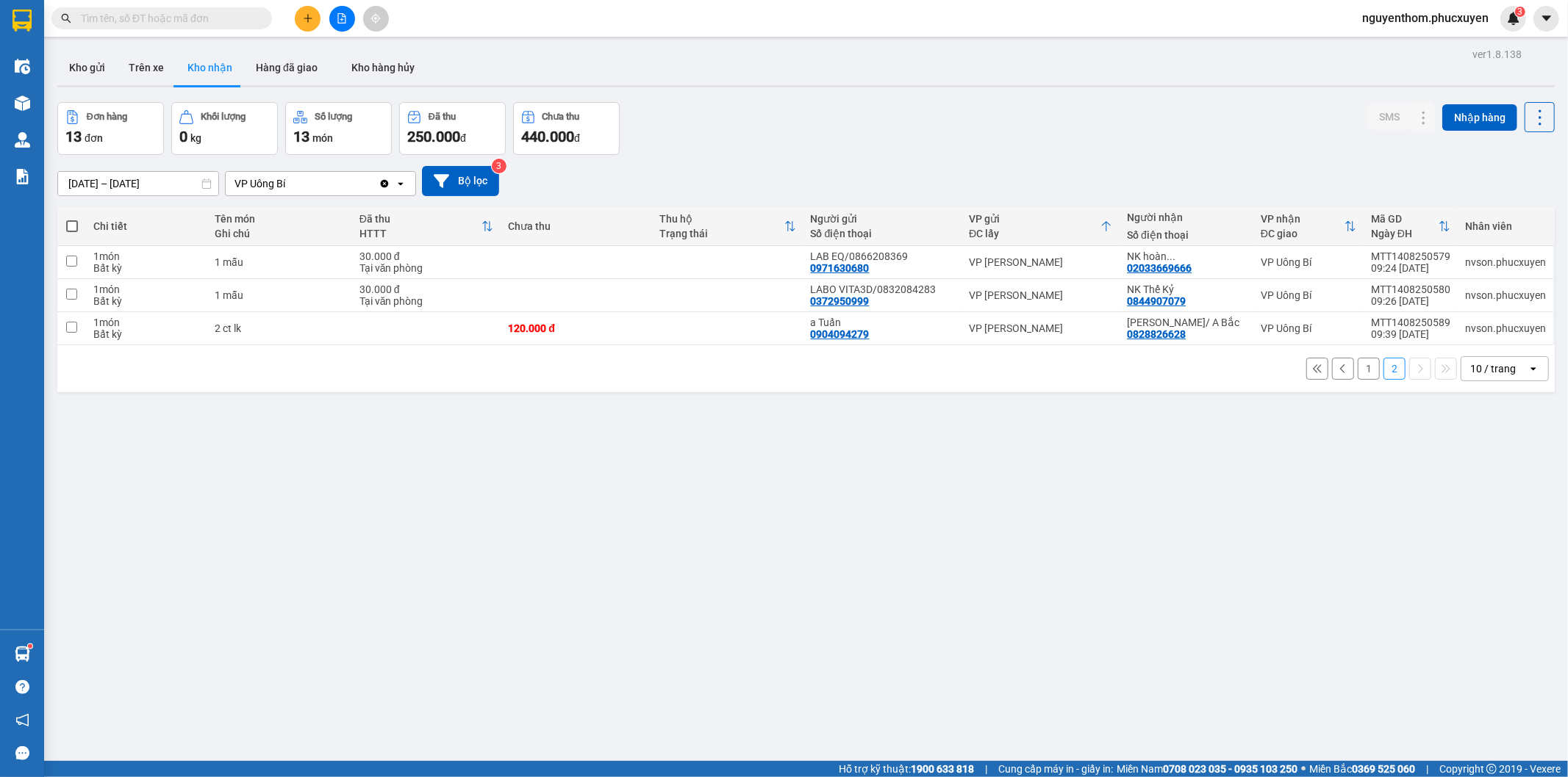
click at [1105, 225] on icon at bounding box center [1106, 225] width 11 height 11
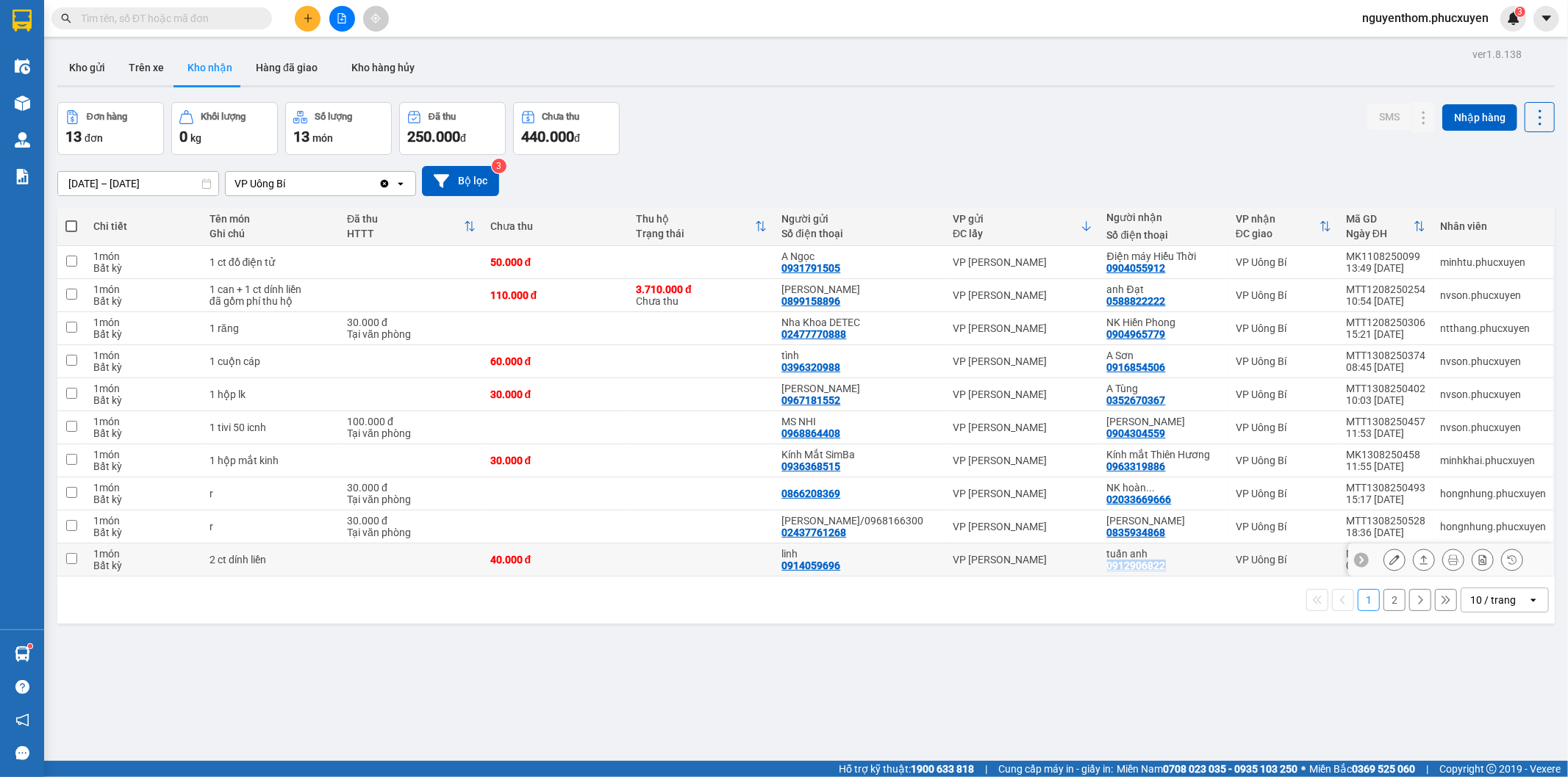
drag, startPoint x: 1099, startPoint y: 566, endPoint x: 1163, endPoint y: 564, distance: 64.0
click at [1163, 564] on td "tuấn anh 0912906822" at bounding box center [1163, 560] width 129 height 33
checkbox input "true"
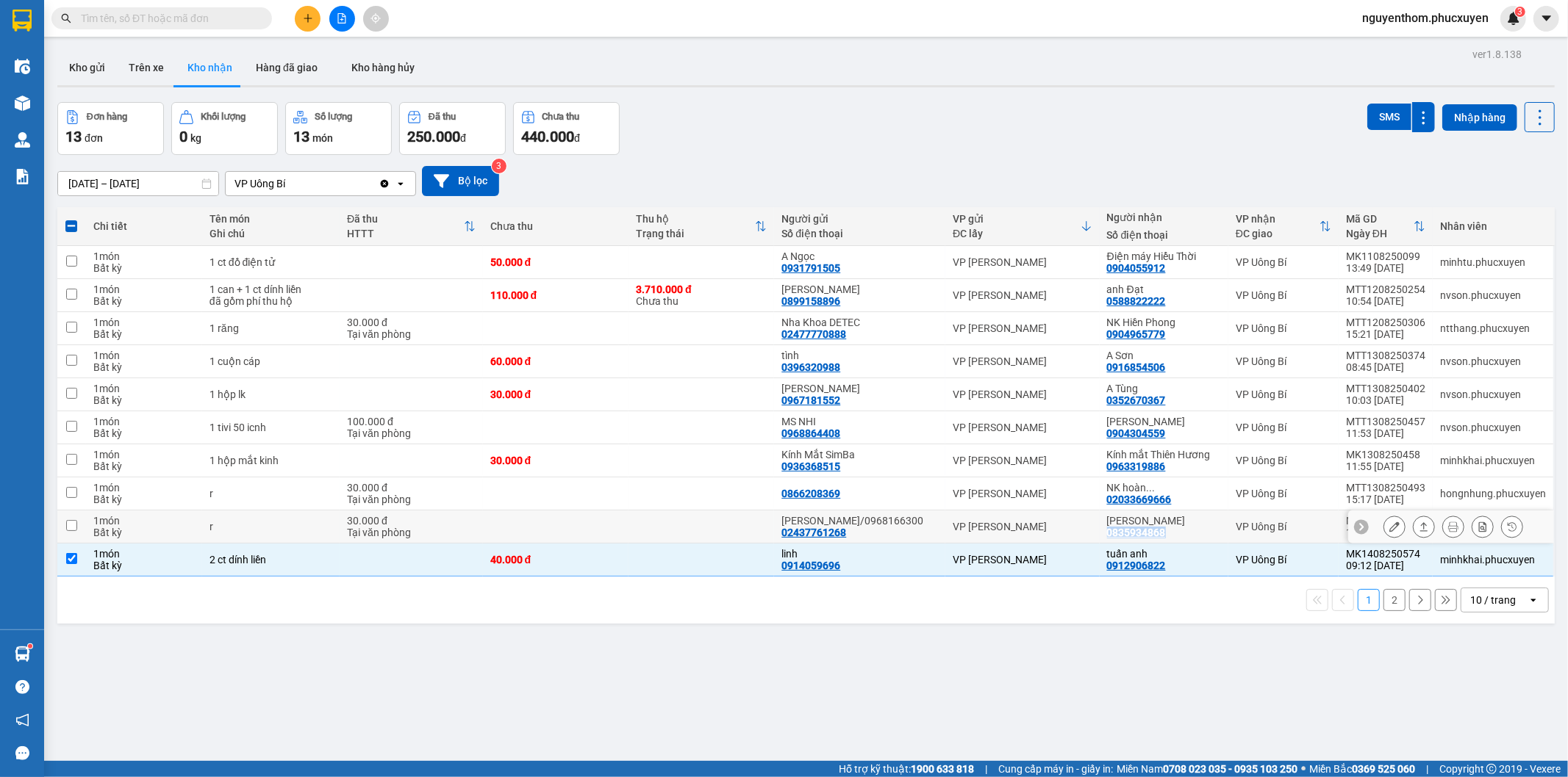
drag, startPoint x: 1098, startPoint y: 535, endPoint x: 1164, endPoint y: 532, distance: 66.1
click at [1165, 532] on td "[PERSON_NAME] 0835934868" at bounding box center [1163, 527] width 129 height 33
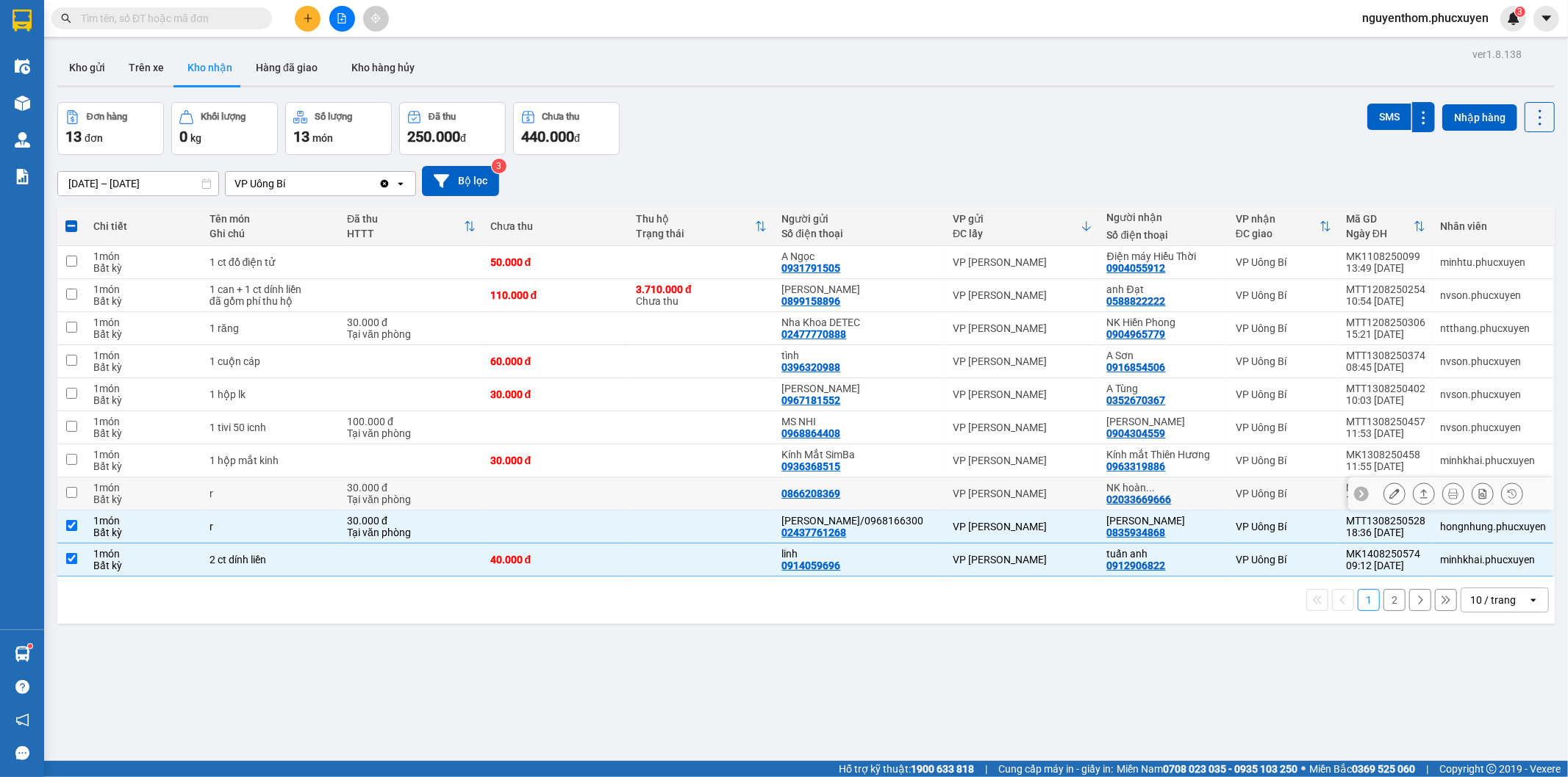
click at [1148, 495] on div "02033669666" at bounding box center [1140, 499] width 65 height 11
click at [1384, 603] on button "2" at bounding box center [1394, 600] width 22 height 22
checkbox input "false"
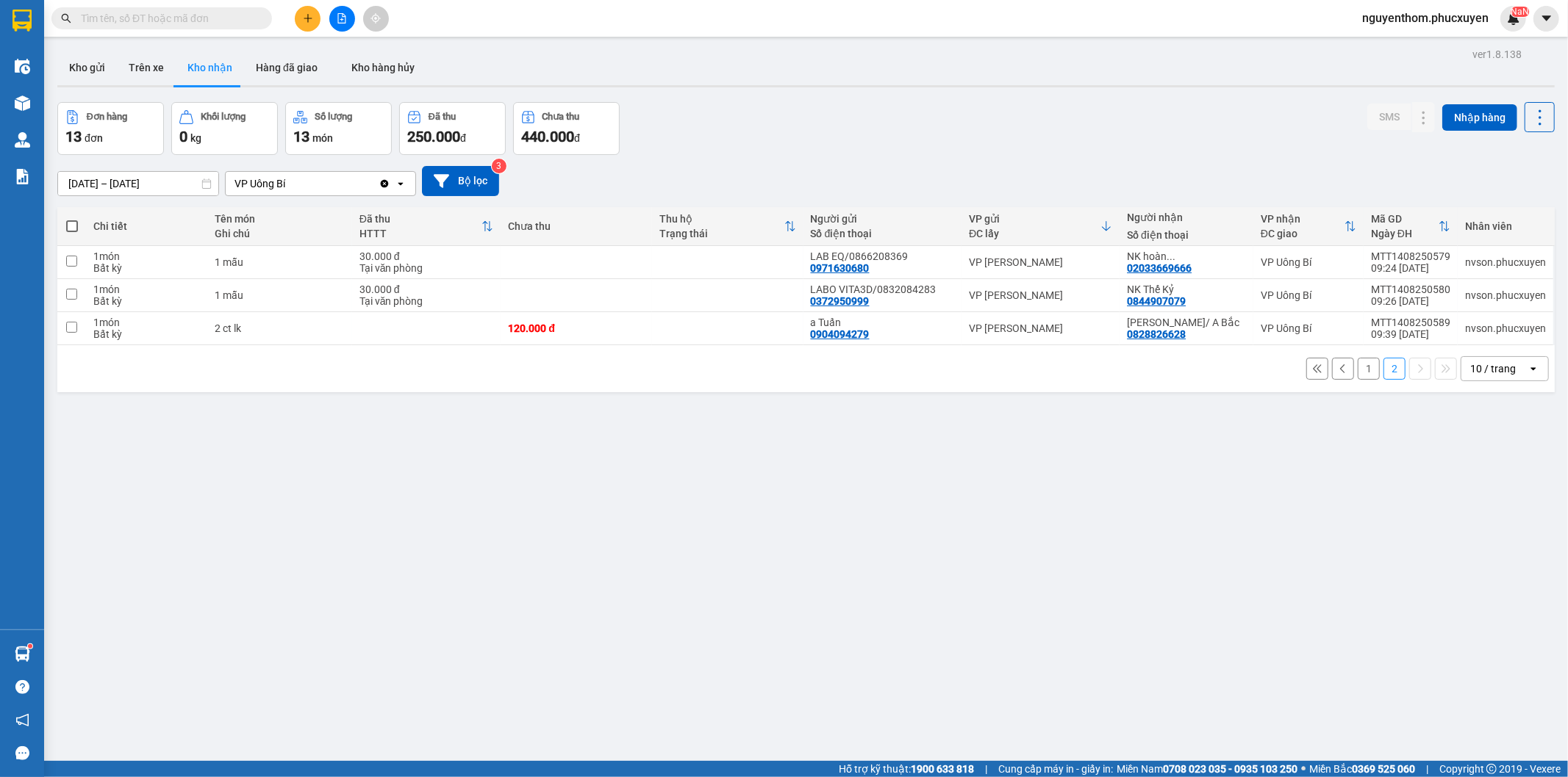
click at [1357, 363] on button "1" at bounding box center [1368, 368] width 22 height 22
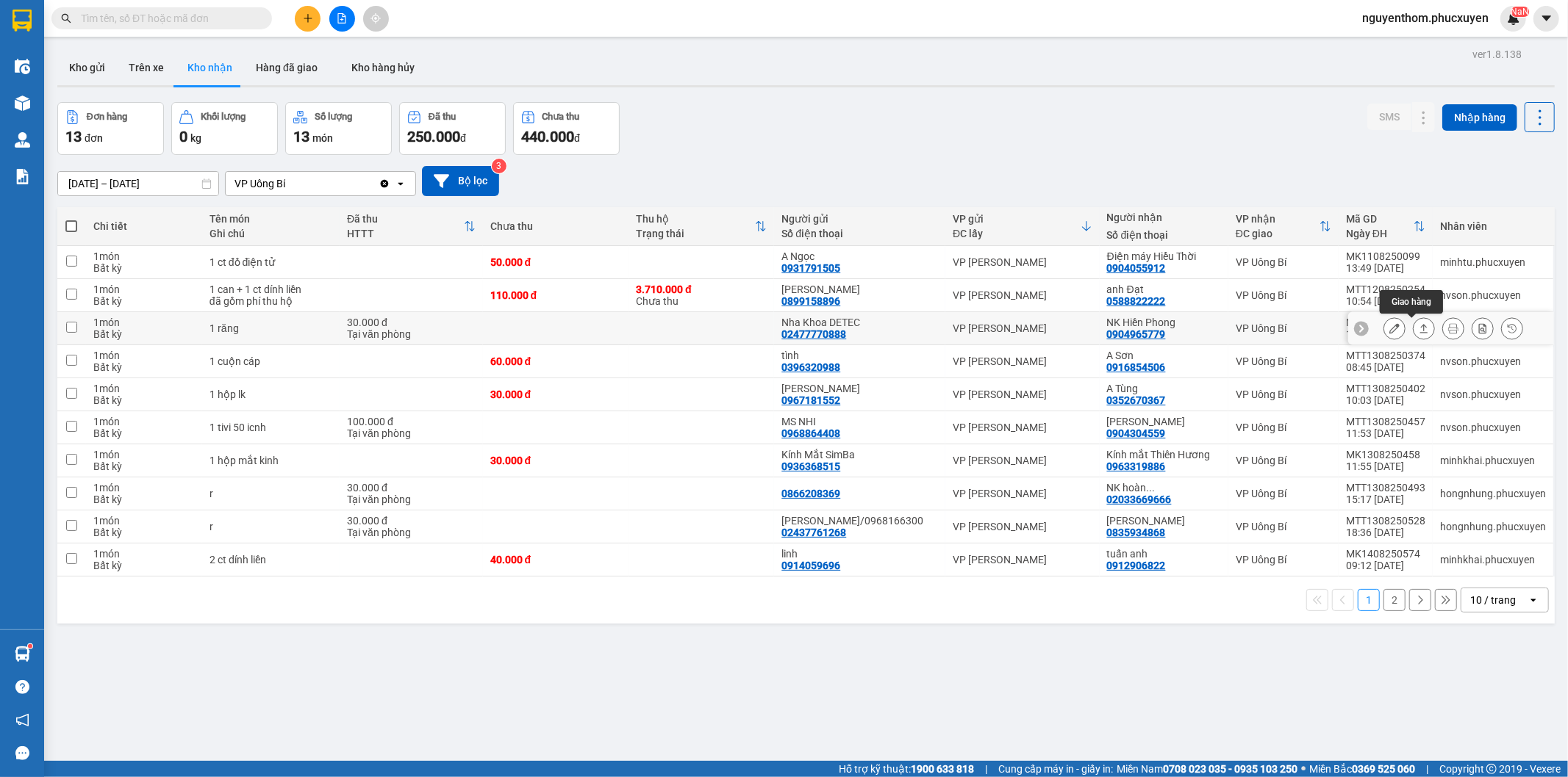
click at [1419, 327] on icon at bounding box center [1424, 329] width 11 height 11
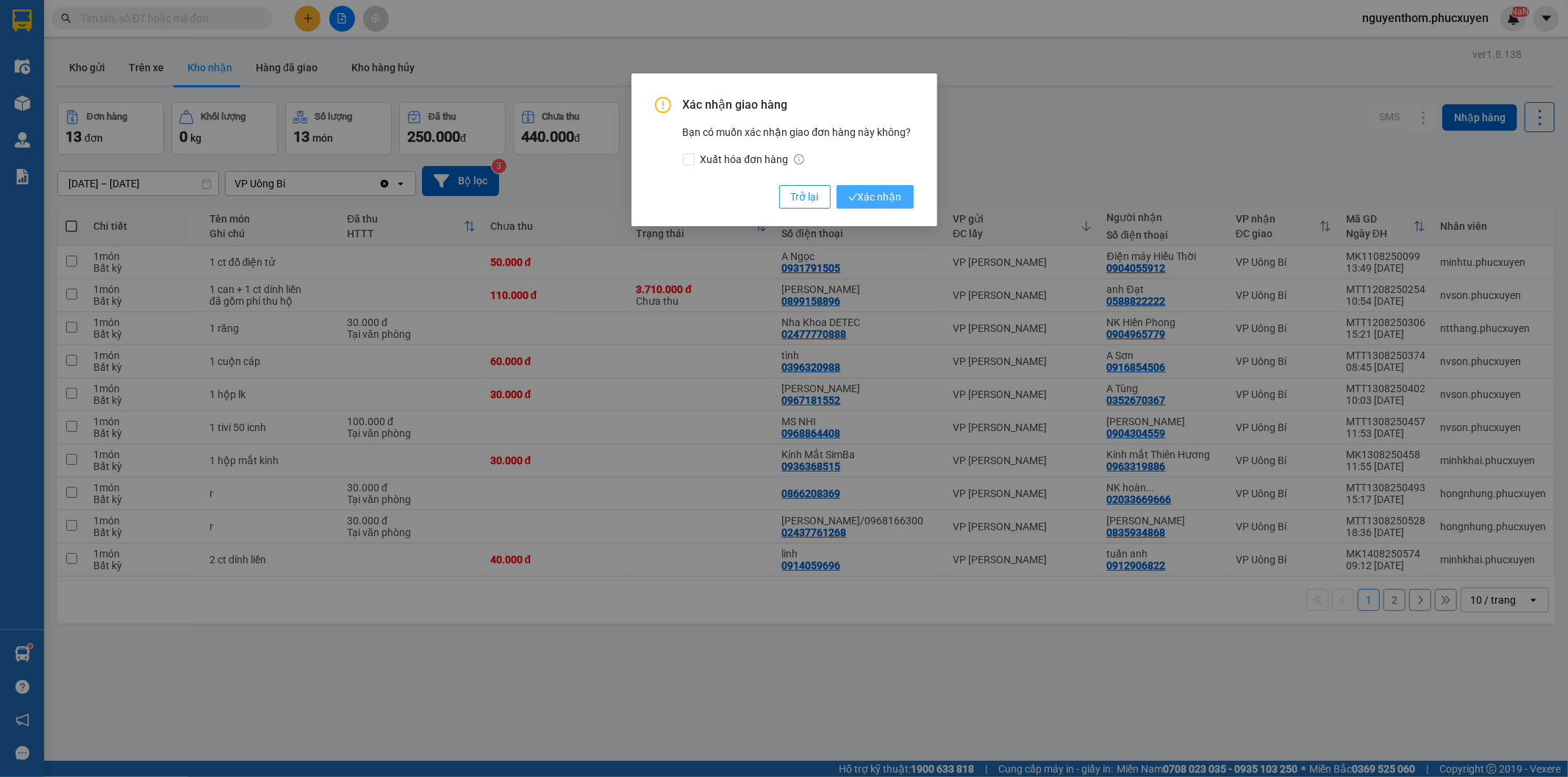
click at [897, 202] on span "Xác nhận" at bounding box center [875, 196] width 54 height 16
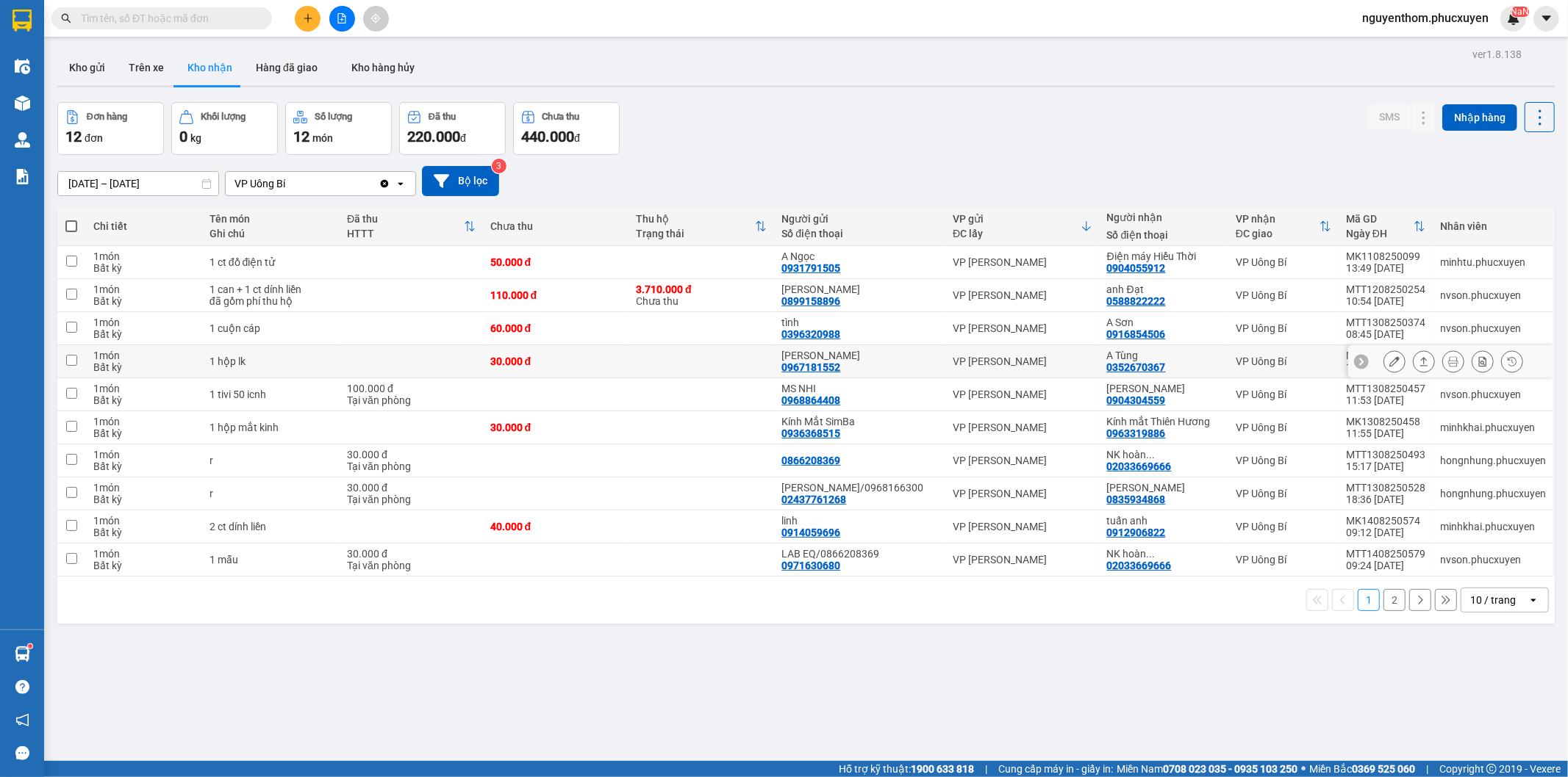
click at [1257, 770] on strong "0708 023 035 - 0935 103 250" at bounding box center [1229, 768] width 134 height 11
click at [869, 695] on div "ver 1.8.138 Kho gửi Trên xe Kho nhận Hàng đã giao Kho hàng hủy Đơn hàng 12 đơn …" at bounding box center [806, 432] width 1509 height 777
click at [301, 18] on button at bounding box center [307, 18] width 25 height 25
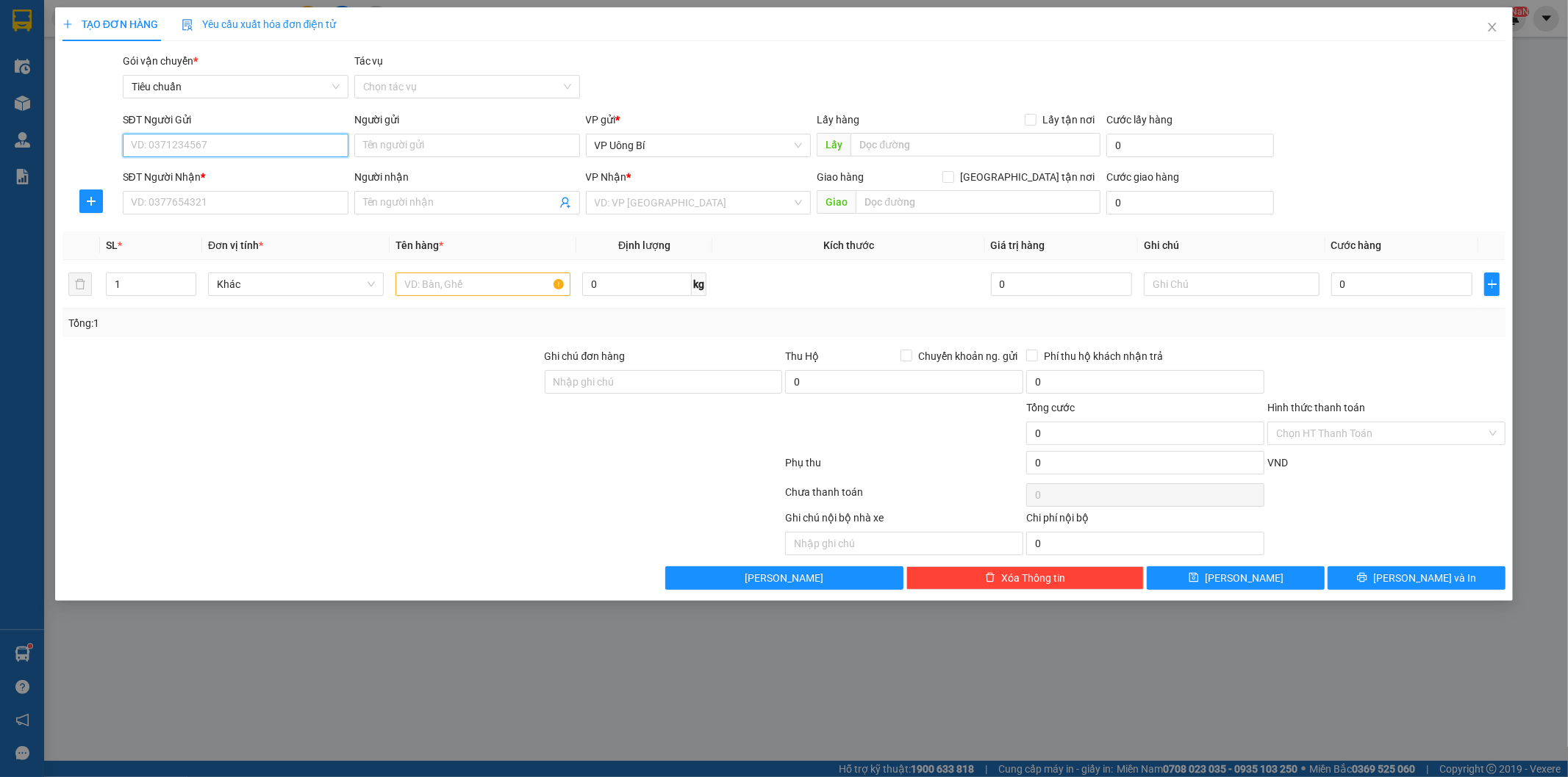
click at [269, 142] on input "SĐT Người Gửi" at bounding box center [235, 145] width 226 height 24
click at [272, 169] on div "0904965779 - NK Hiền [PERSON_NAME]" at bounding box center [235, 175] width 208 height 16
type input "0904965779"
type input "NK Hiền Phong"
type input "0904965779"
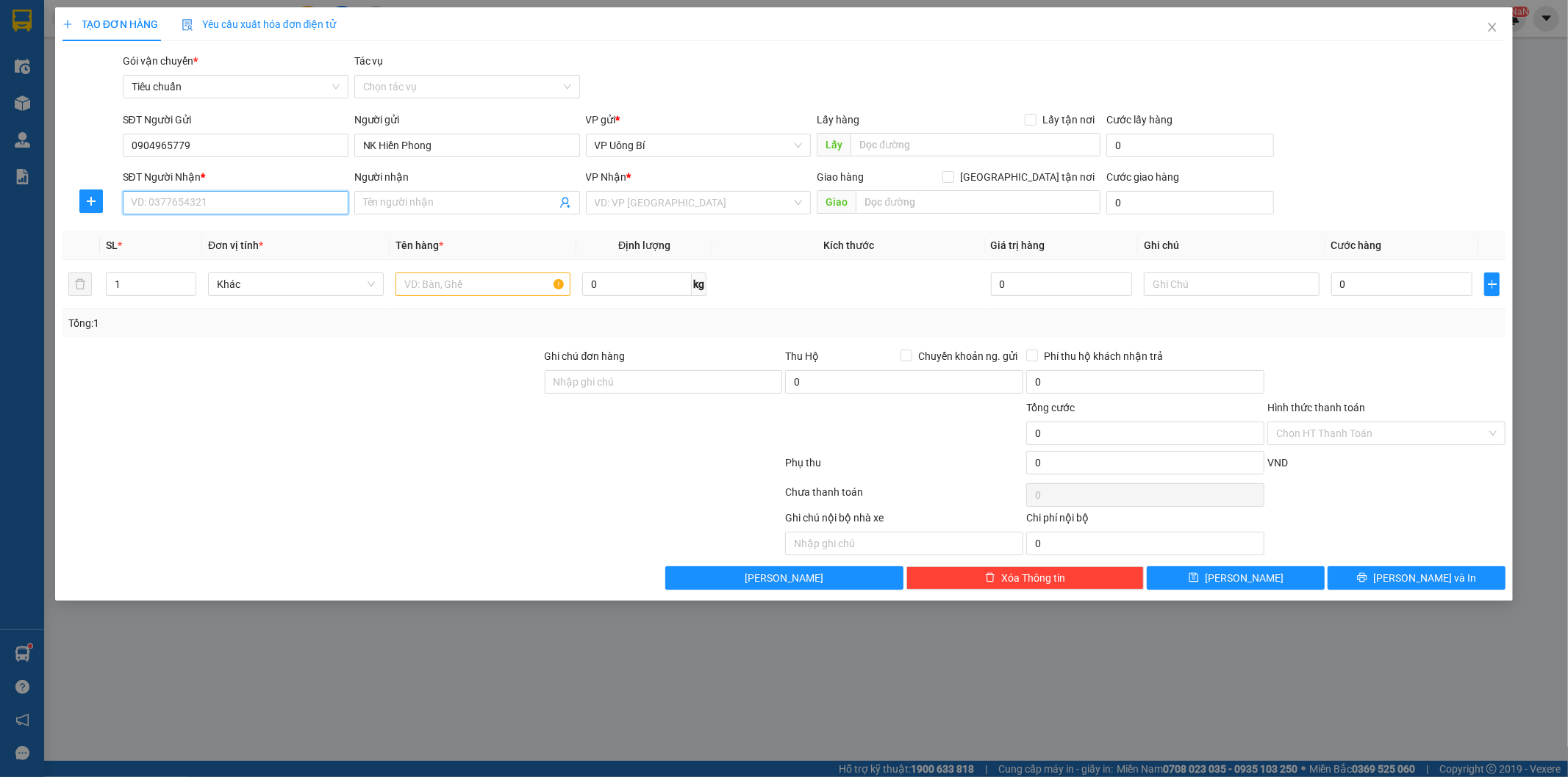
click at [260, 203] on input "SĐT Người Nhận *" at bounding box center [235, 203] width 226 height 24
click at [220, 277] on div "0915923277 - Lab Detec ( 18006038 )" at bounding box center [235, 279] width 208 height 16
type input "0915923277"
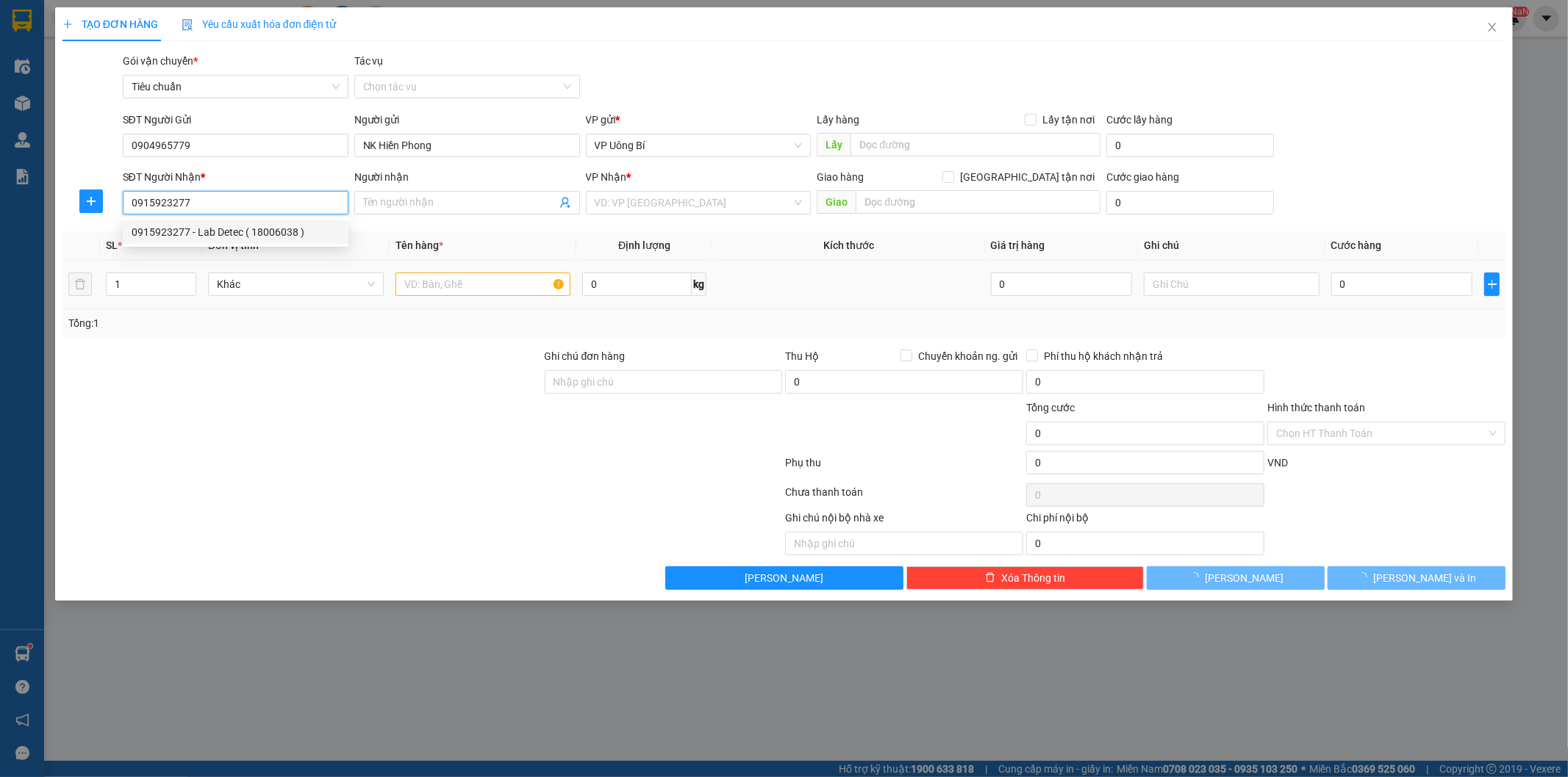
type input "Lab Detec ( 18006038 )"
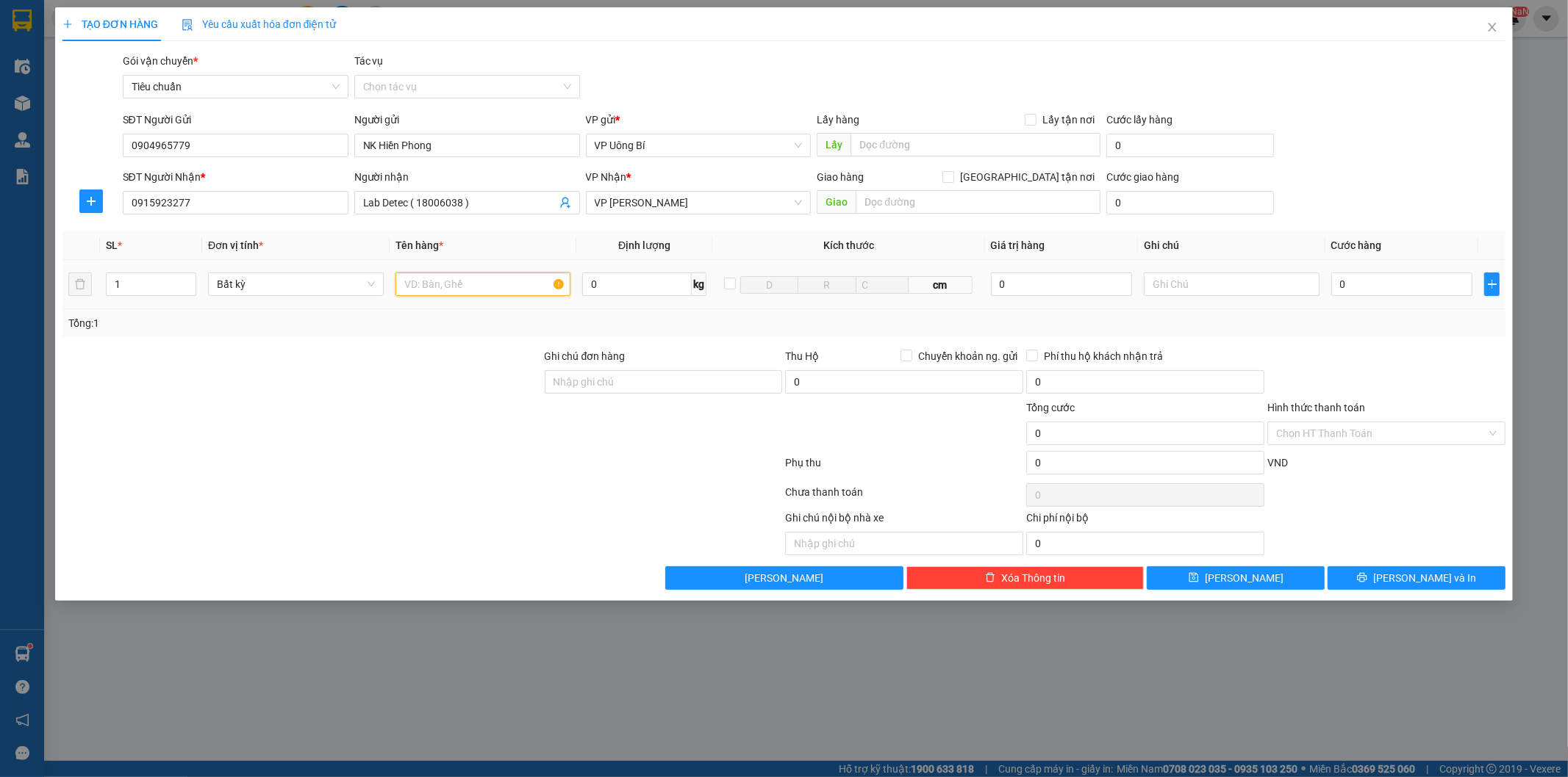
click at [483, 281] on input "text" at bounding box center [483, 284] width 175 height 24
type input "mẫu r"
click at [1407, 284] on input "0" at bounding box center [1401, 284] width 141 height 24
type input "3"
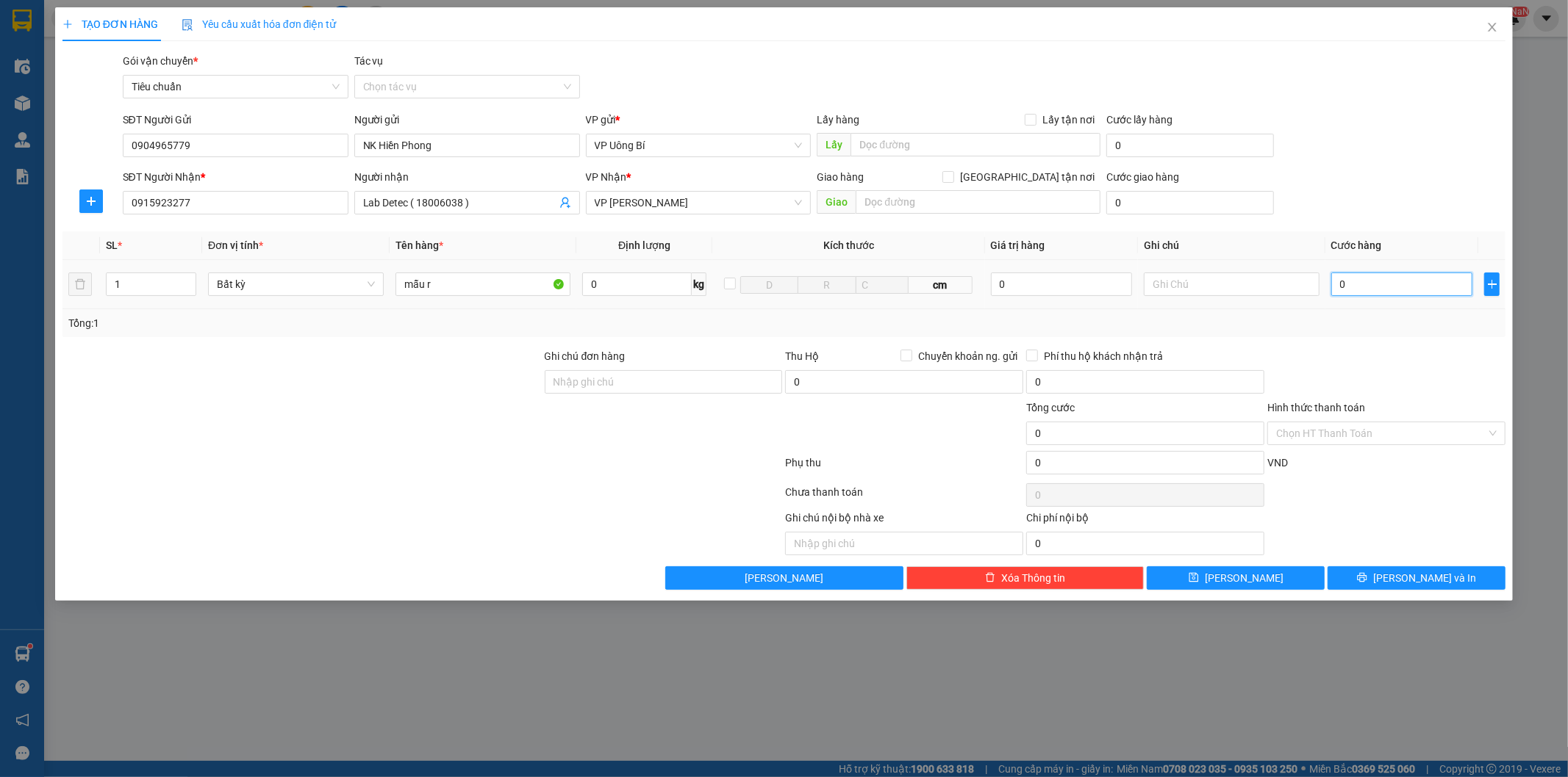
type input "3"
type input "30"
click at [1367, 434] on input "Hình thức thanh toán" at bounding box center [1381, 433] width 211 height 22
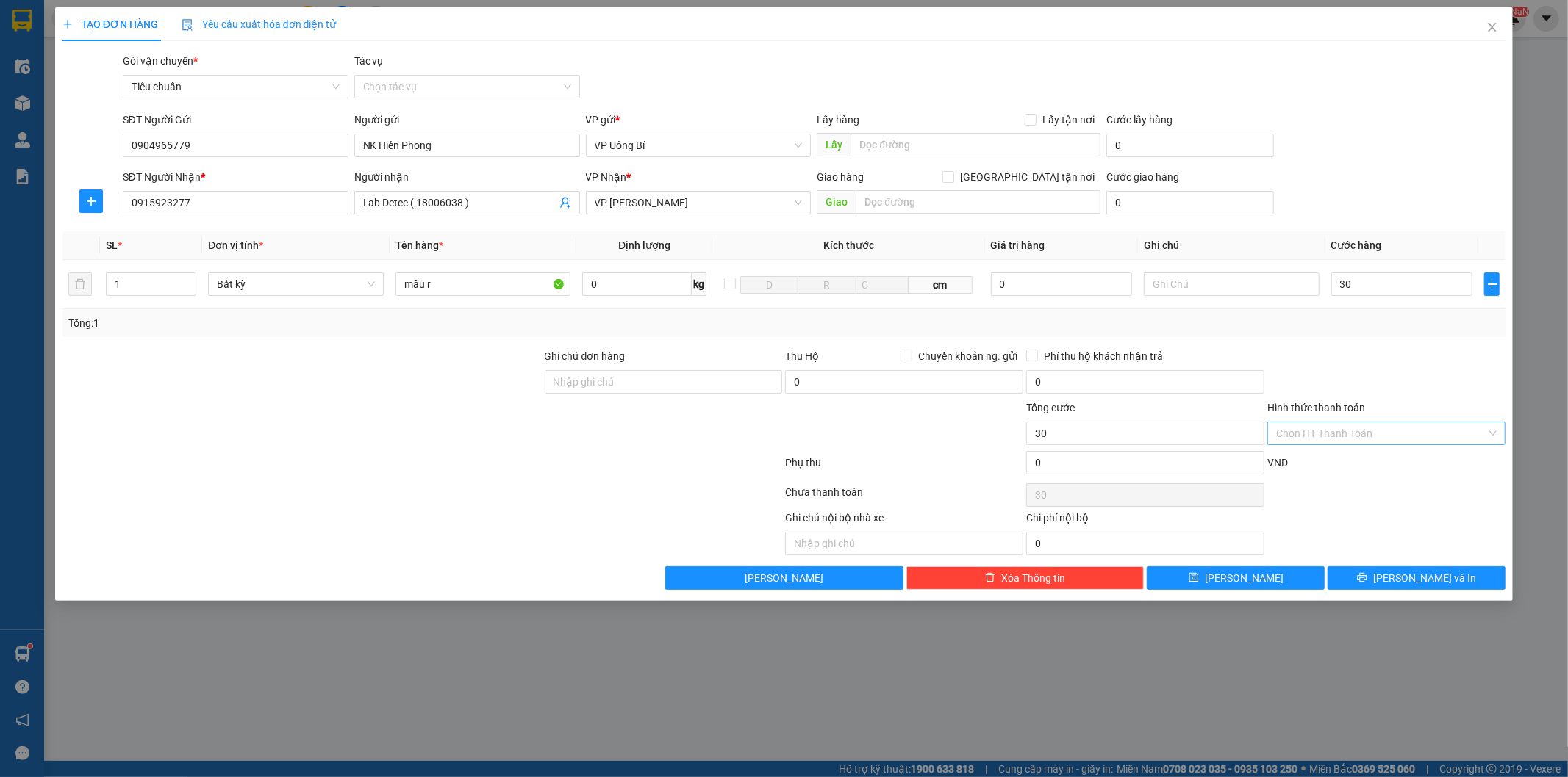
type input "30.000"
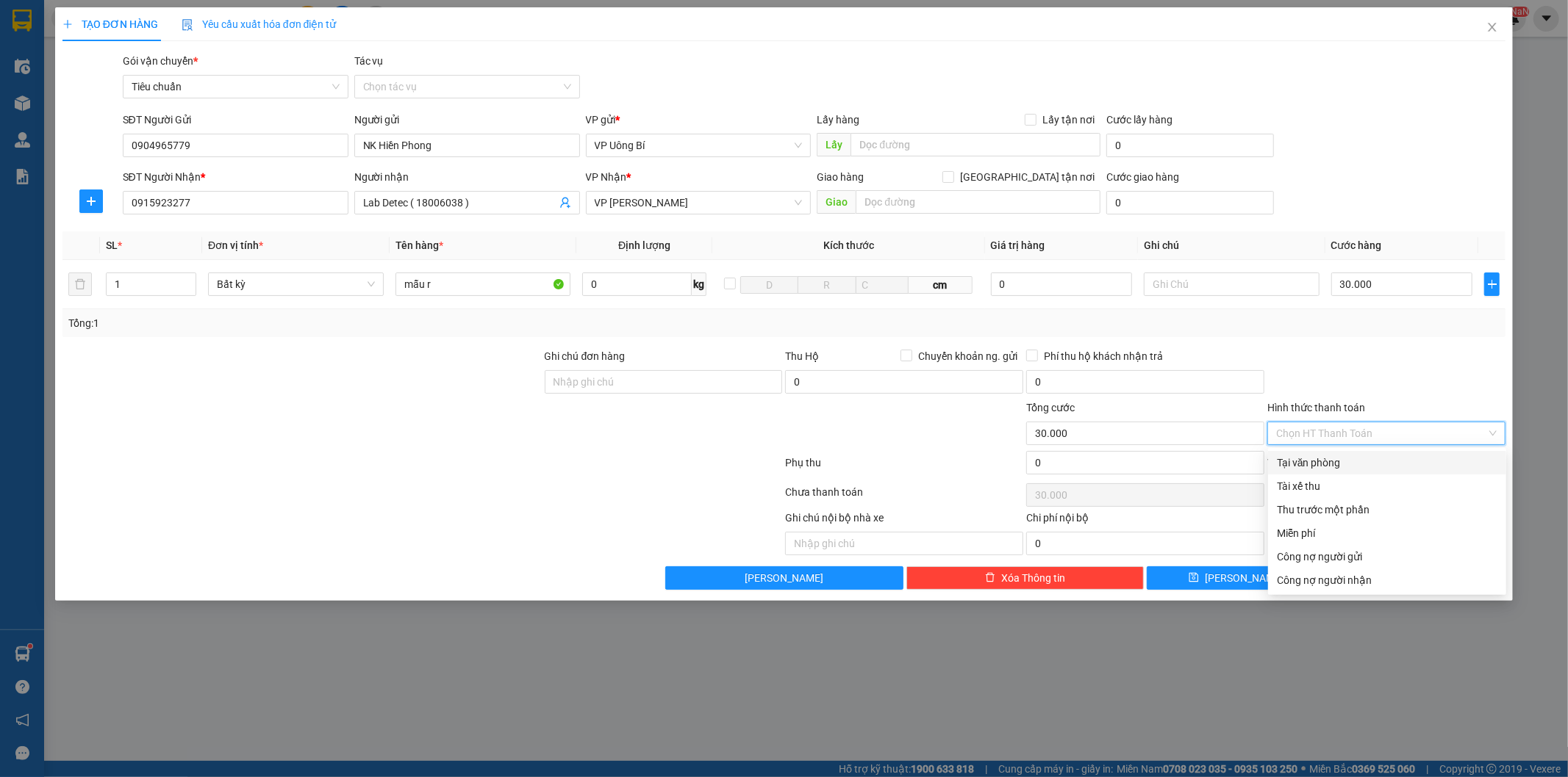
click at [1361, 458] on div "Tại văn phòng" at bounding box center [1386, 463] width 220 height 16
type input "0"
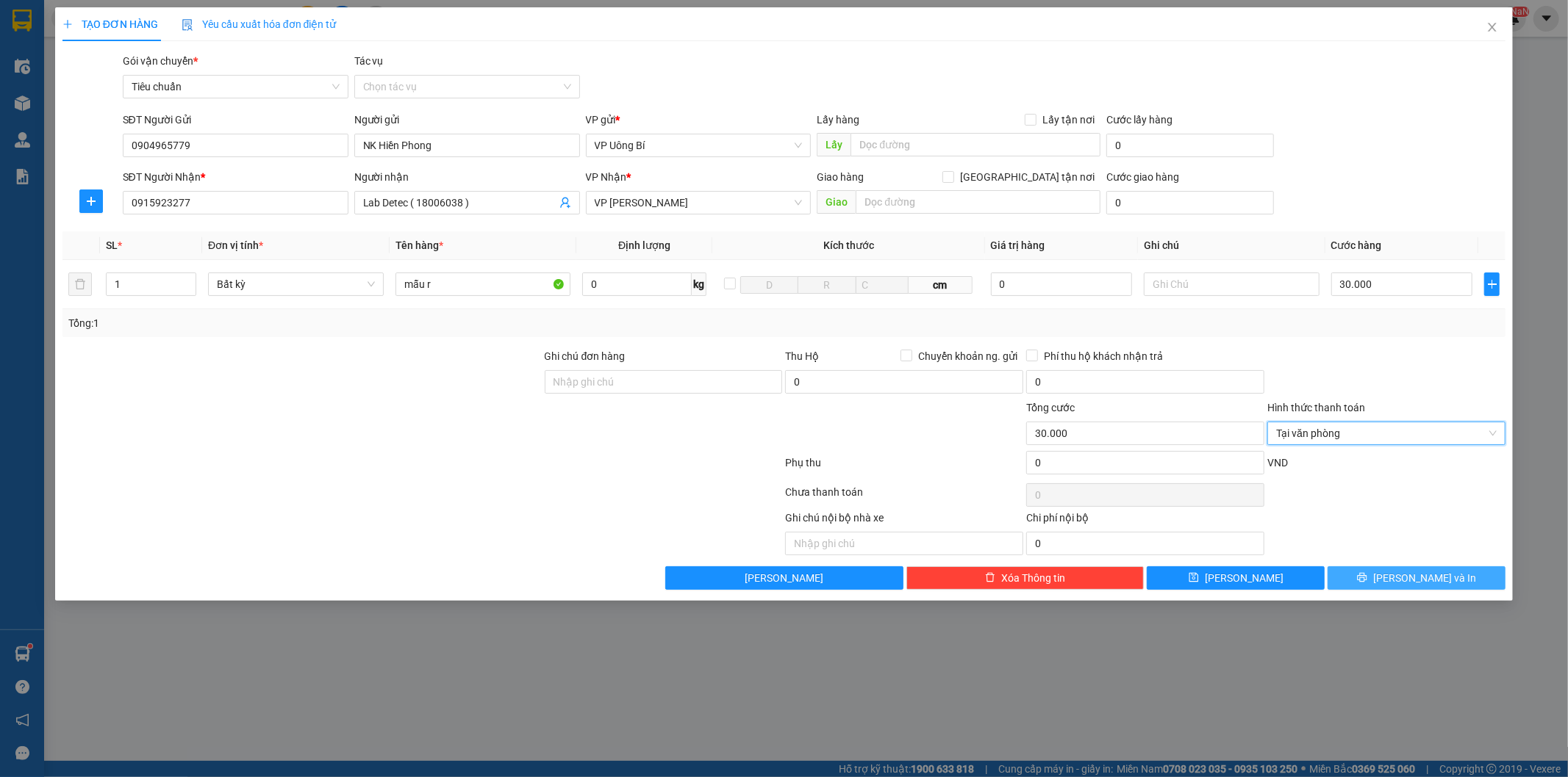
click at [1421, 581] on span "[PERSON_NAME] và In" at bounding box center [1424, 578] width 103 height 16
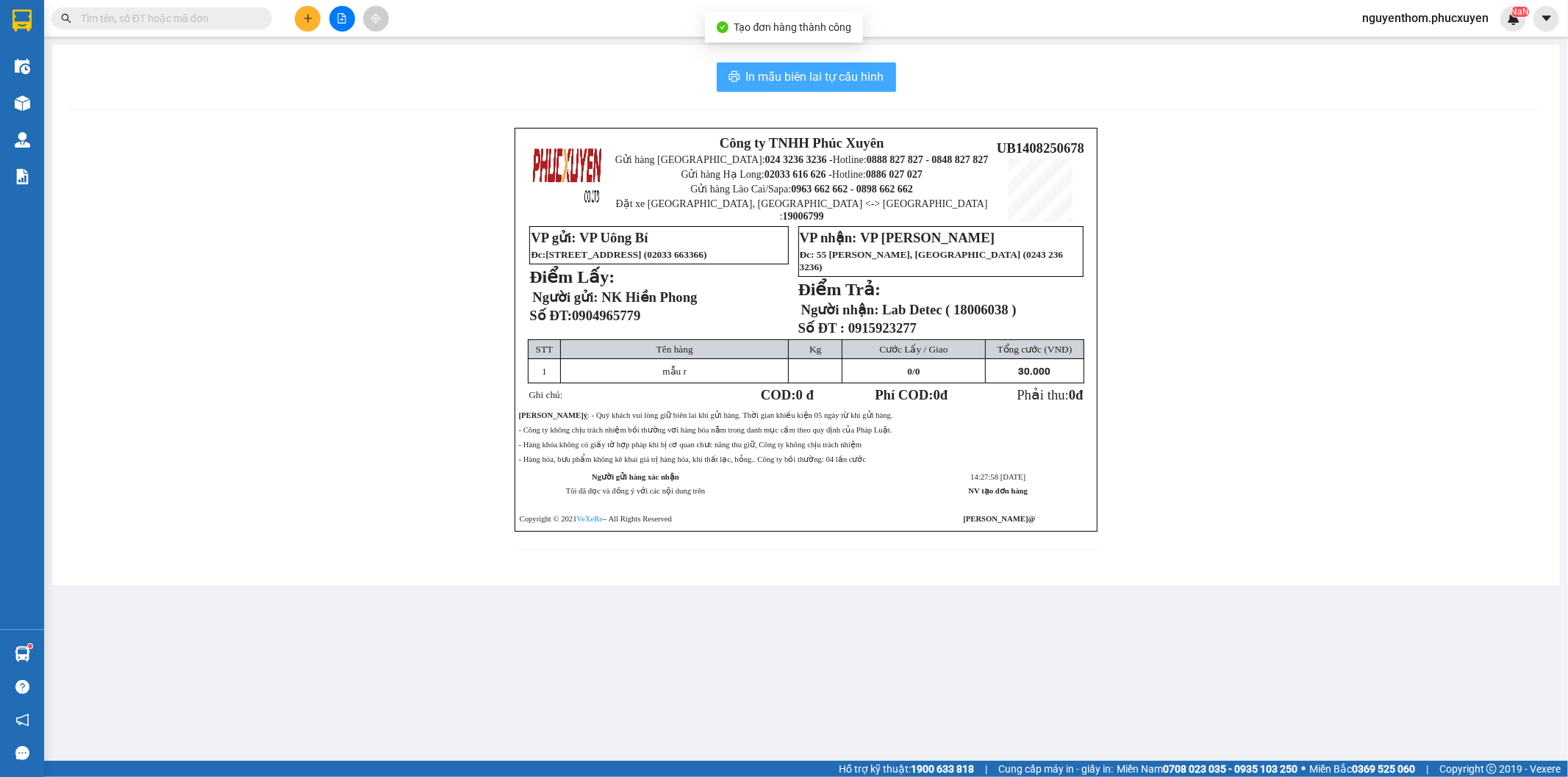
click at [808, 82] on span "In mẫu biên lai tự cấu hình" at bounding box center [814, 76] width 138 height 18
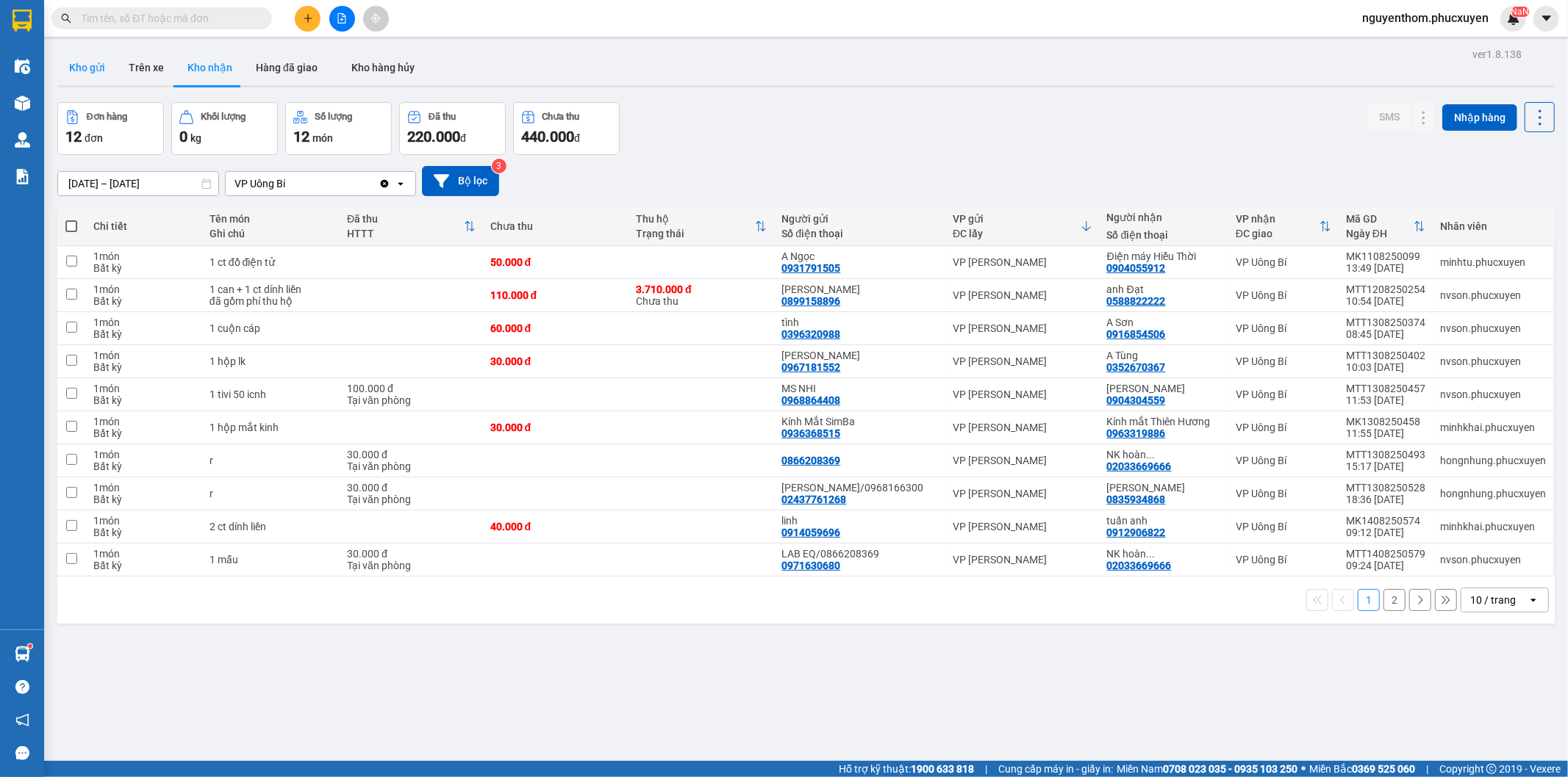
click at [99, 67] on button "Kho gửi" at bounding box center [87, 68] width 60 height 35
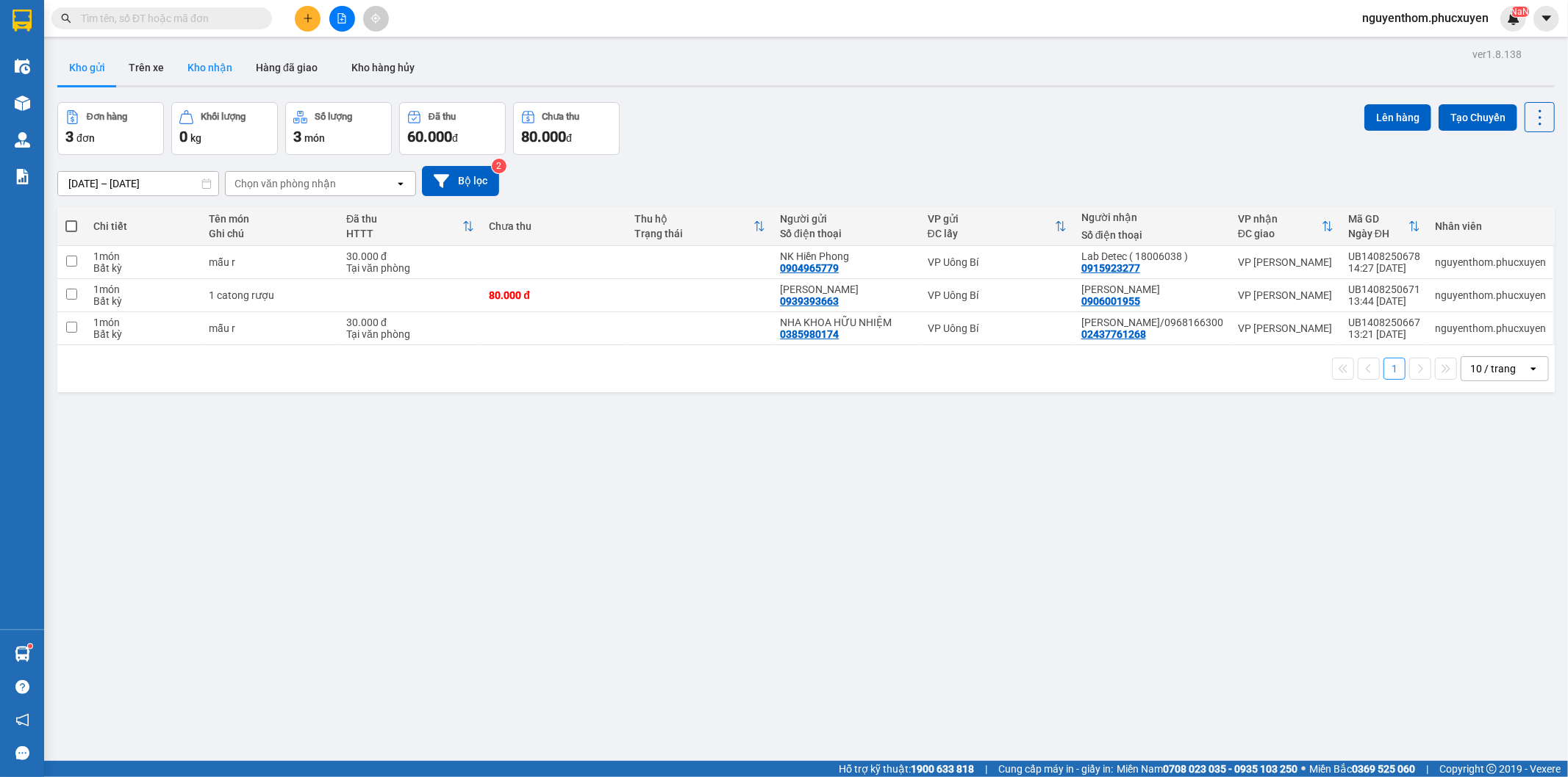
click at [217, 64] on button "Kho nhận" at bounding box center [210, 68] width 68 height 35
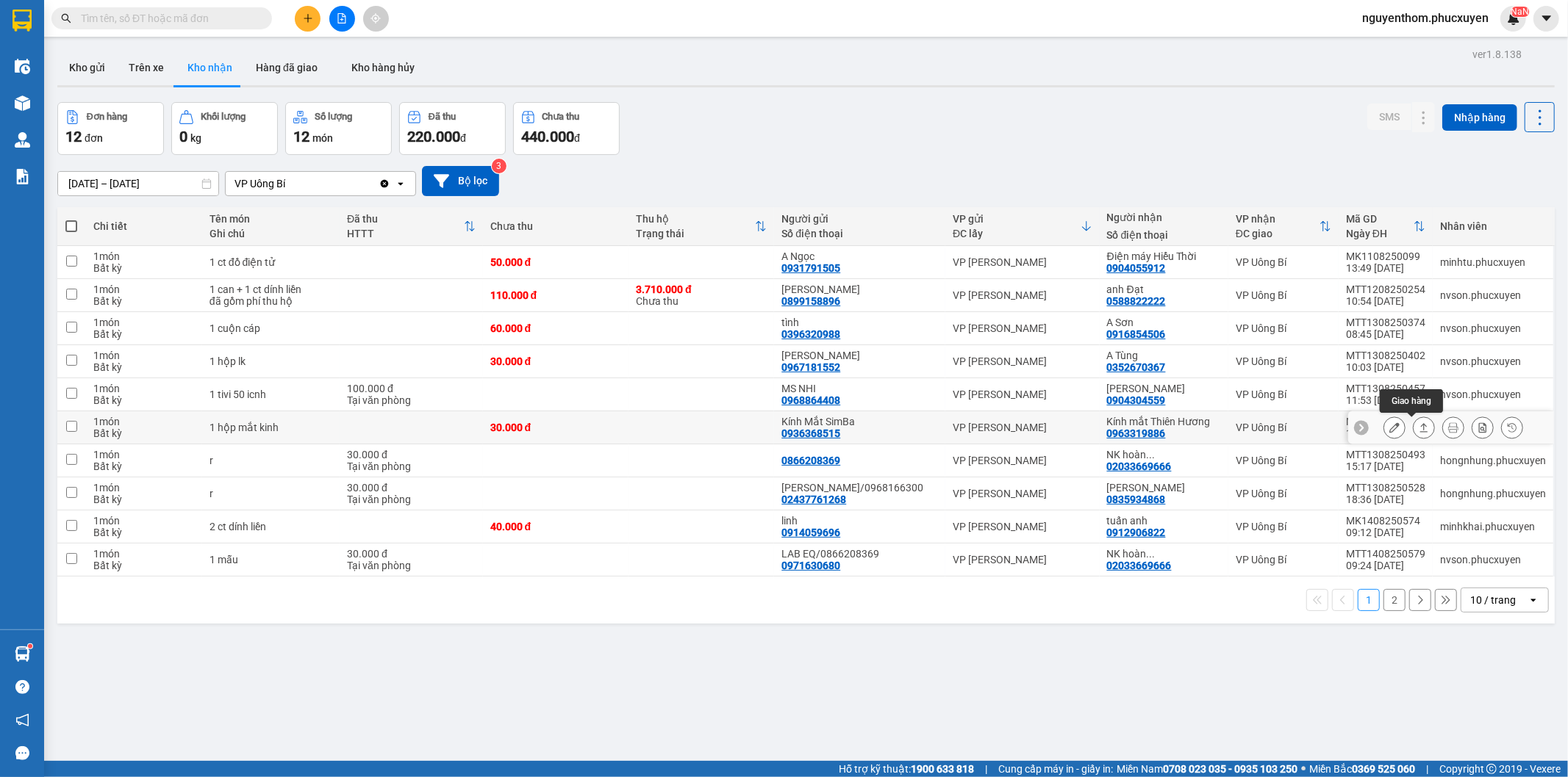
click at [1416, 431] on button at bounding box center [1423, 427] width 20 height 25
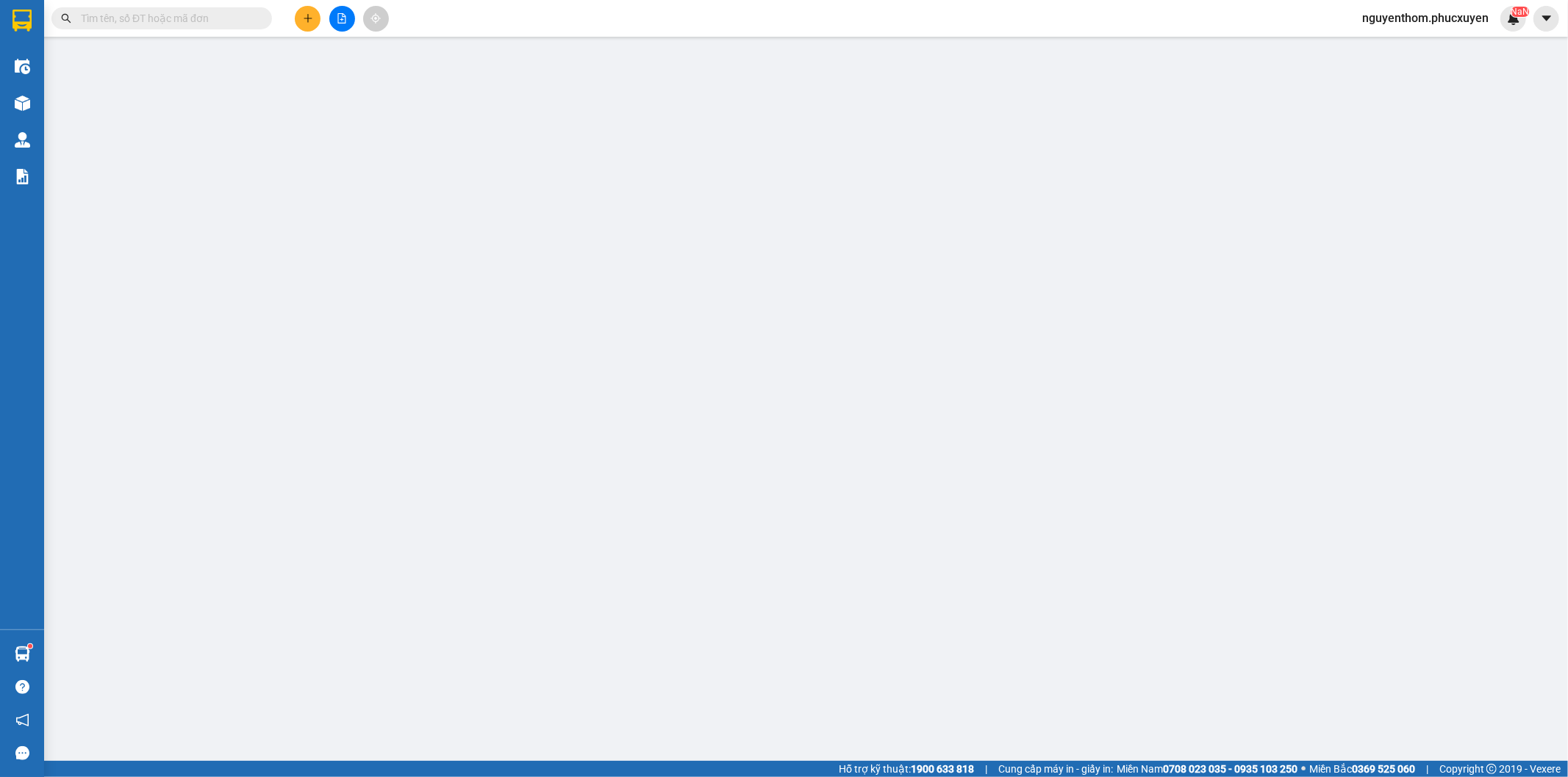
type input "0936368515"
type input "Kính Mắt SimBa"
type input "0963319886"
type input "Kính mắt Thiên Hương"
type input "30.000"
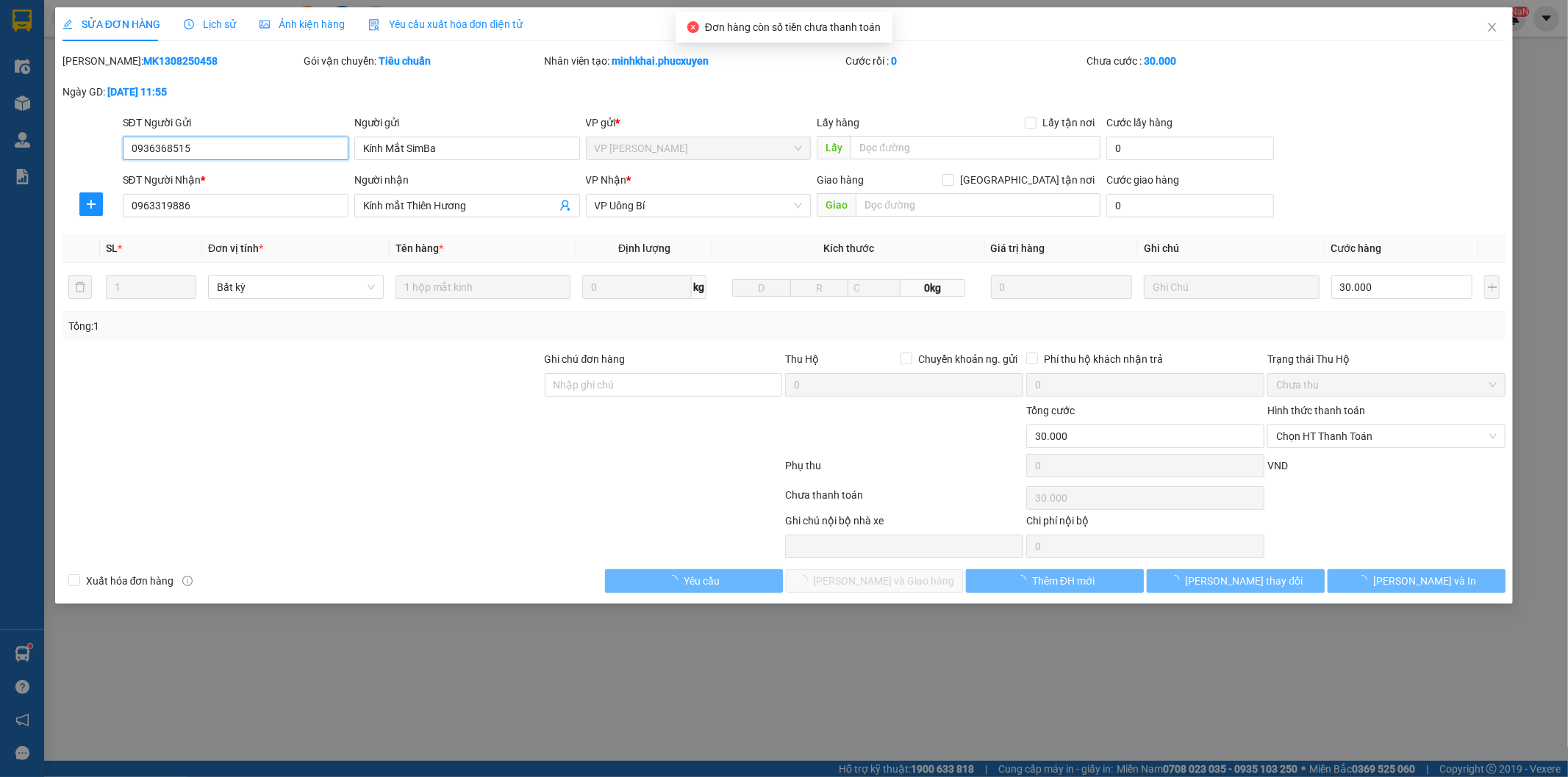
click at [1338, 437] on span "Chọn HT Thanh Toán" at bounding box center [1385, 436] width 220 height 22
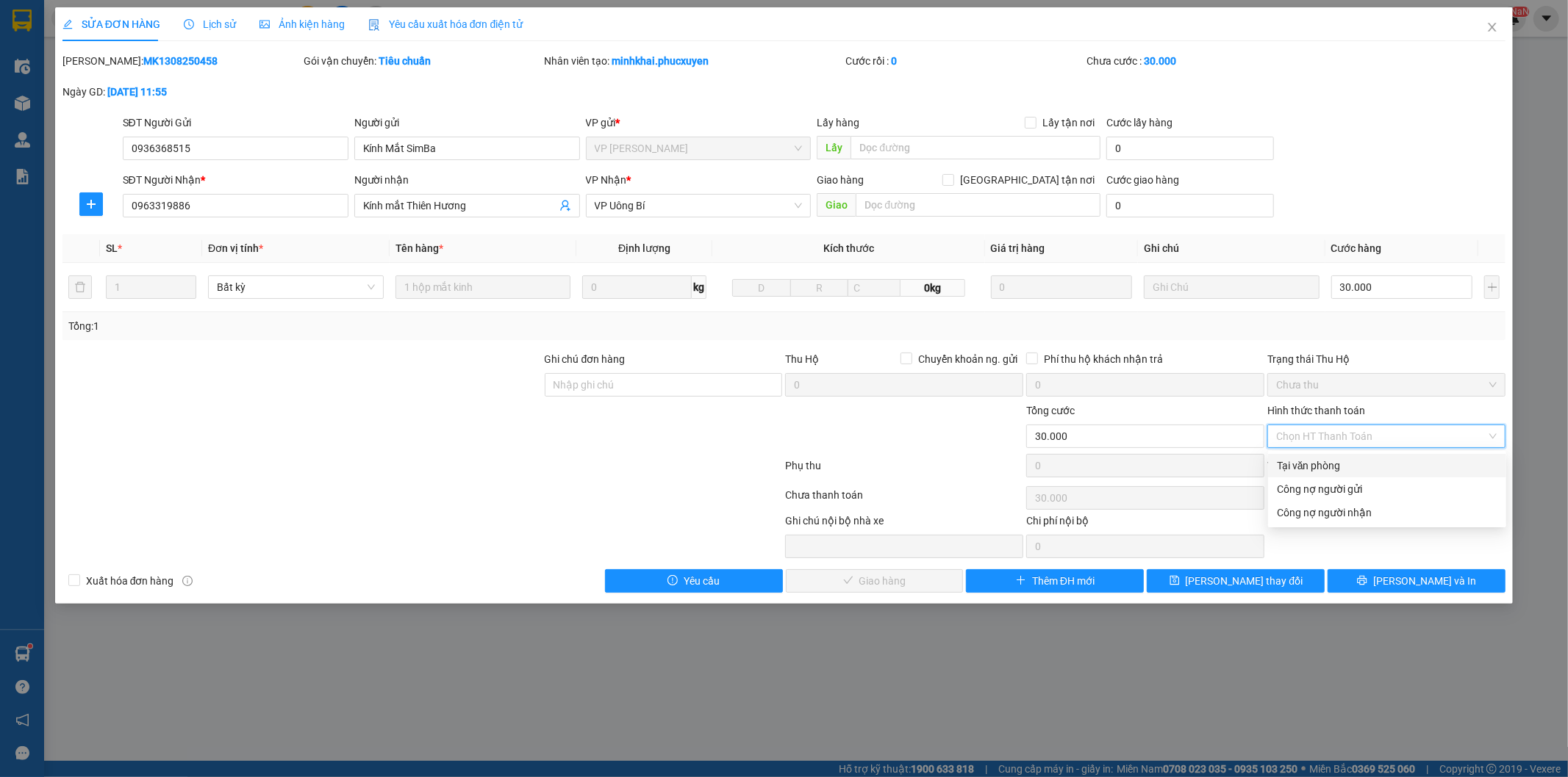
click at [1341, 460] on div "Tại văn phòng" at bounding box center [1386, 466] width 220 height 16
type input "0"
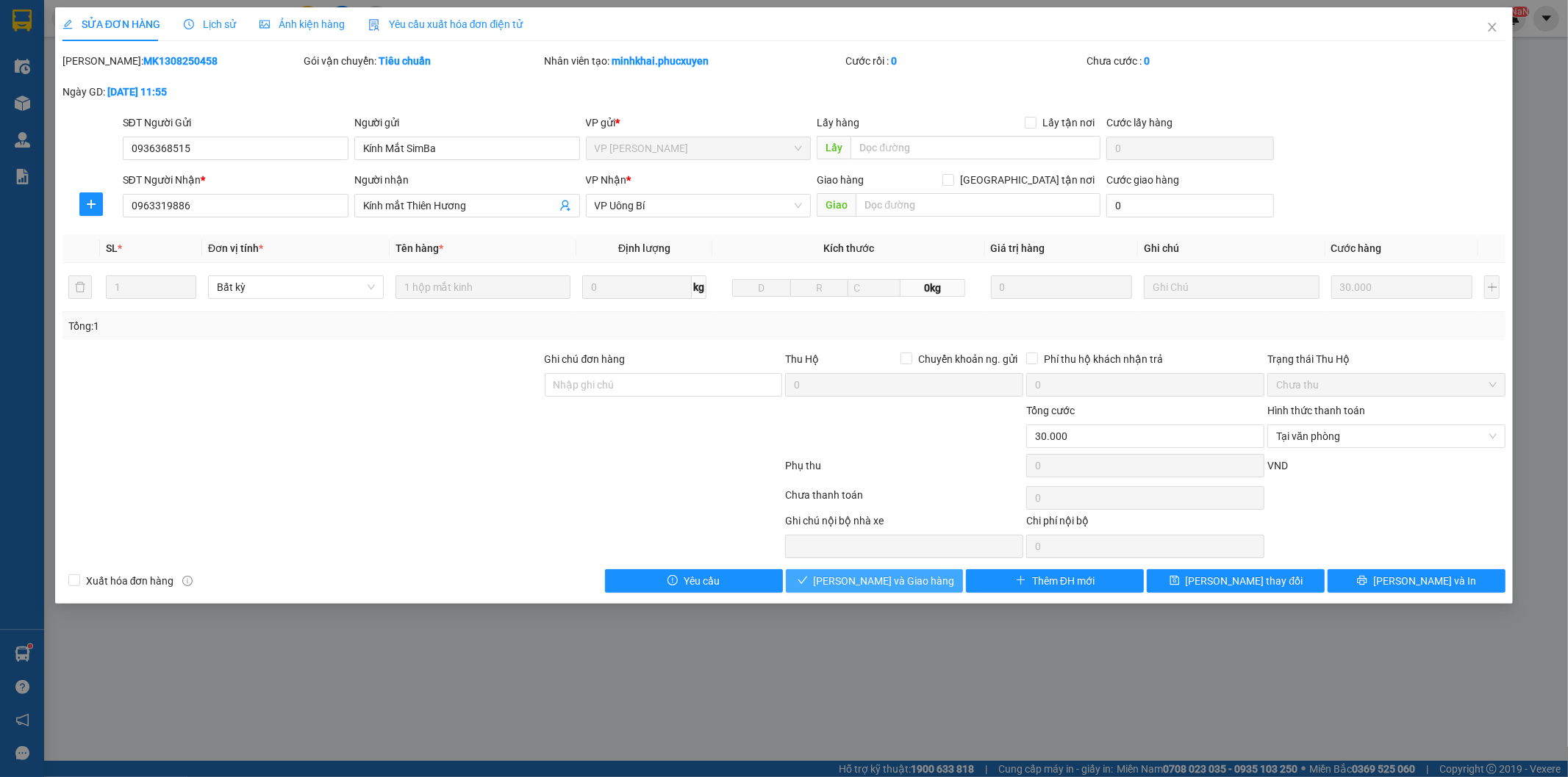
click at [934, 581] on button "[PERSON_NAME] và Giao hàng" at bounding box center [875, 581] width 178 height 24
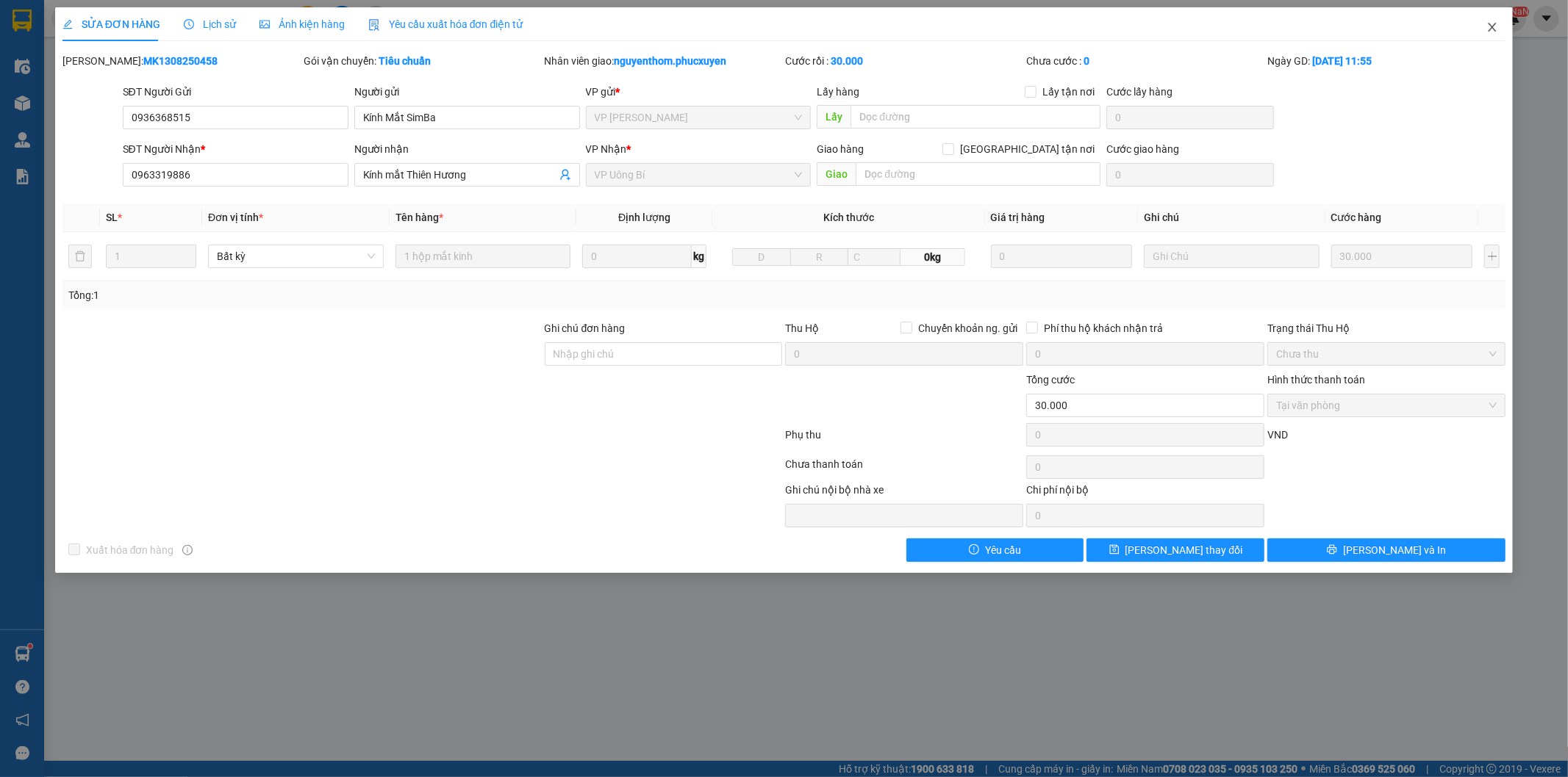
click at [1488, 20] on span "Close" at bounding box center [1492, 27] width 41 height 41
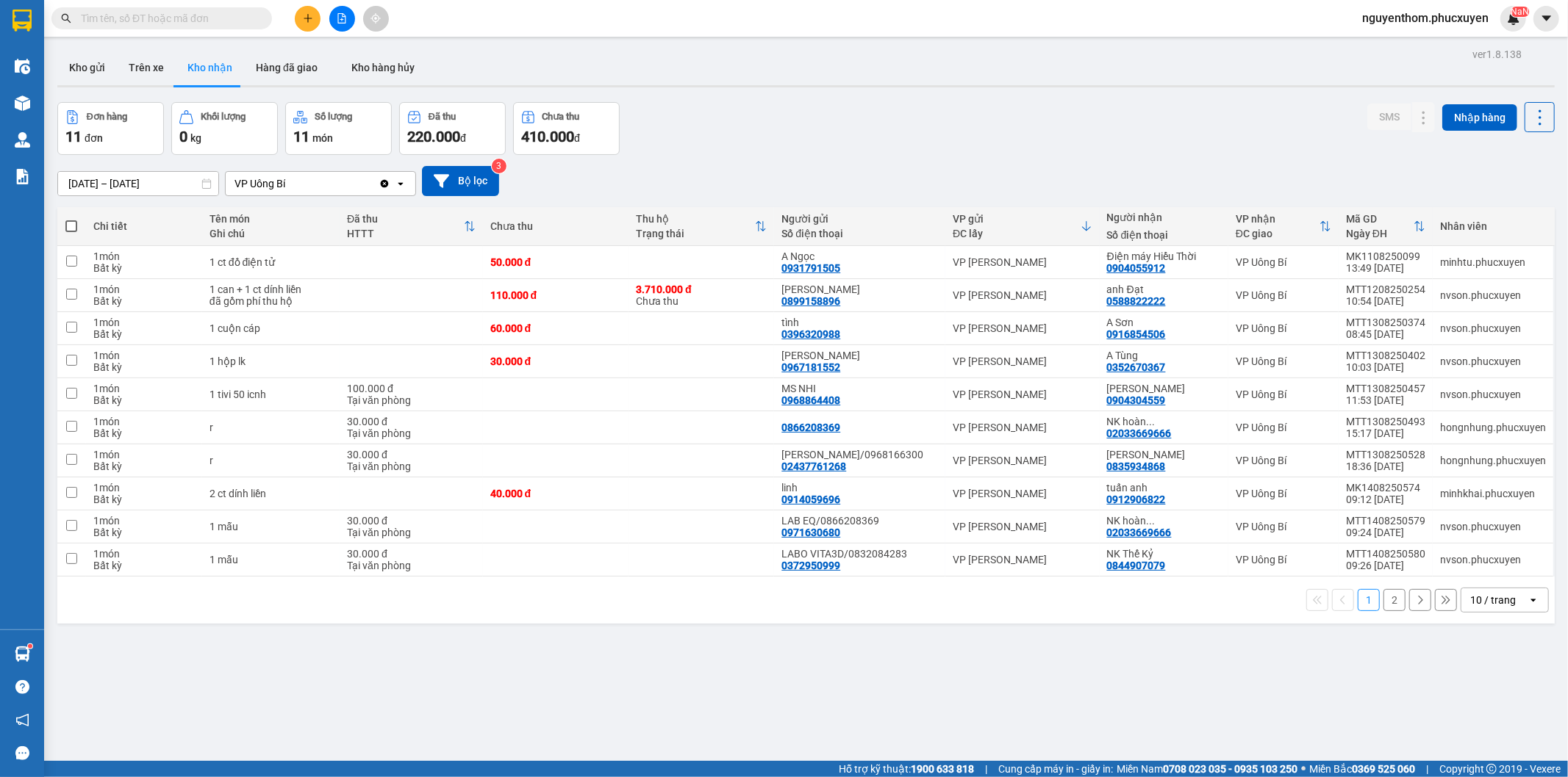
click at [1084, 226] on icon at bounding box center [1085, 225] width 11 height 11
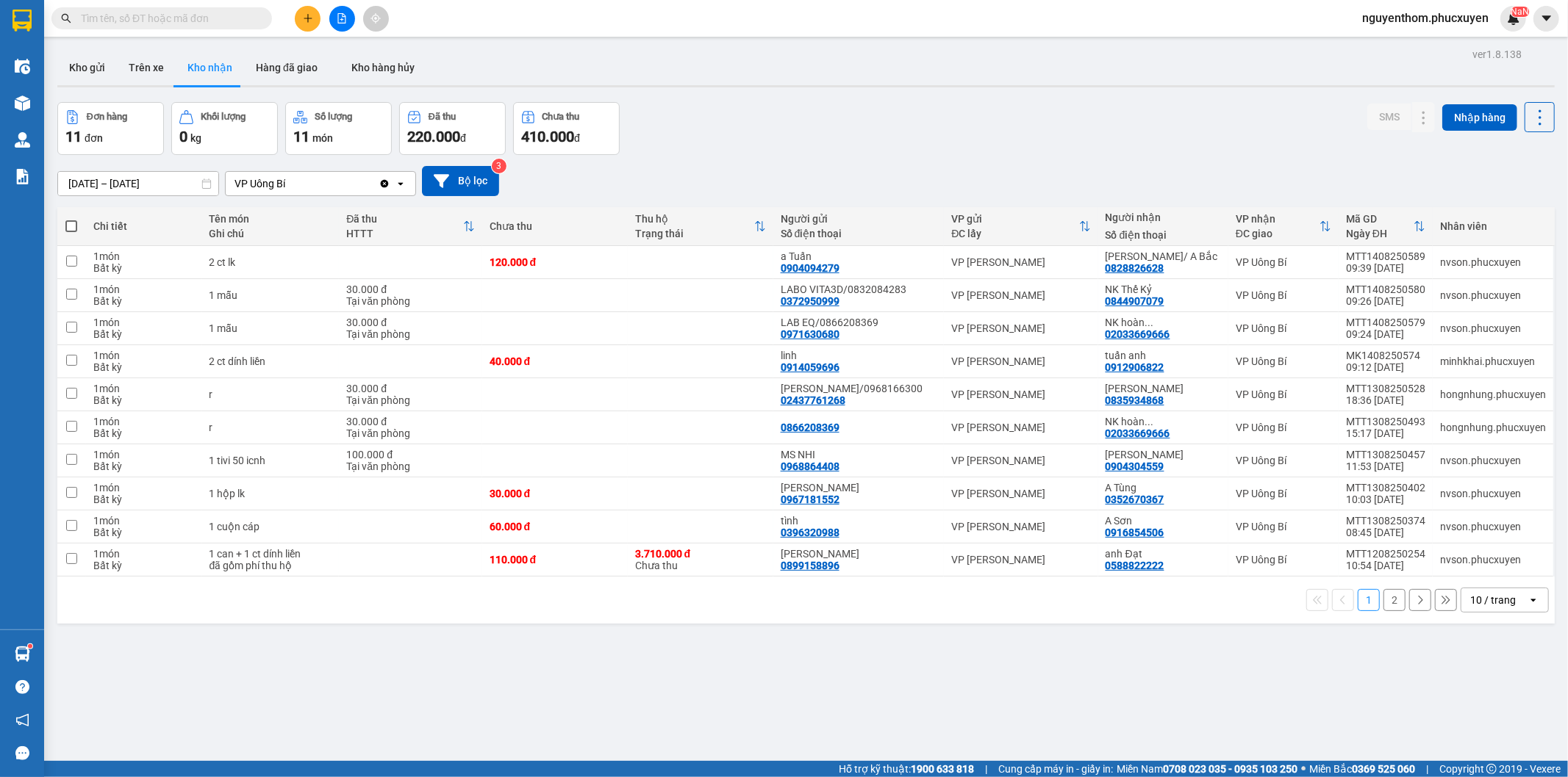
click at [1384, 599] on button "2" at bounding box center [1394, 600] width 22 height 22
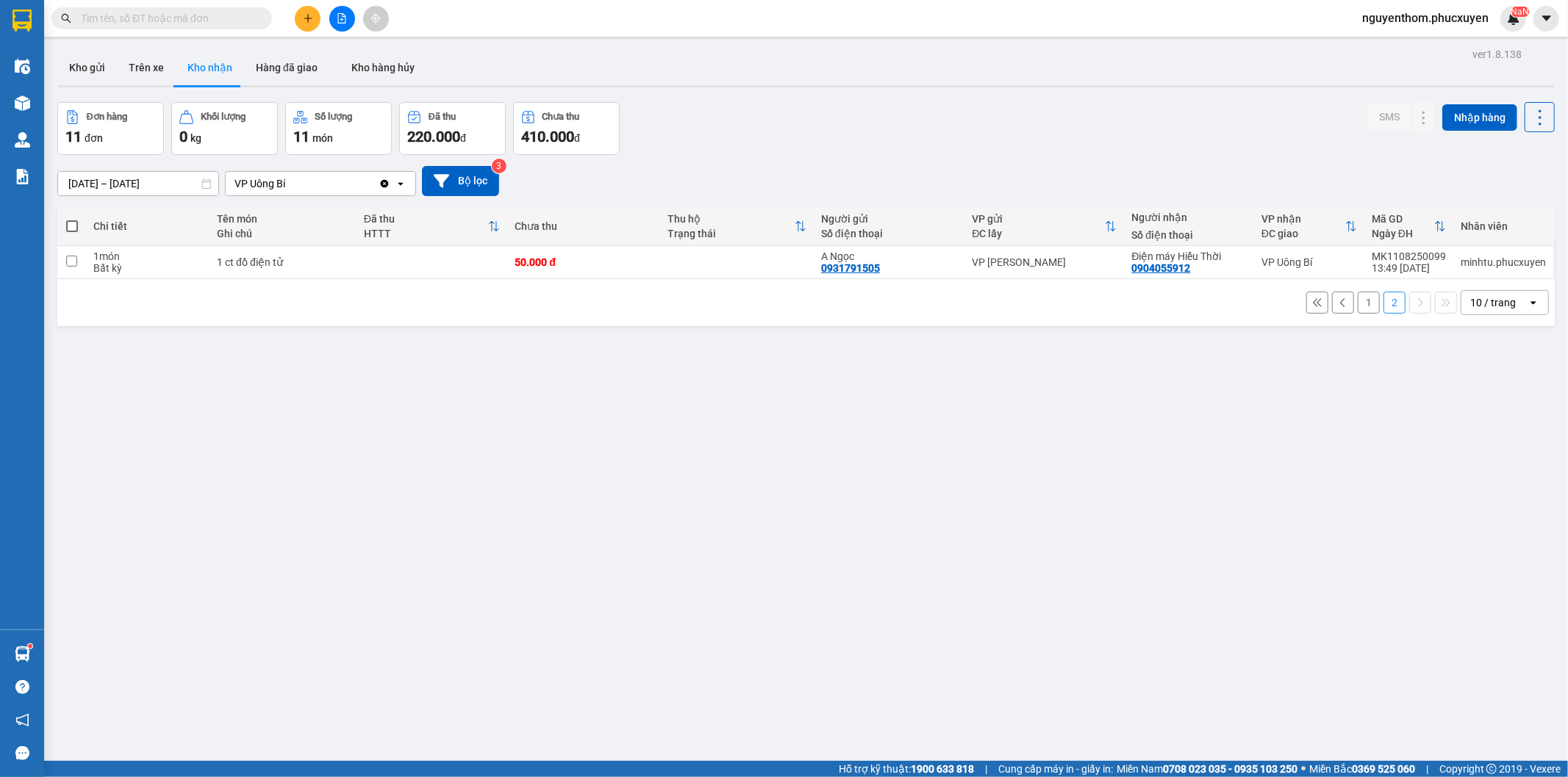
click at [1357, 302] on button "1" at bounding box center [1368, 303] width 22 height 22
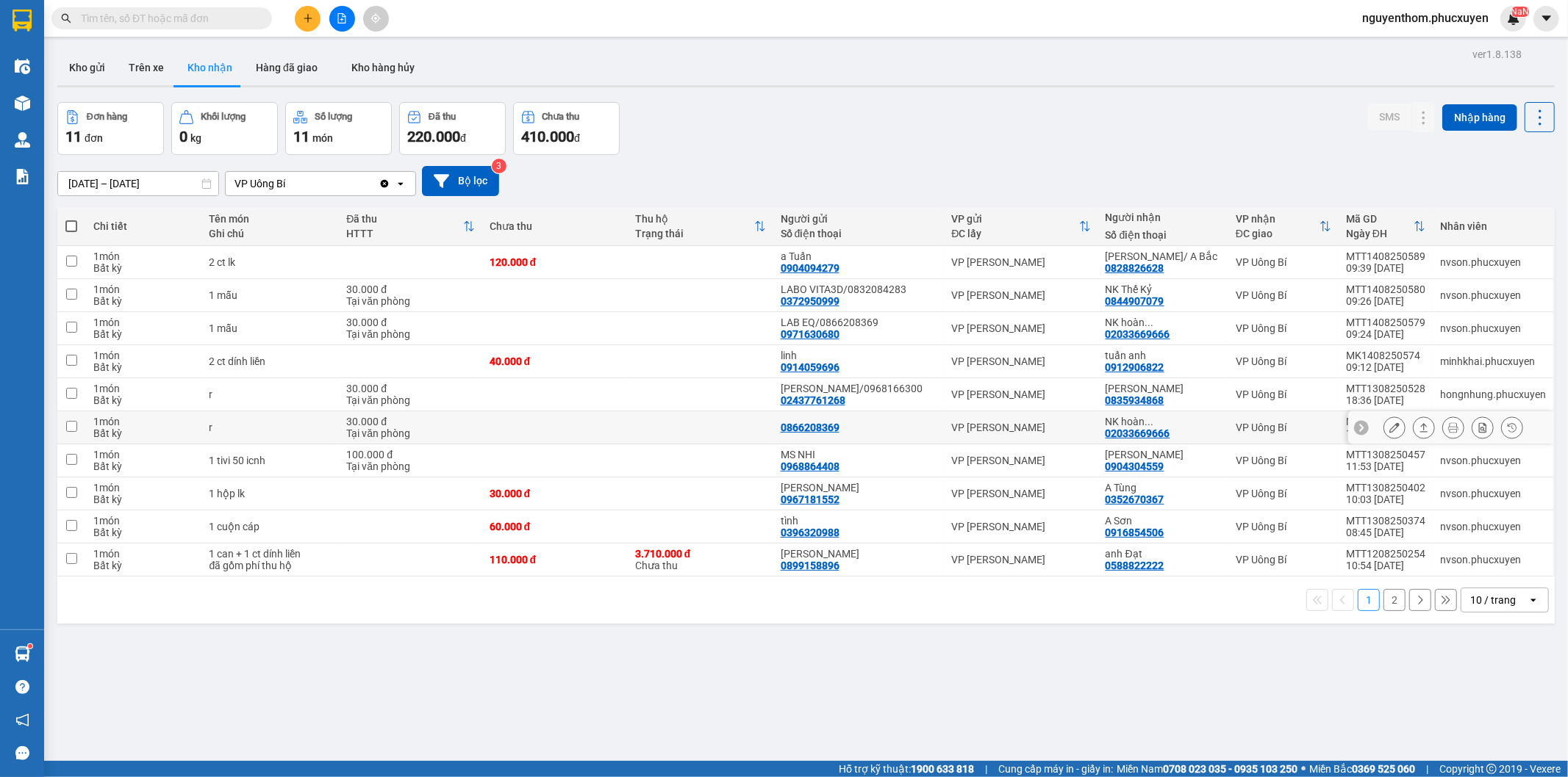
click at [803, 169] on div "[DATE] – [DATE] Press the down arrow key to interact with the calendar and sele…" at bounding box center [805, 181] width 1497 height 30
drag, startPoint x: 762, startPoint y: 129, endPoint x: 623, endPoint y: 49, distance: 160.4
click at [761, 129] on div "Đơn hàng 11 đơn Khối lượng 0 kg Số lượng 11 món Đã thu 220.000 đ Chưa thu 410.0…" at bounding box center [805, 128] width 1497 height 53
click at [849, 145] on div "Đơn hàng 11 đơn Khối lượng 0 kg Số lượng 11 món Đã thu 220.000 đ Chưa thu 410.0…" at bounding box center [805, 128] width 1497 height 53
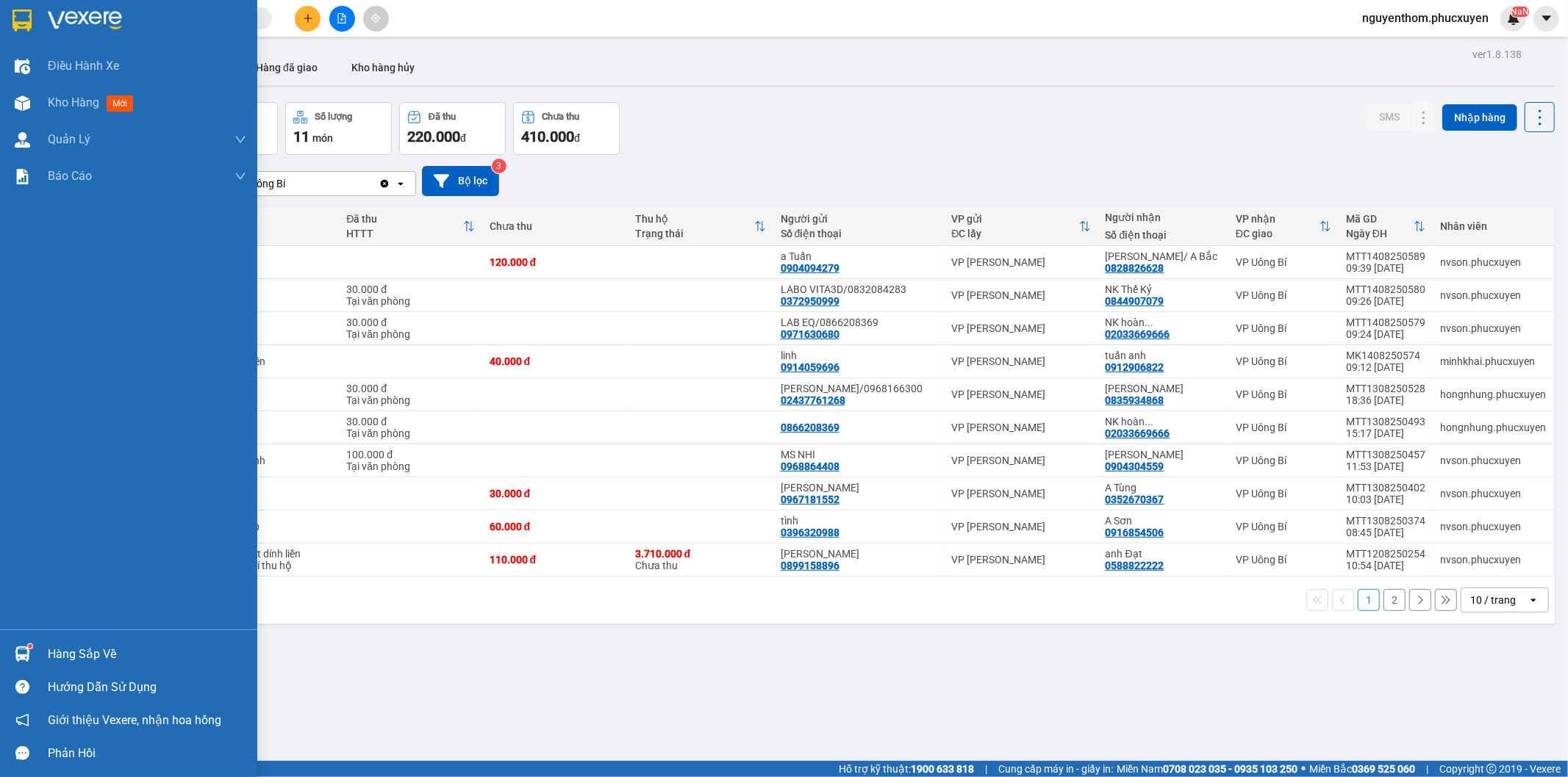
drag, startPoint x: 19, startPoint y: 646, endPoint x: 155, endPoint y: 659, distance: 136.6
click at [19, 646] on img at bounding box center [23, 654] width 16 height 16
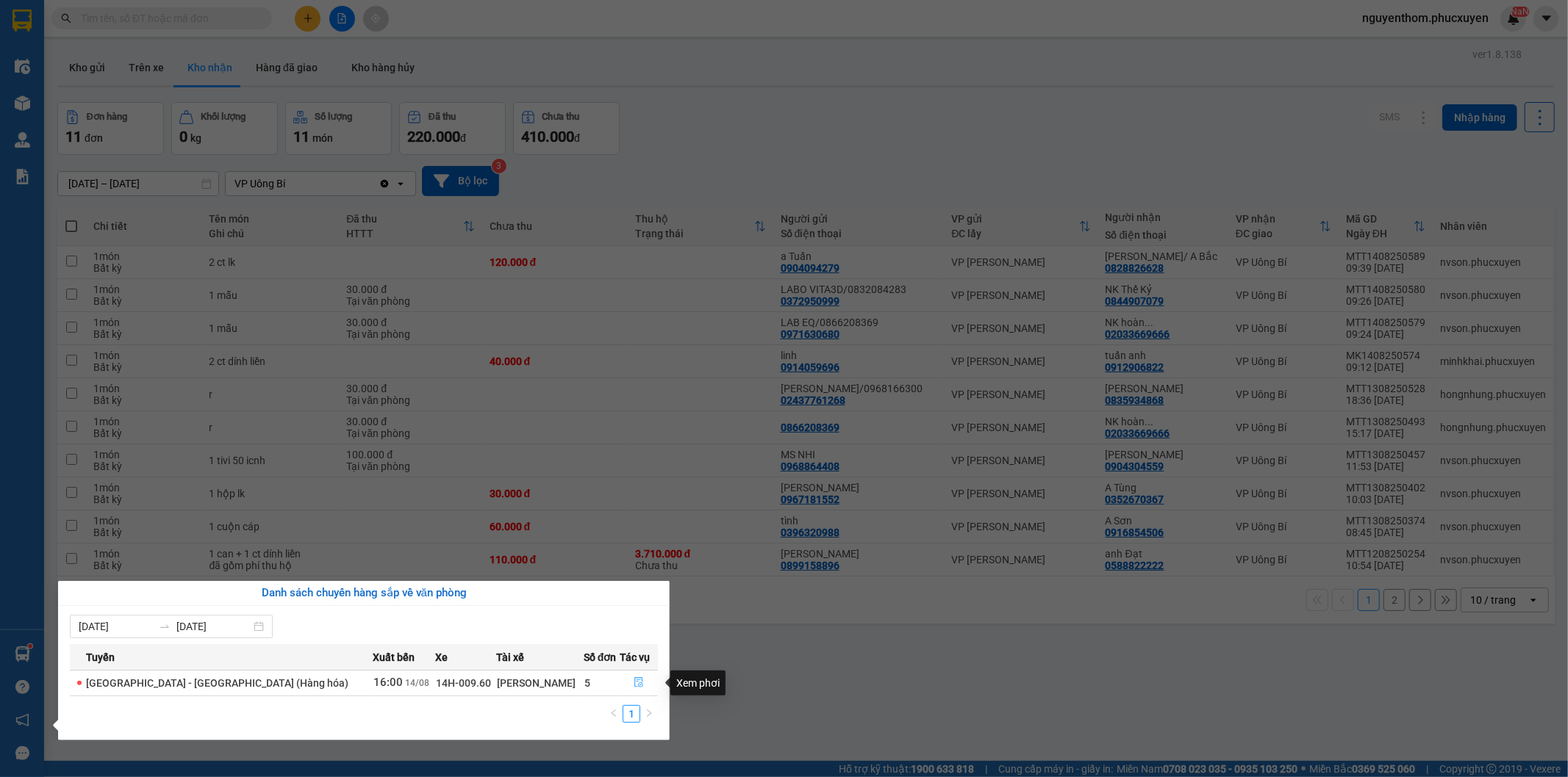
click at [634, 681] on icon "file-done" at bounding box center [639, 682] width 11 height 11
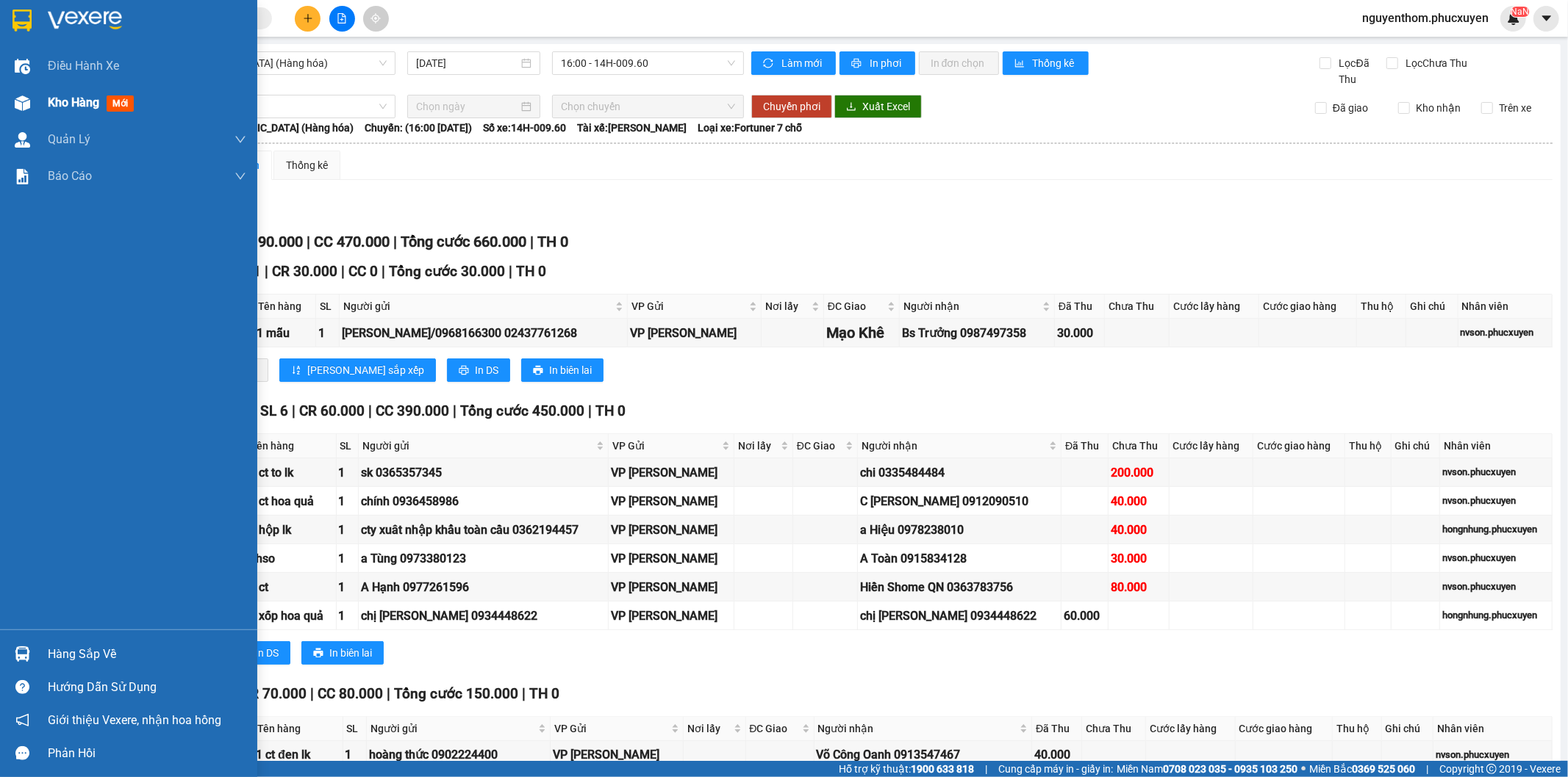
click at [52, 98] on span "Kho hàng" at bounding box center [73, 103] width 52 height 14
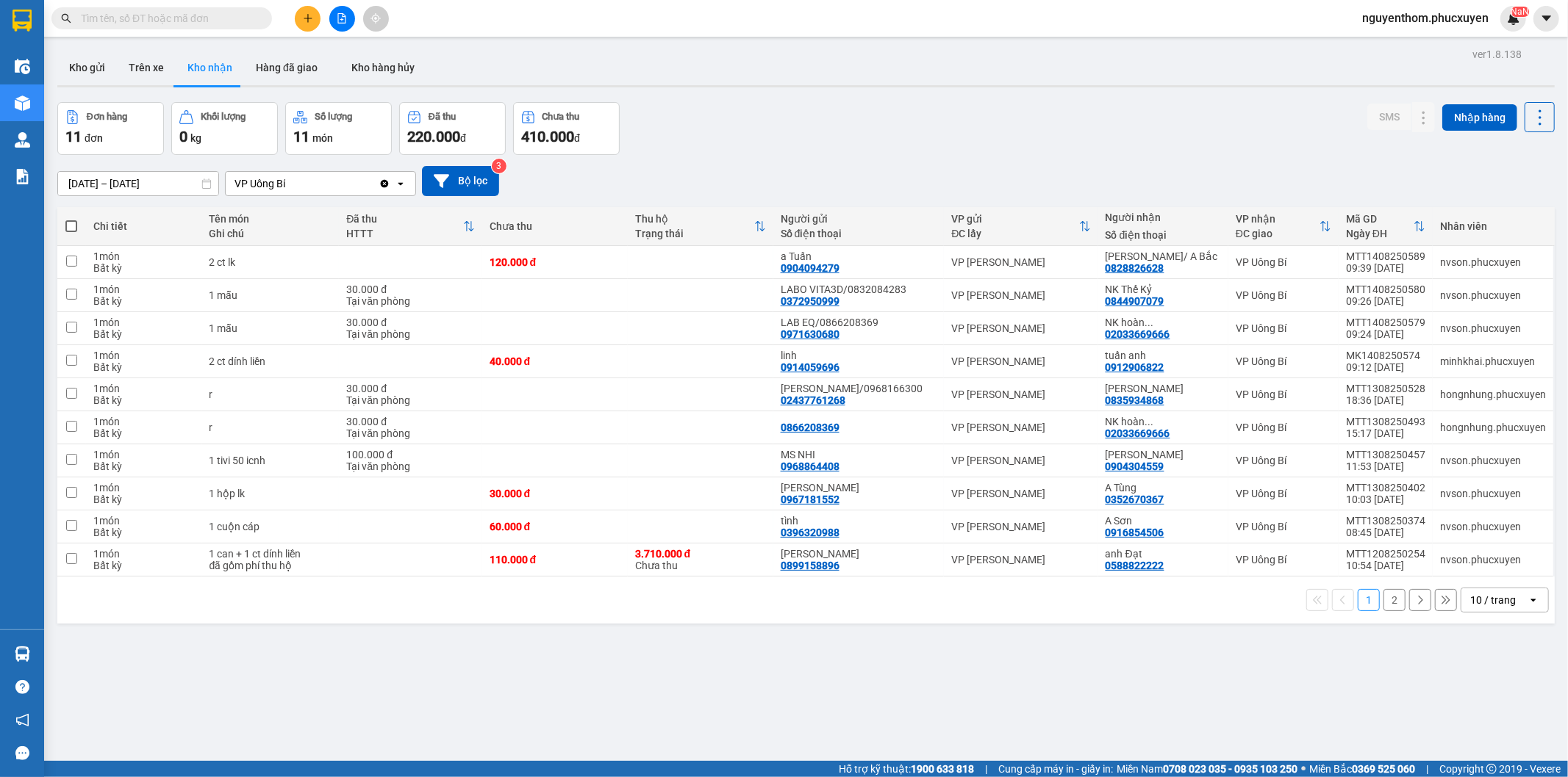
click at [306, 11] on button at bounding box center [307, 18] width 25 height 25
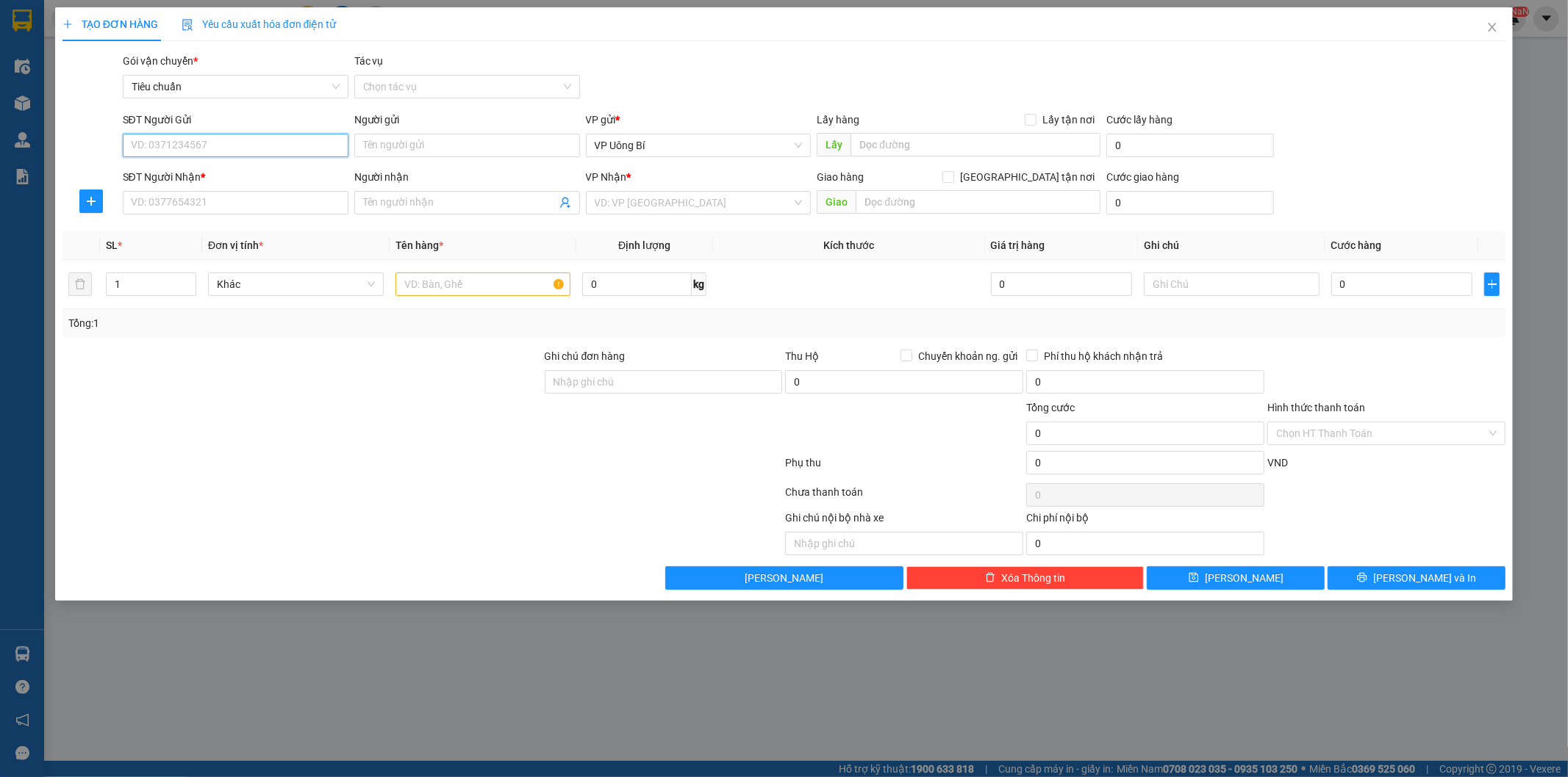
click at [297, 143] on input "SĐT Người Gửi" at bounding box center [235, 145] width 226 height 24
click at [201, 142] on input "SĐT Người Gửi" at bounding box center [235, 145] width 226 height 24
paste input "0345462177"
type input "0345462177"
click at [408, 140] on input "Người gửi" at bounding box center [467, 145] width 226 height 24
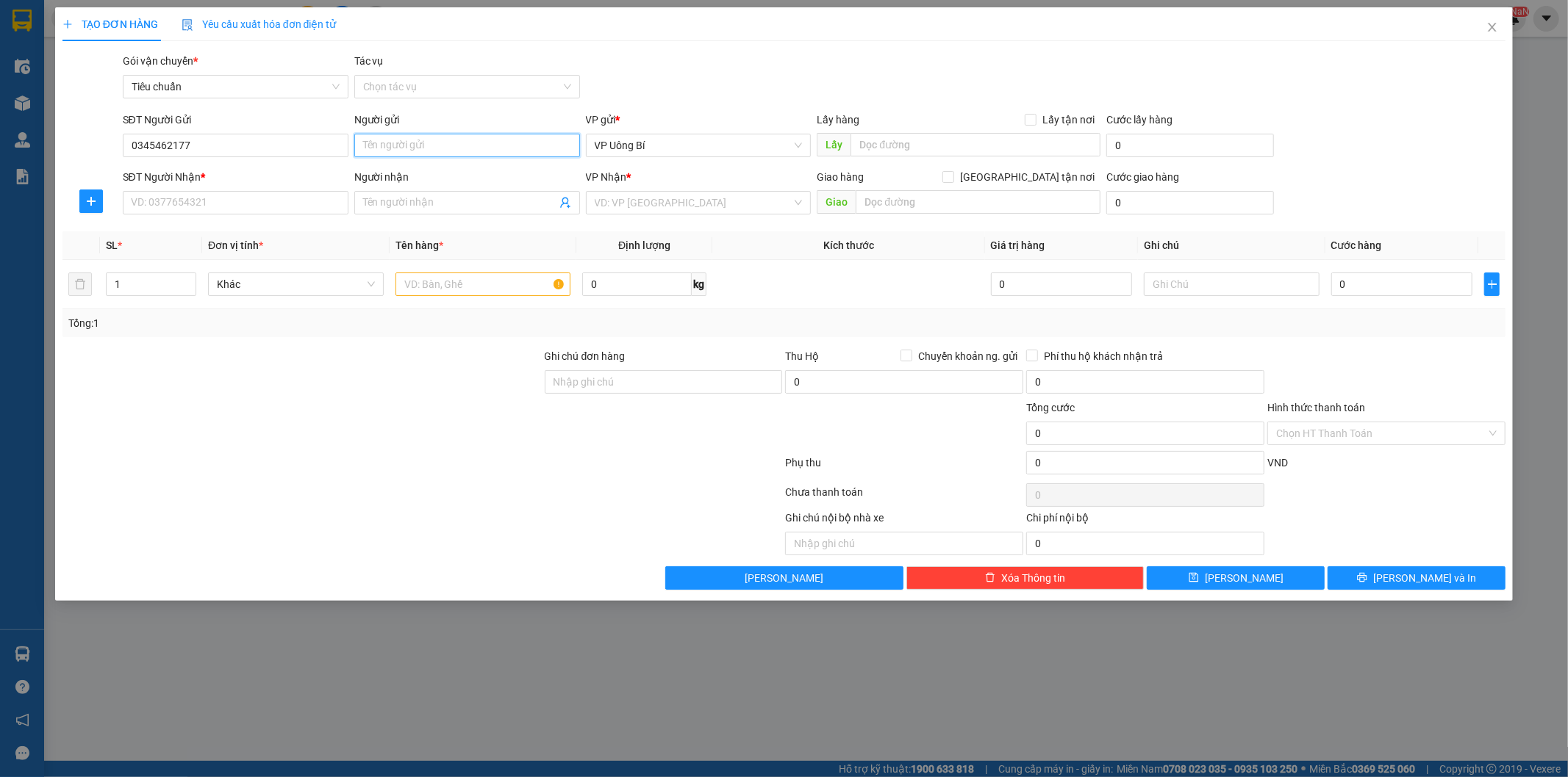
paste input "[PERSON_NAME]"
type input "[PERSON_NAME]"
click at [272, 199] on input "SĐT Người Nhận *" at bounding box center [235, 203] width 226 height 24
click at [273, 198] on input "SĐT Người Nhận *" at bounding box center [235, 203] width 226 height 24
paste input "0332284267"
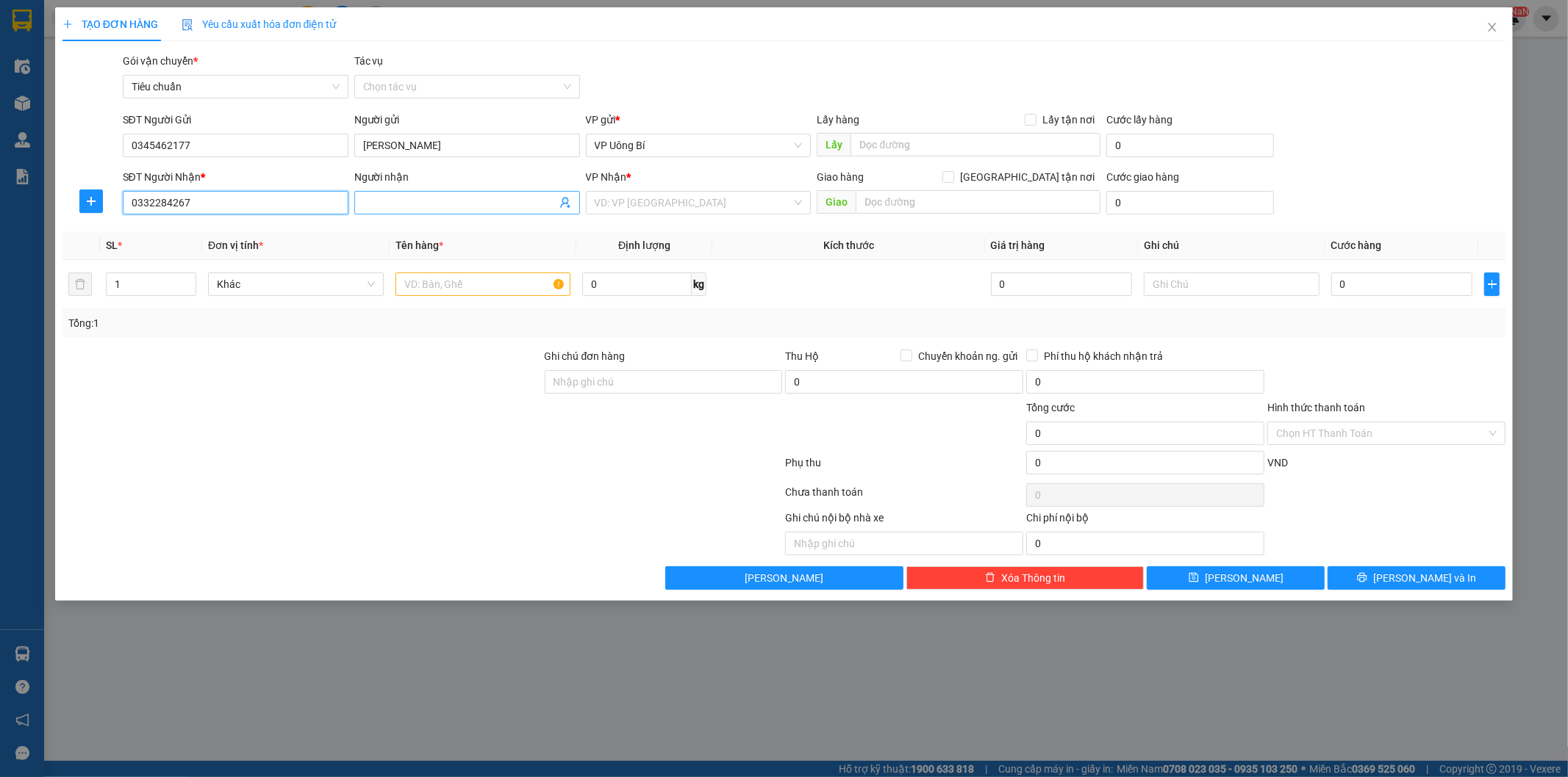
type input "0332284267"
click at [467, 201] on input "Người nhận" at bounding box center [460, 203] width 193 height 16
paste input "[PERSON_NAME]"
type input "[PERSON_NAME]"
click at [710, 199] on input "search" at bounding box center [693, 203] width 197 height 22
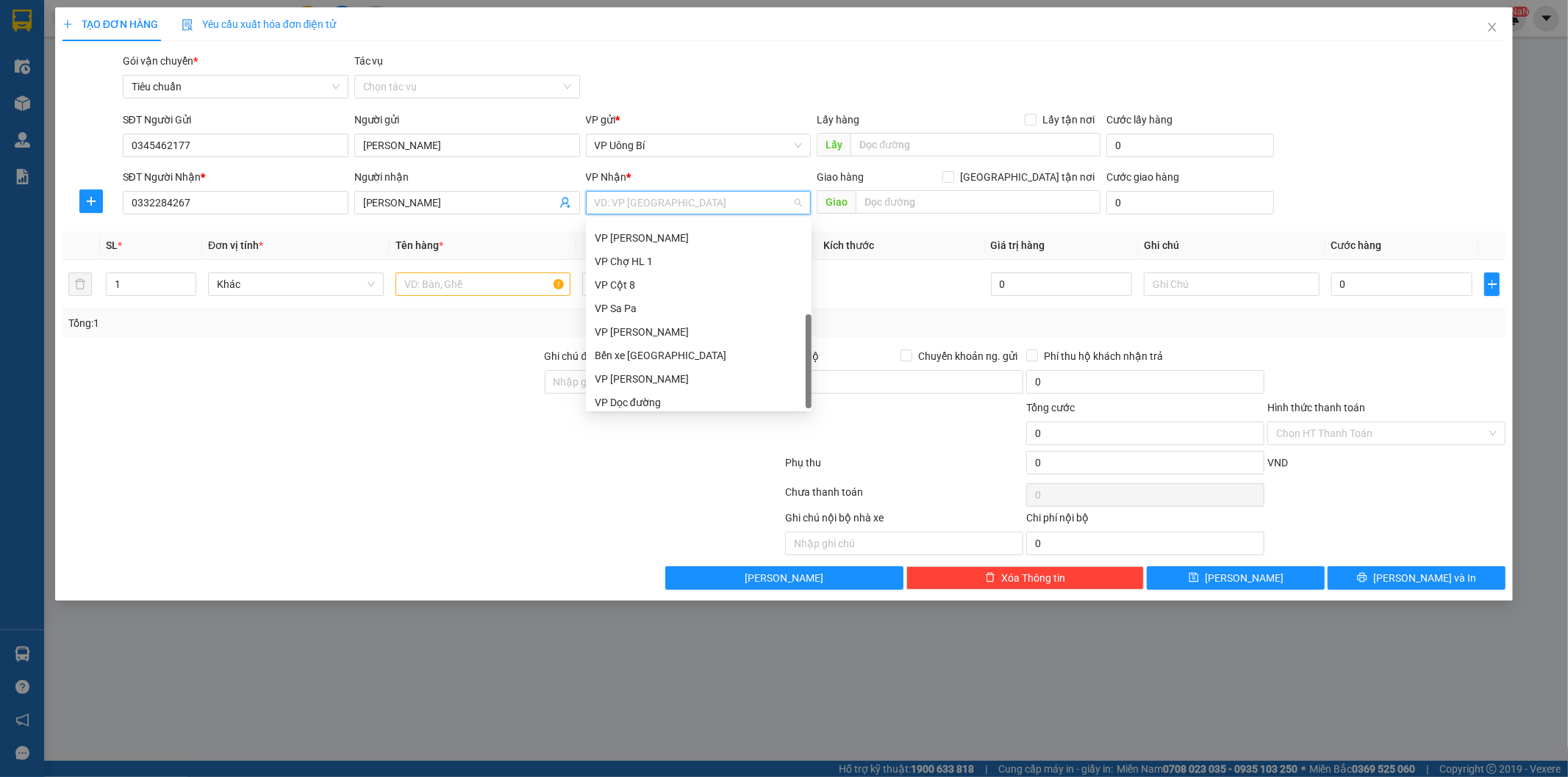
scroll to position [235, 0]
click at [657, 396] on div "VP Dọc đường" at bounding box center [698, 396] width 208 height 16
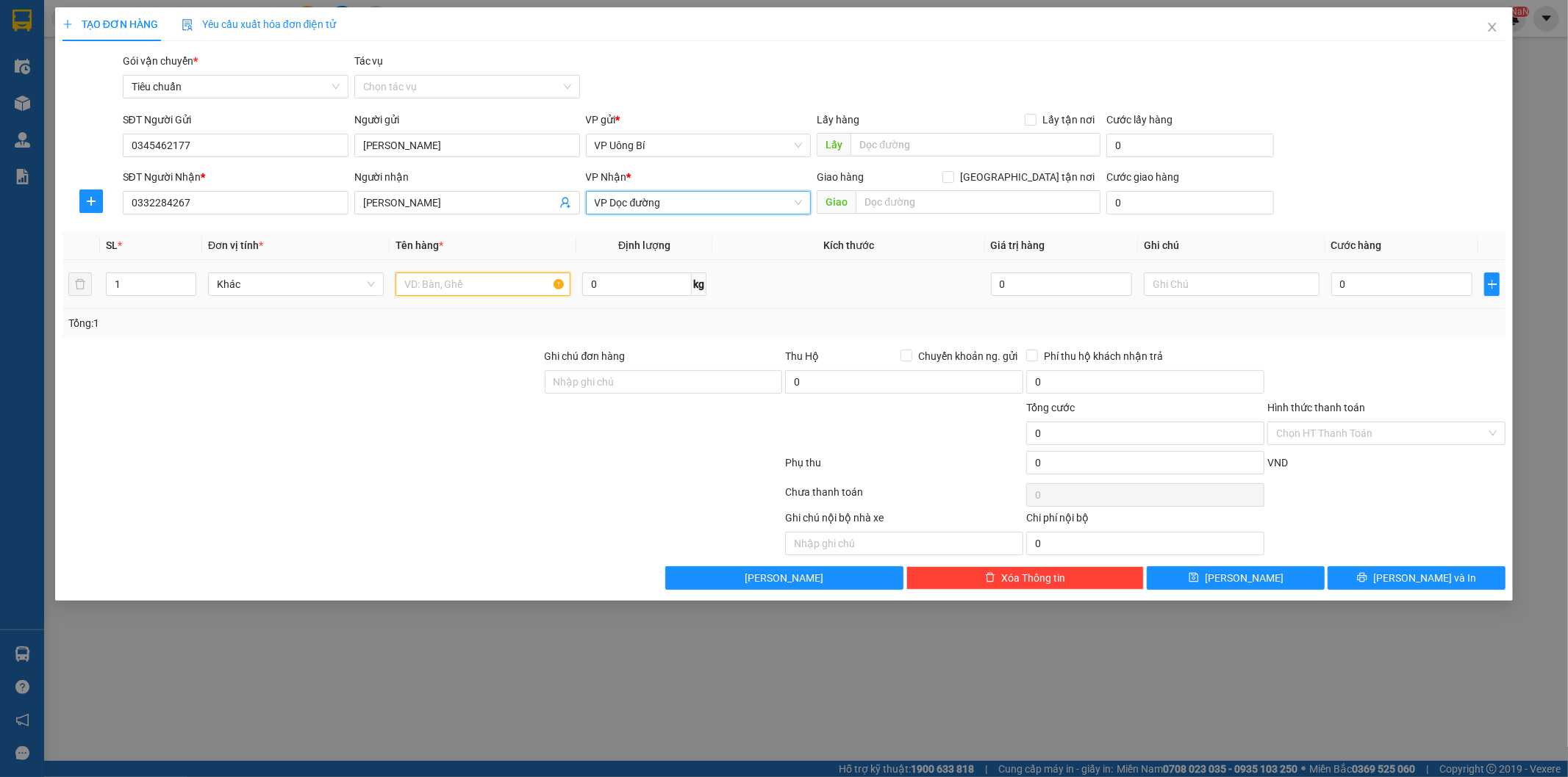
click at [512, 282] on input "text" at bounding box center [483, 284] width 175 height 24
type input "1 xe ga + 1 ng đi kèm"
click at [1384, 289] on input "0" at bounding box center [1401, 284] width 141 height 24
type input "4"
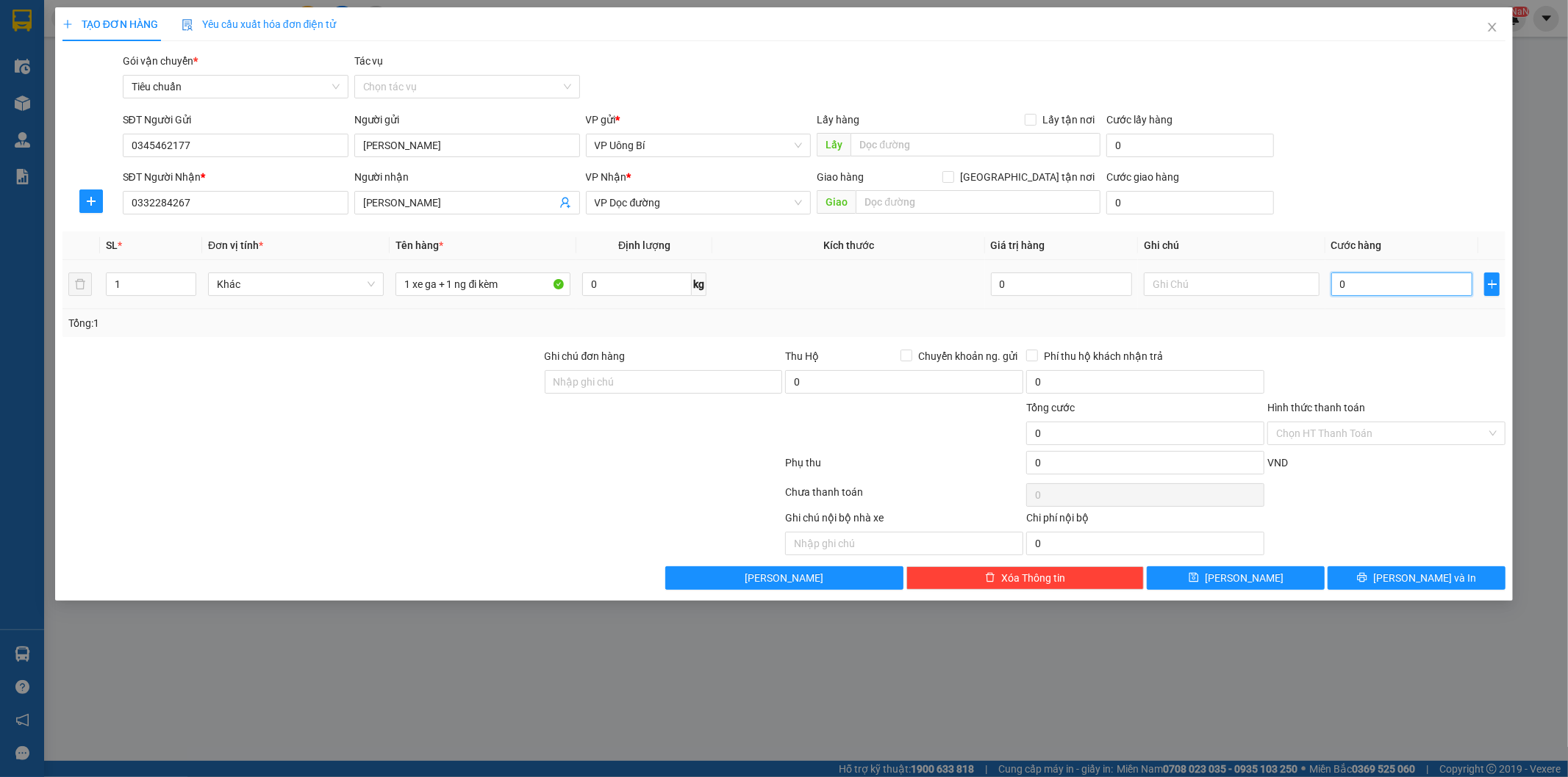
type input "4"
type input "45"
type input "450"
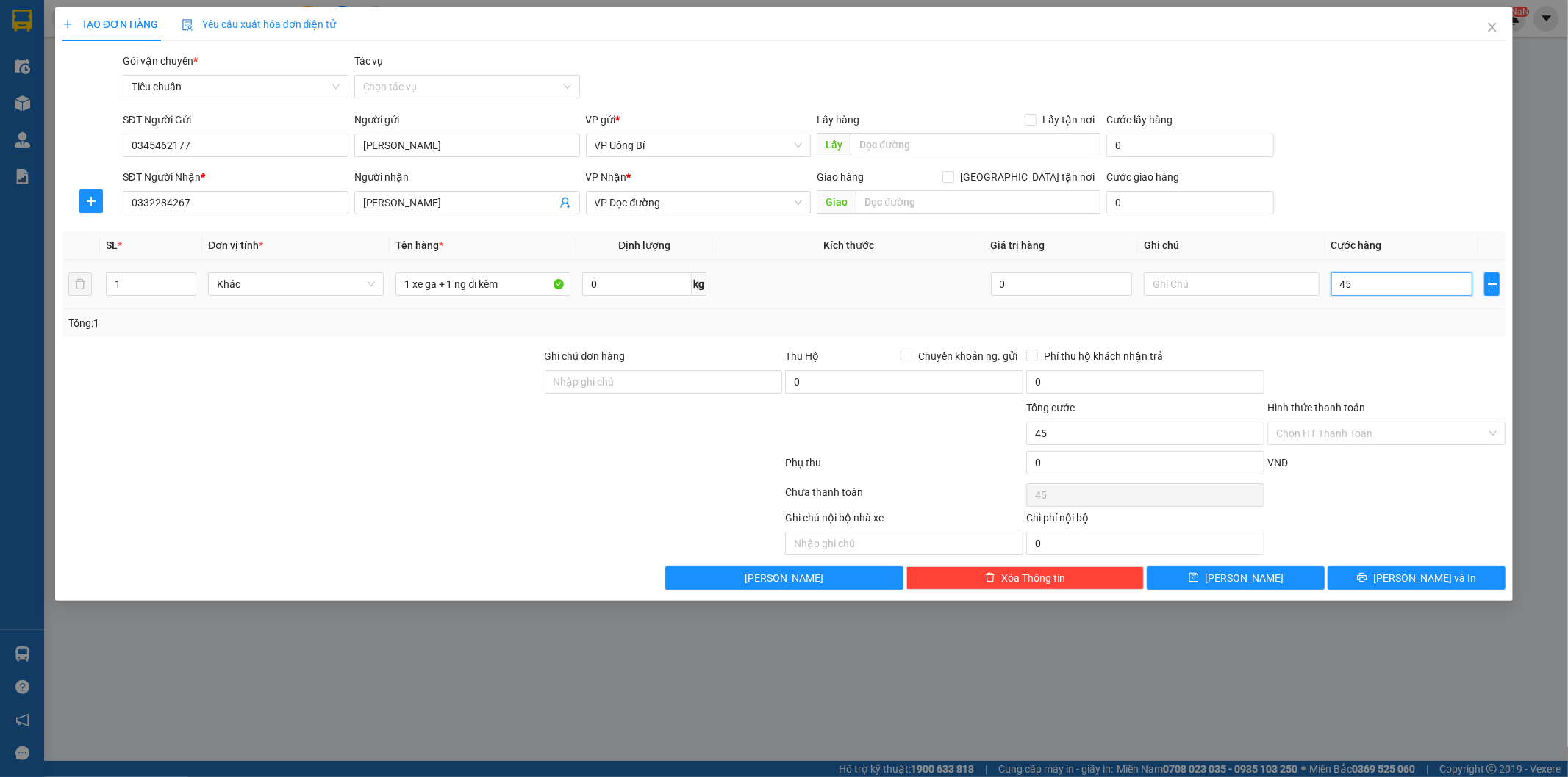
type input "450"
type input "450.000"
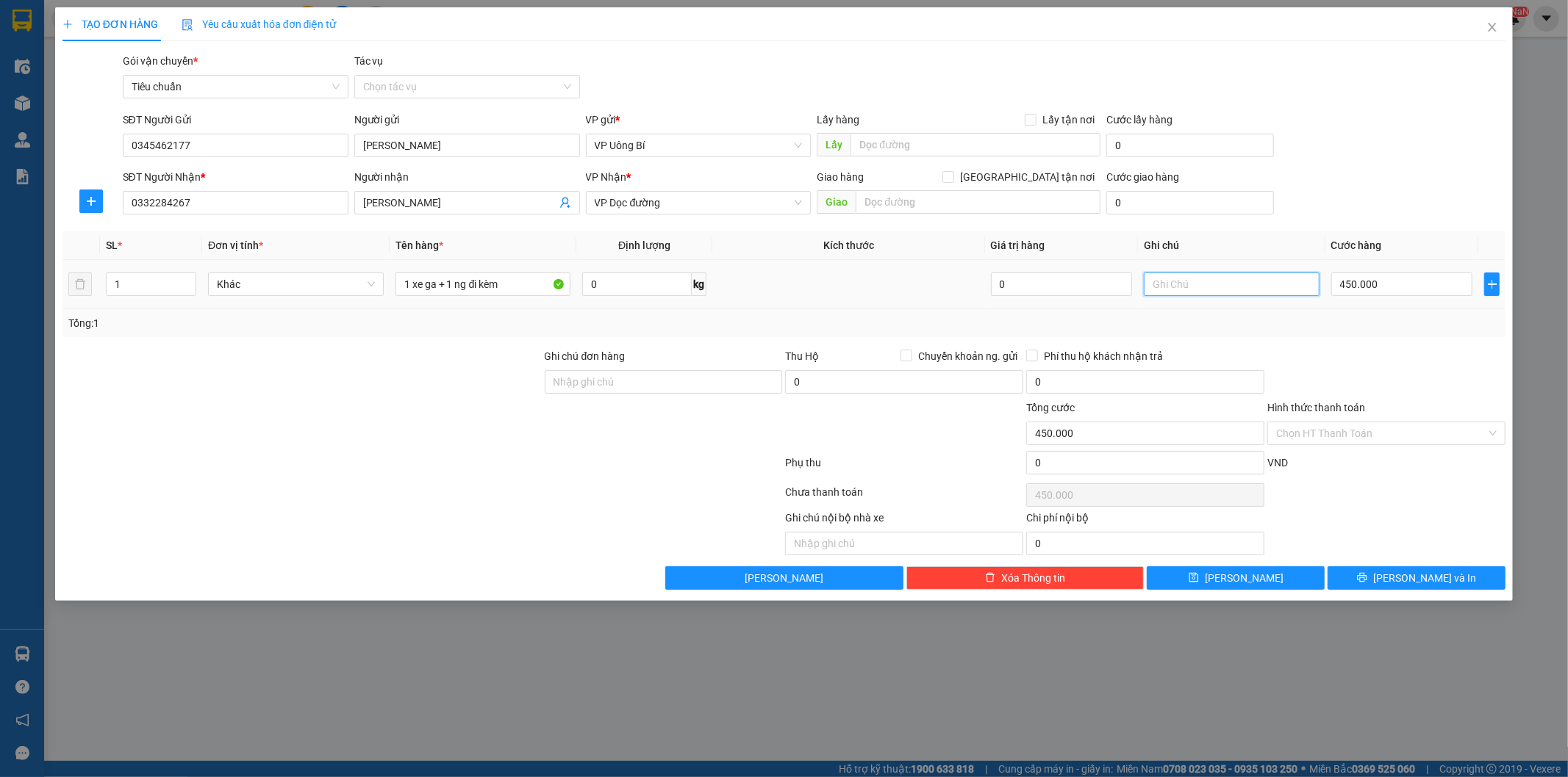
click at [1214, 289] on input "text" at bounding box center [1231, 284] width 175 height 24
type input "h"
click at [1261, 579] on button "[PERSON_NAME]" at bounding box center [1235, 578] width 178 height 24
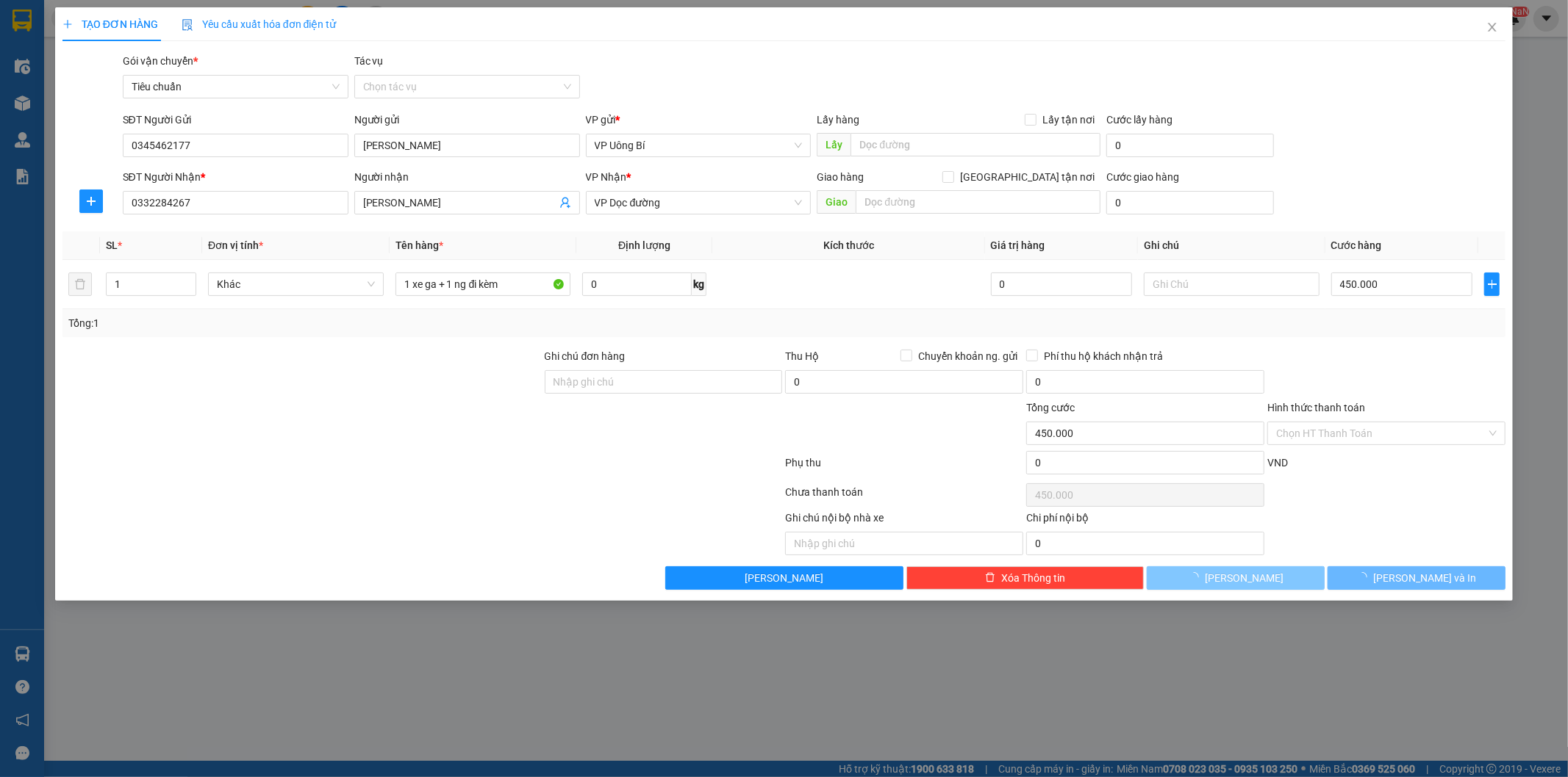
type input "0"
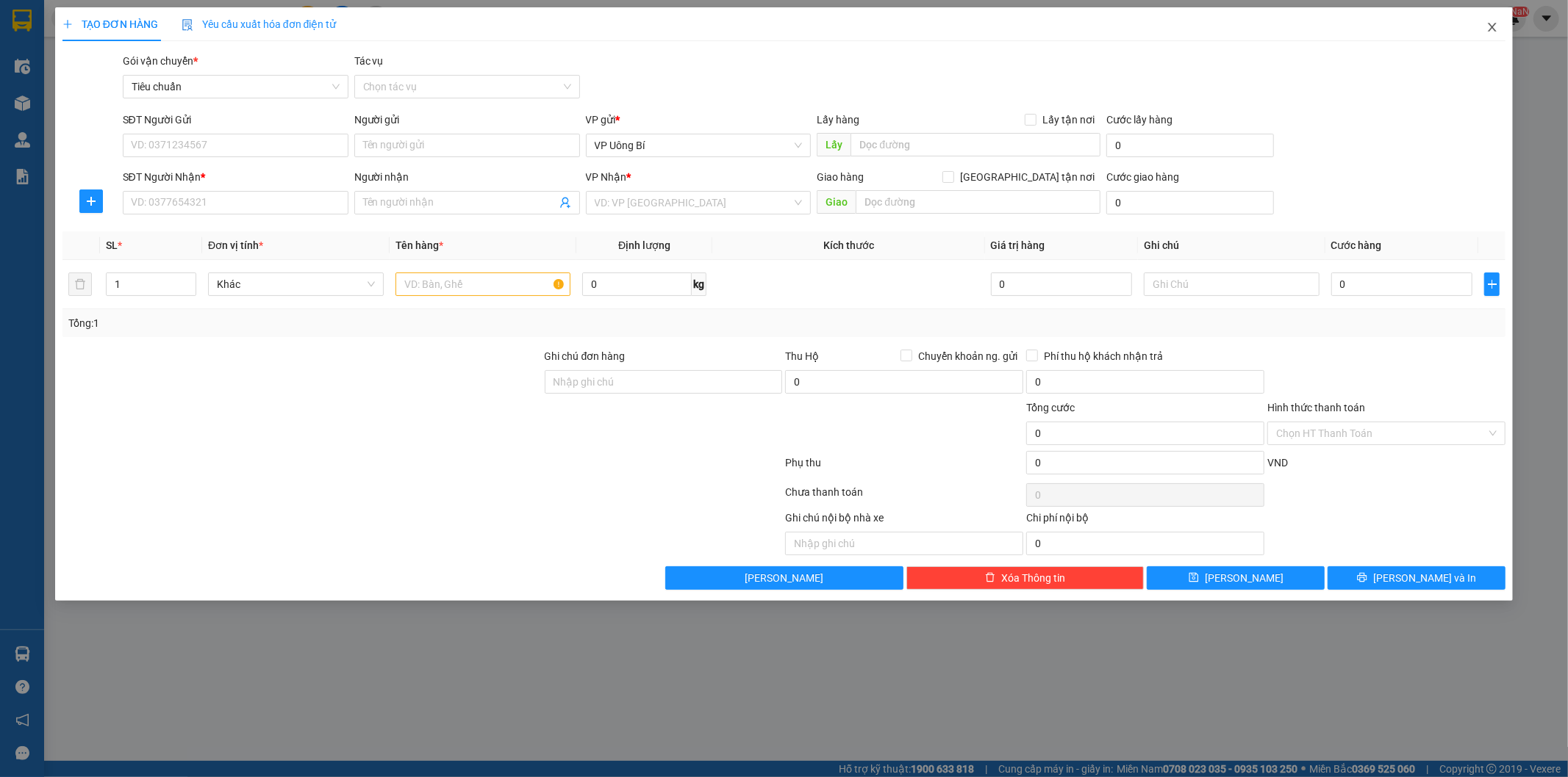
click at [1491, 25] on icon "close" at bounding box center [1492, 26] width 11 height 11
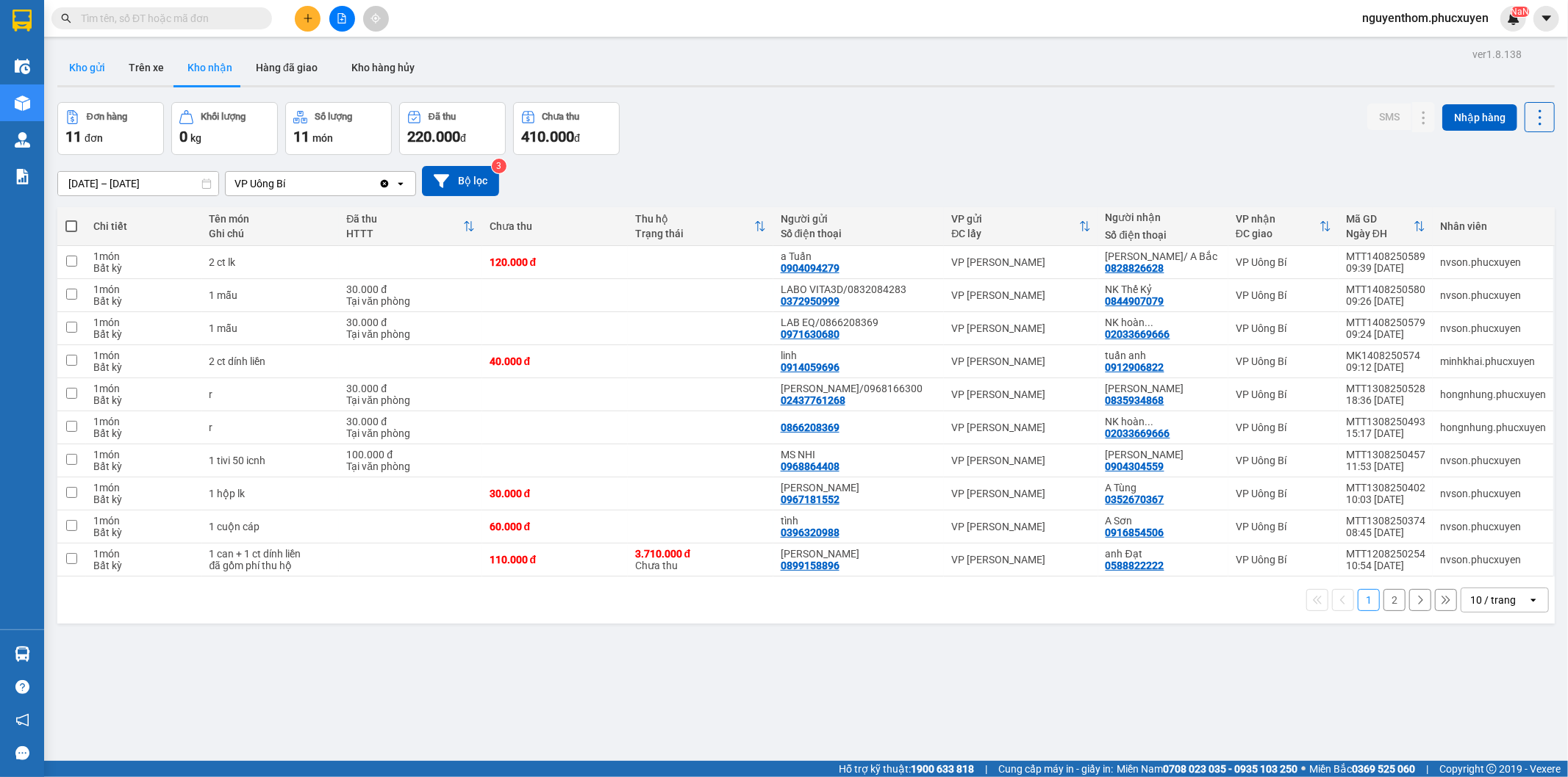
click at [93, 64] on button "Kho gửi" at bounding box center [87, 68] width 60 height 35
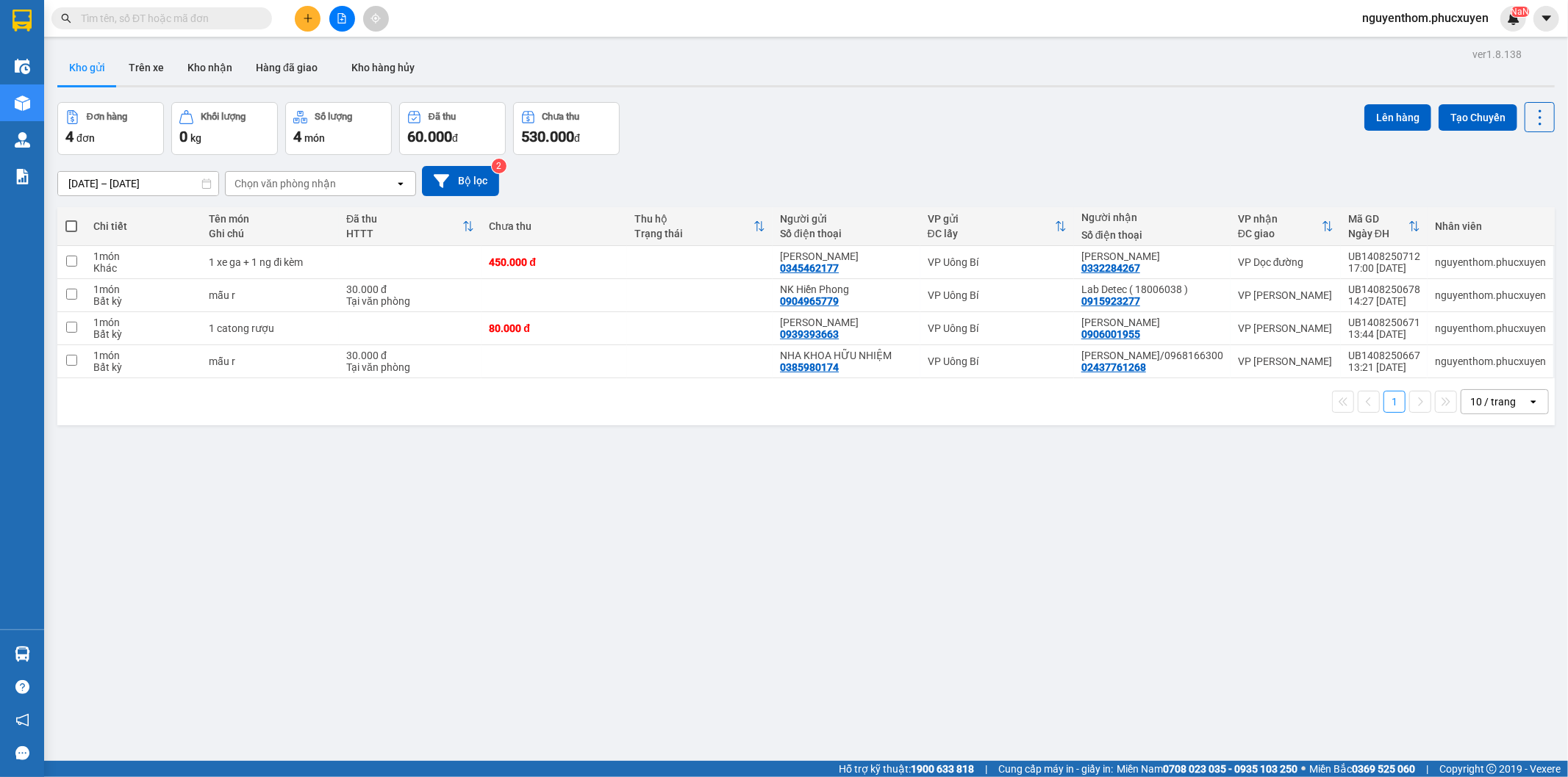
click at [790, 532] on div "ver 1.8.138 Kho gửi Trên xe Kho nhận Hàng đã giao Kho hàng hủy Đơn hàng 4 đơn K…" at bounding box center [806, 432] width 1509 height 777
click at [71, 225] on span at bounding box center [71, 225] width 11 height 11
click at [71, 219] on input "checkbox" at bounding box center [71, 219] width 0 height 0
checkbox input "true"
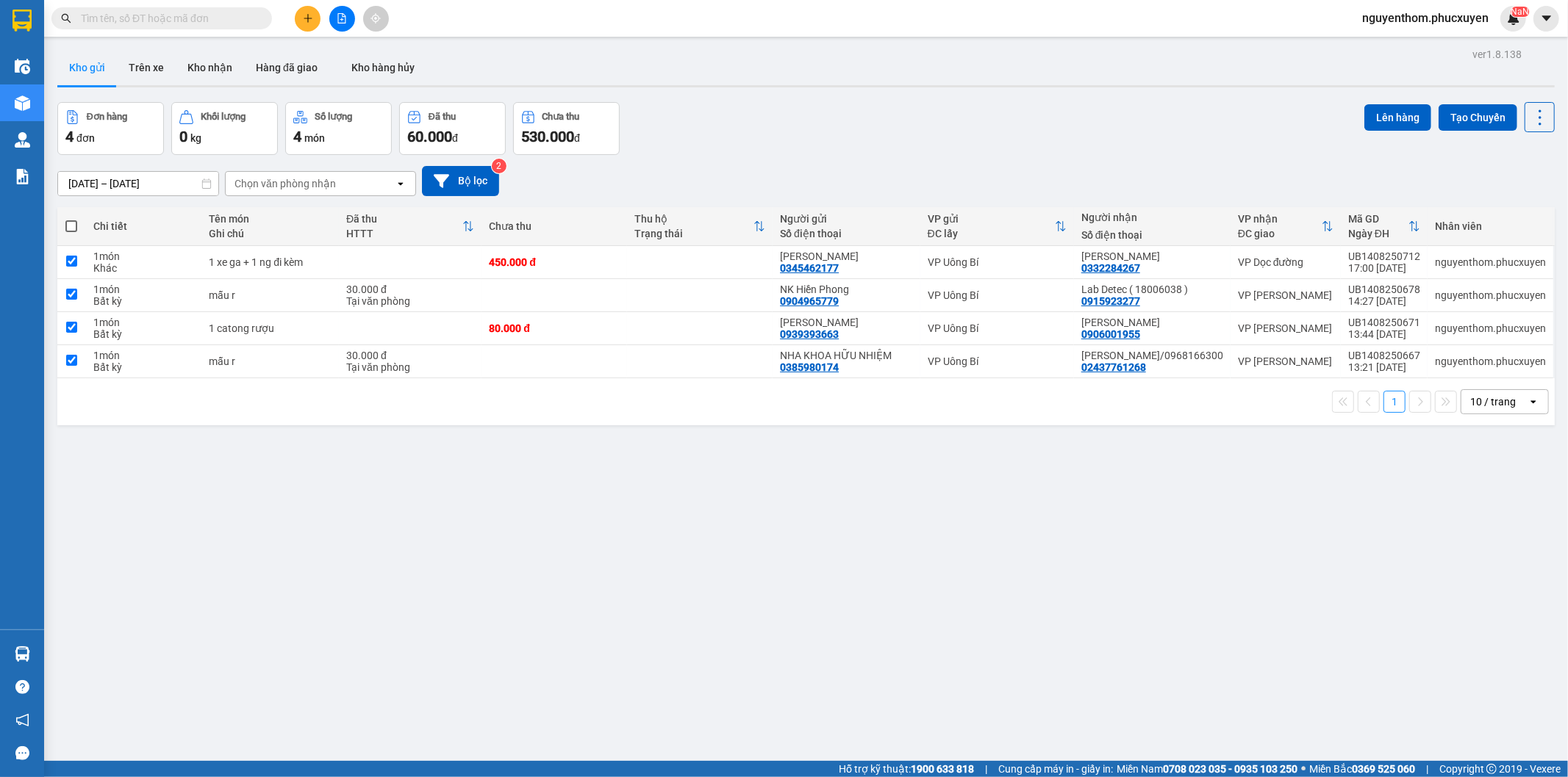
checkbox input "true"
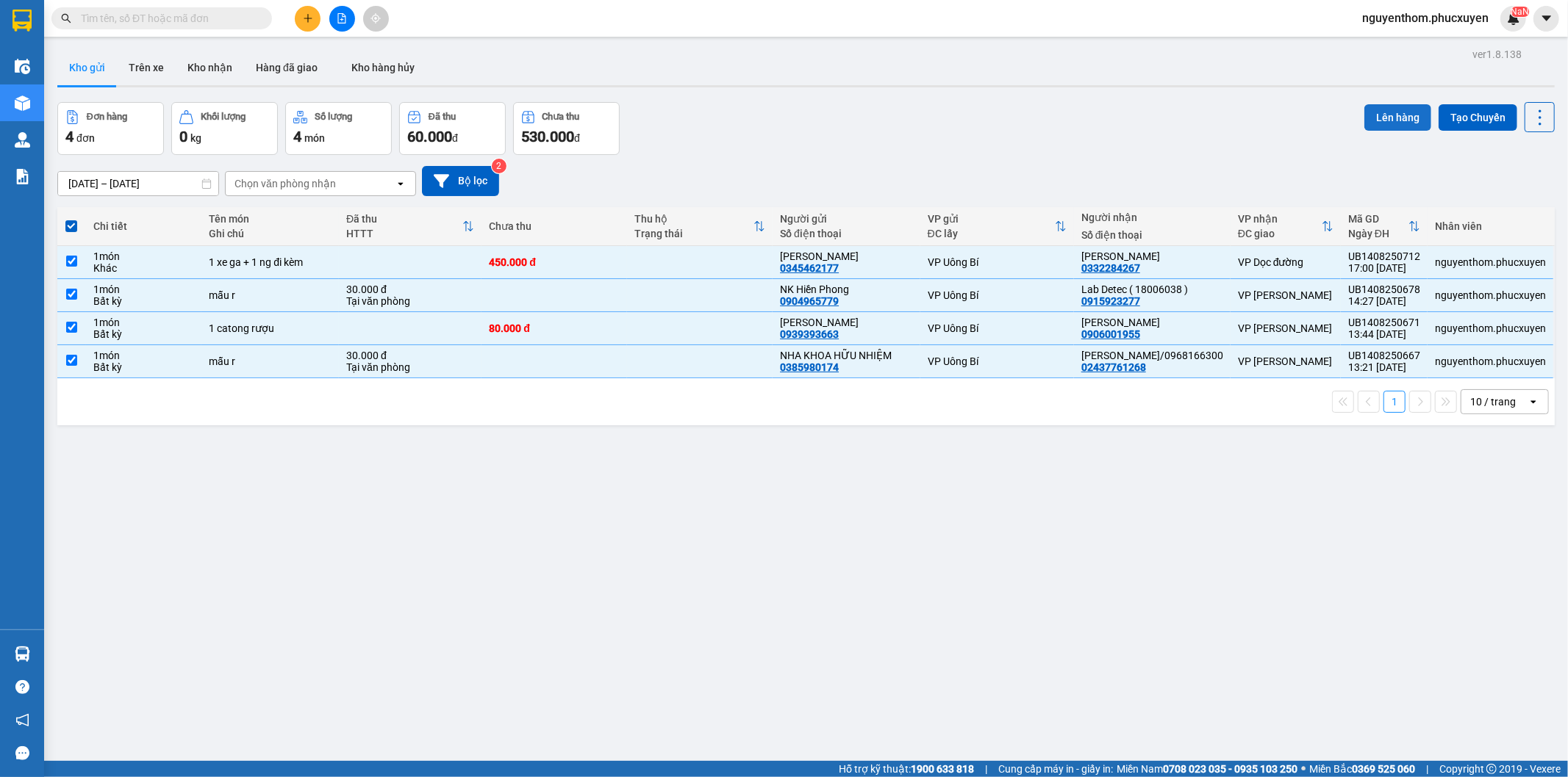
click at [1378, 112] on button "Lên hàng" at bounding box center [1398, 118] width 67 height 26
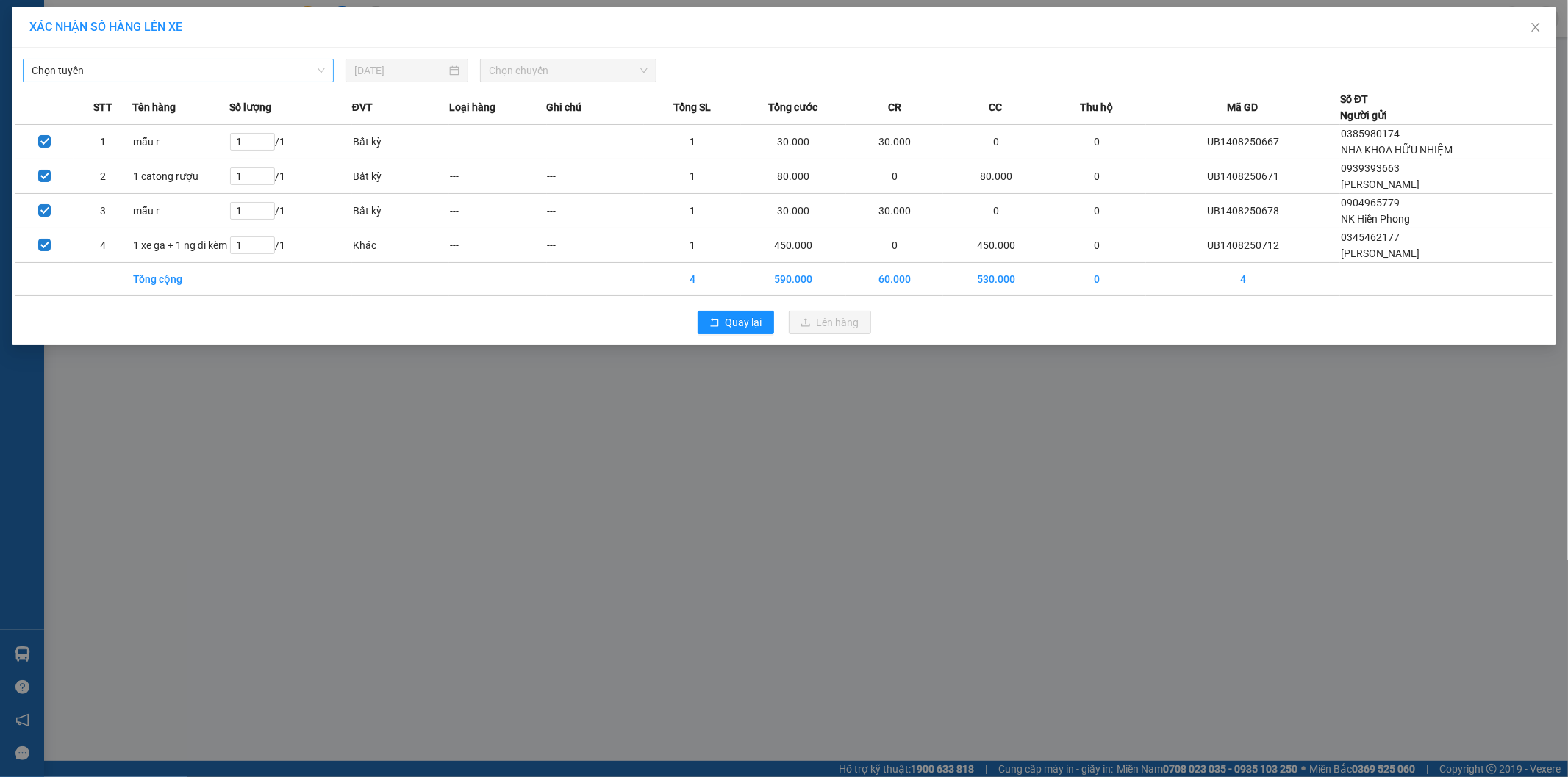
click at [283, 76] on span "Chọn tuyến" at bounding box center [178, 70] width 293 height 22
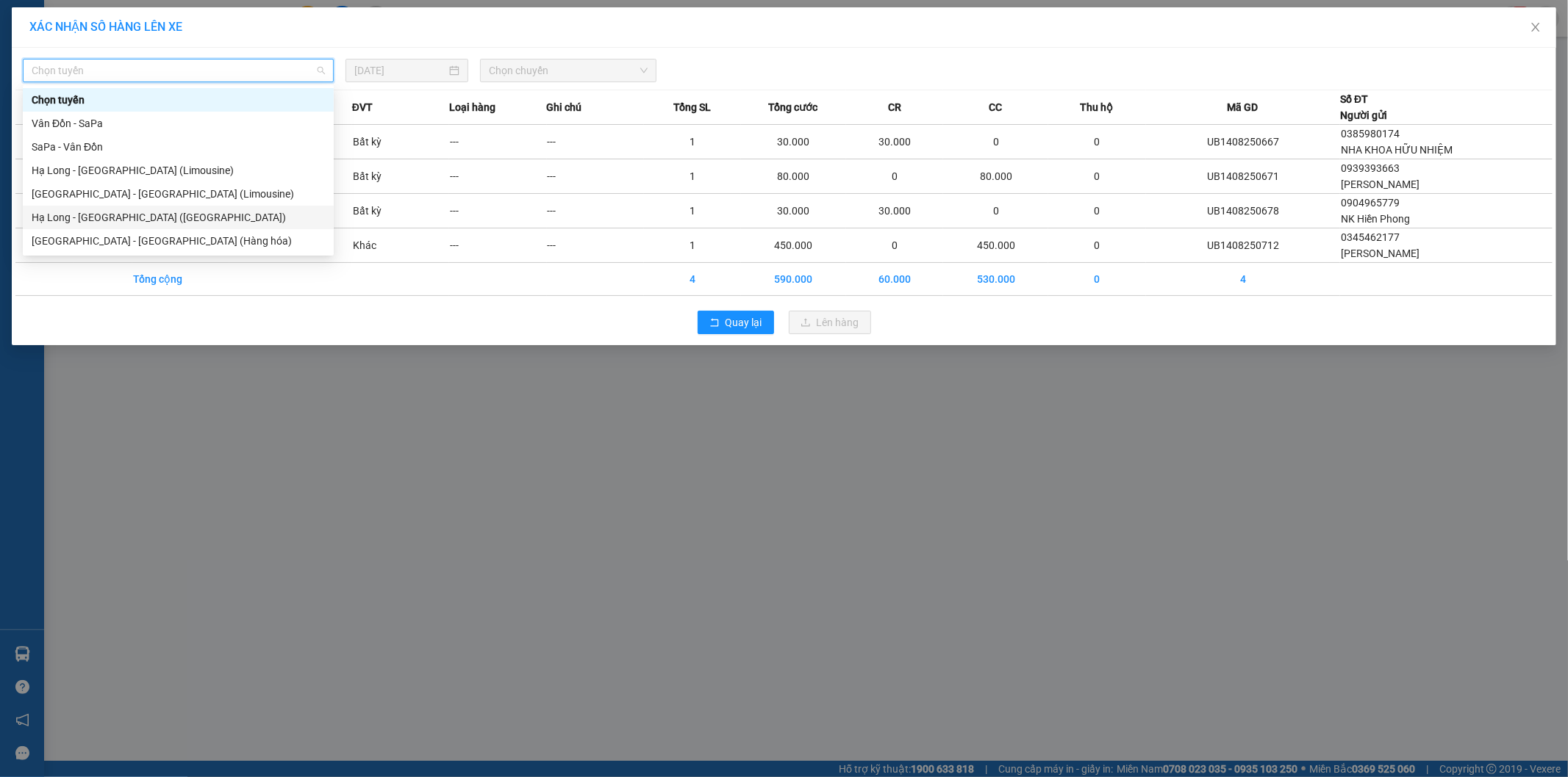
drag, startPoint x: 172, startPoint y: 215, endPoint x: 446, endPoint y: 120, distance: 290.0
click at [172, 215] on div "Hạ Long - [GEOGRAPHIC_DATA] ([GEOGRAPHIC_DATA])" at bounding box center [178, 217] width 293 height 16
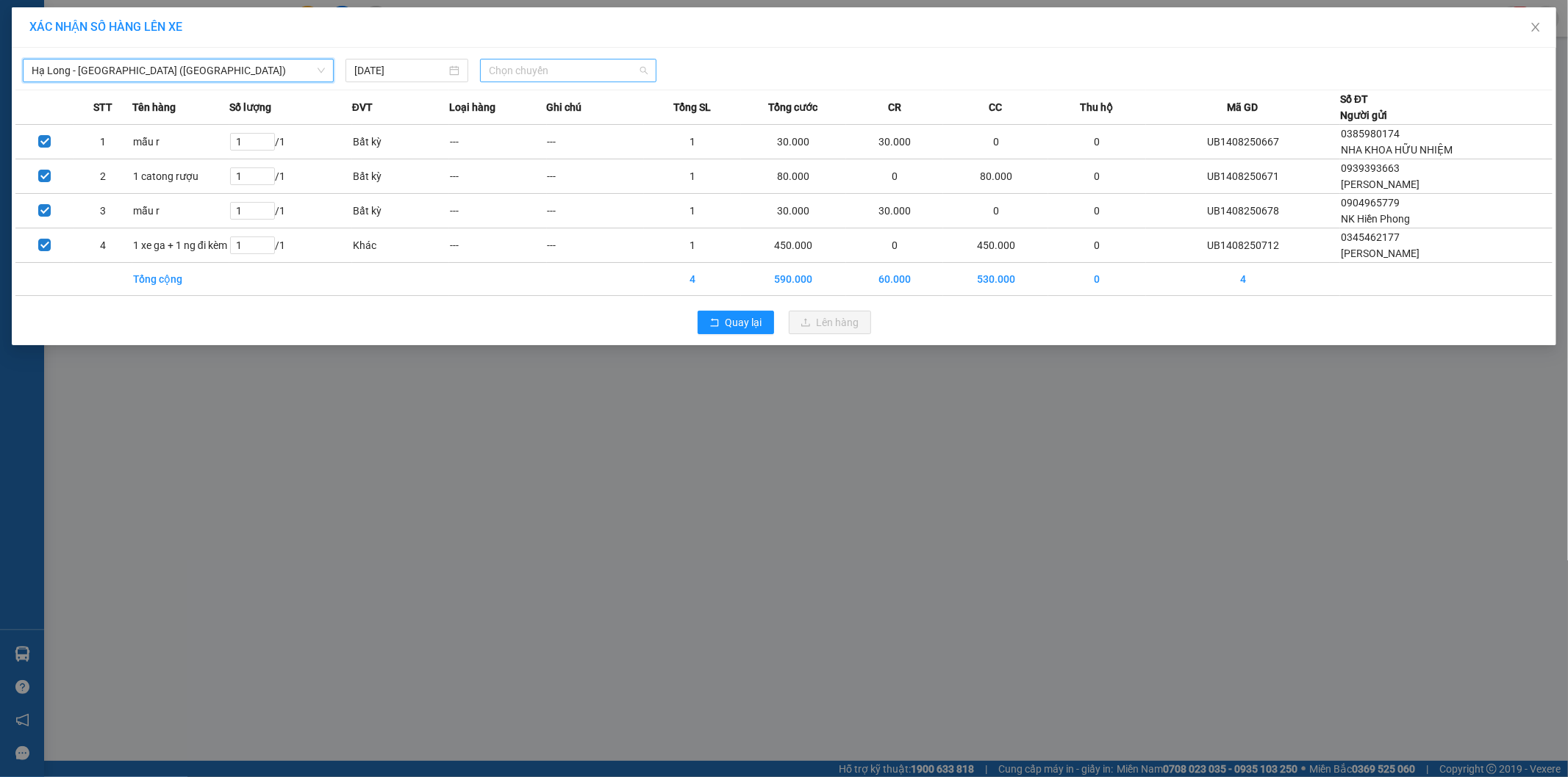
click at [562, 71] on span "Chọn chuyến" at bounding box center [568, 70] width 159 height 22
click at [564, 146] on div "16:00 - 14H-009.42" at bounding box center [546, 146] width 115 height 16
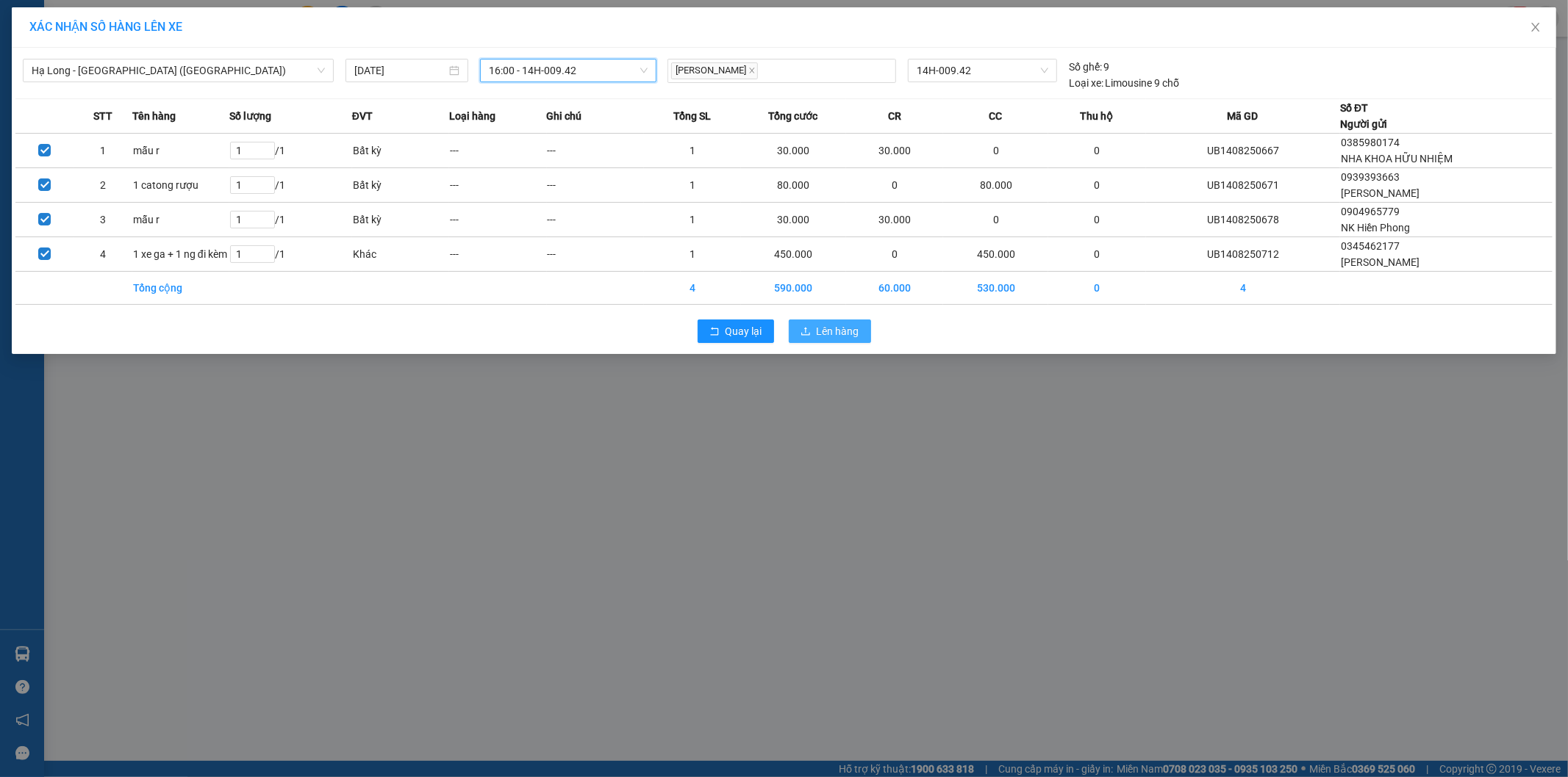
click at [834, 331] on span "Lên hàng" at bounding box center [838, 331] width 43 height 16
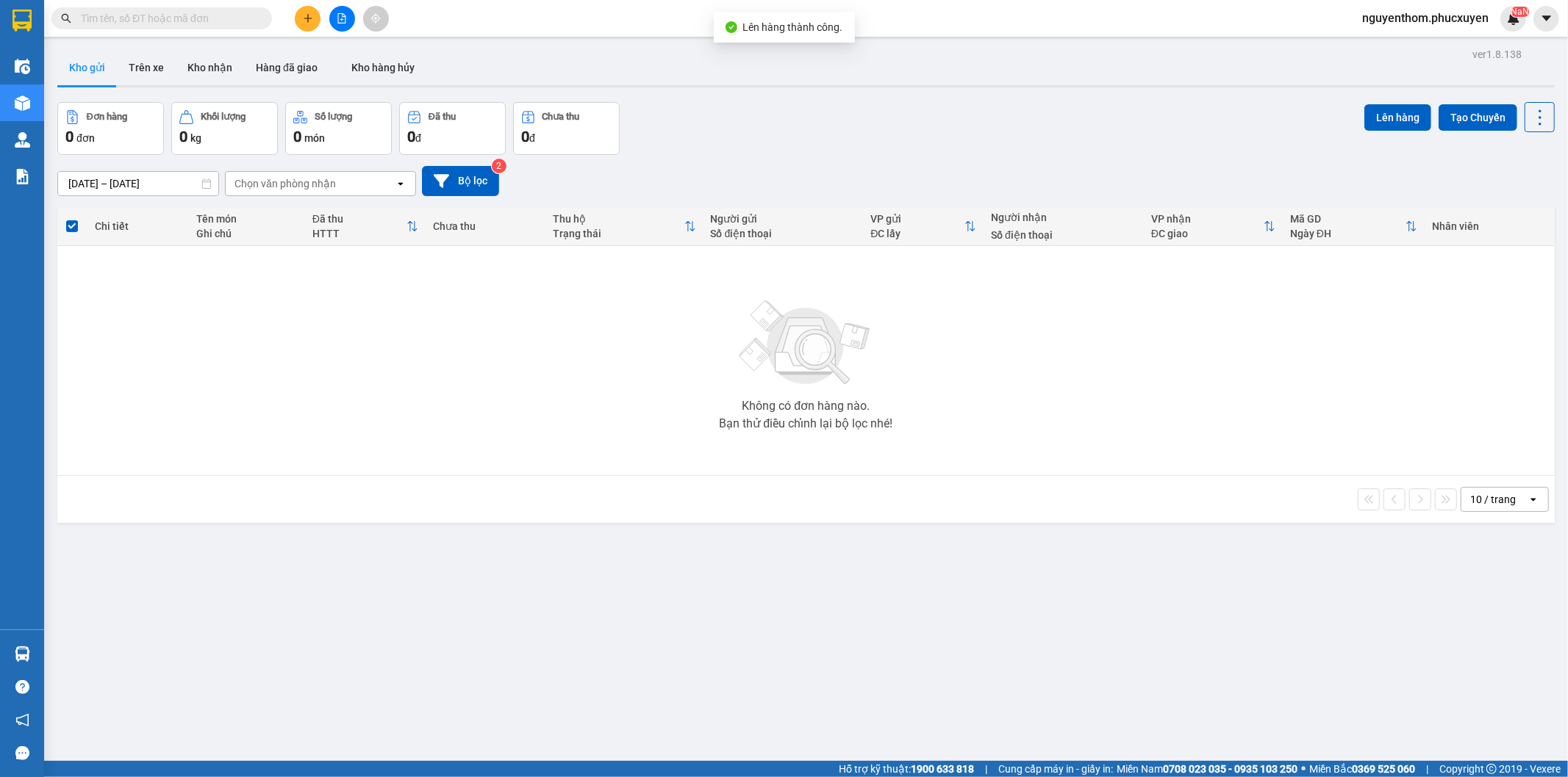
click at [785, 144] on div "Đơn hàng 0 đơn Khối lượng 0 kg Số lượng 0 món Đã thu 0 đ Chưa thu 0 đ Lên hàng …" at bounding box center [805, 128] width 1497 height 53
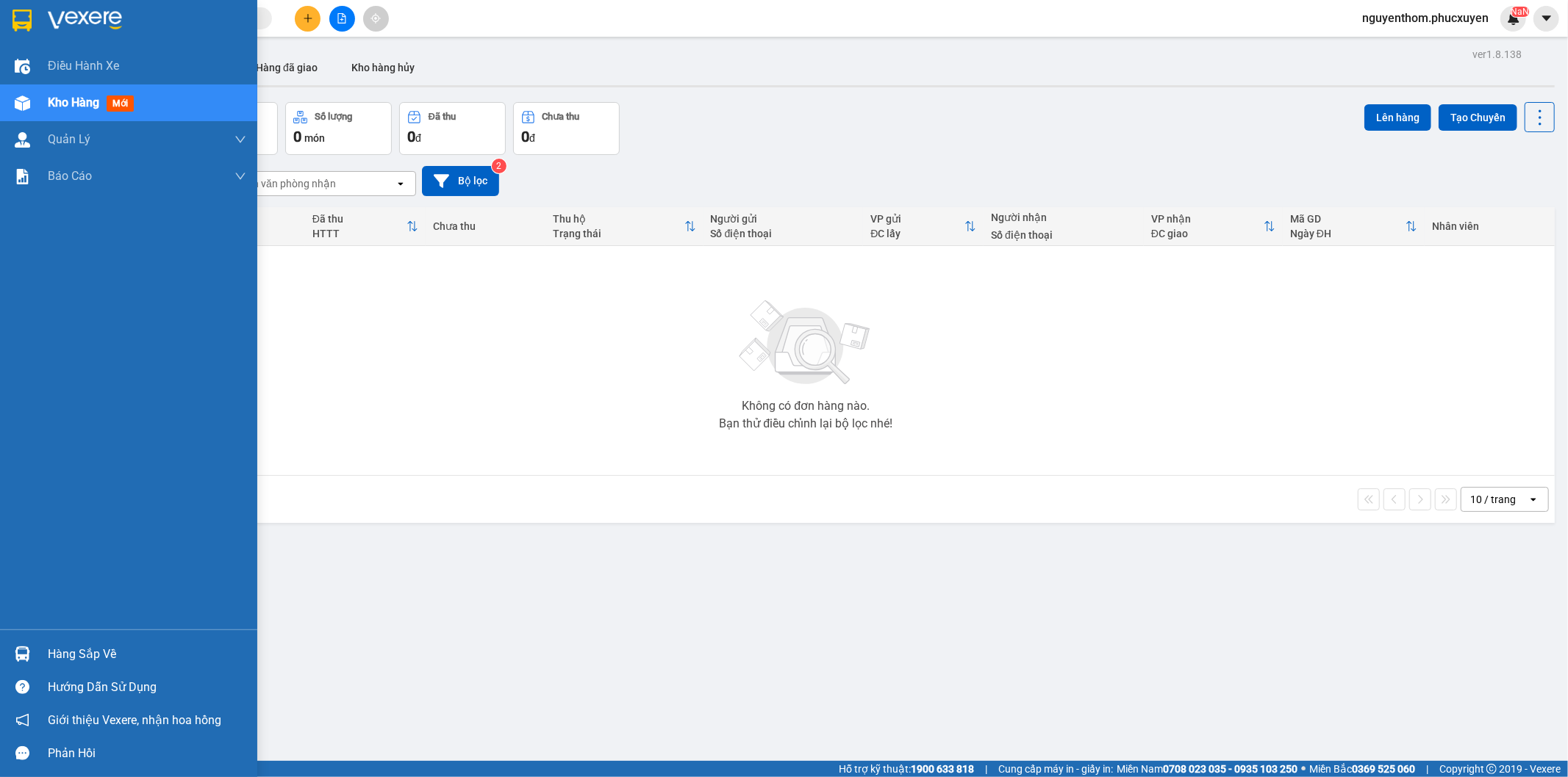
click at [25, 654] on img at bounding box center [23, 654] width 16 height 16
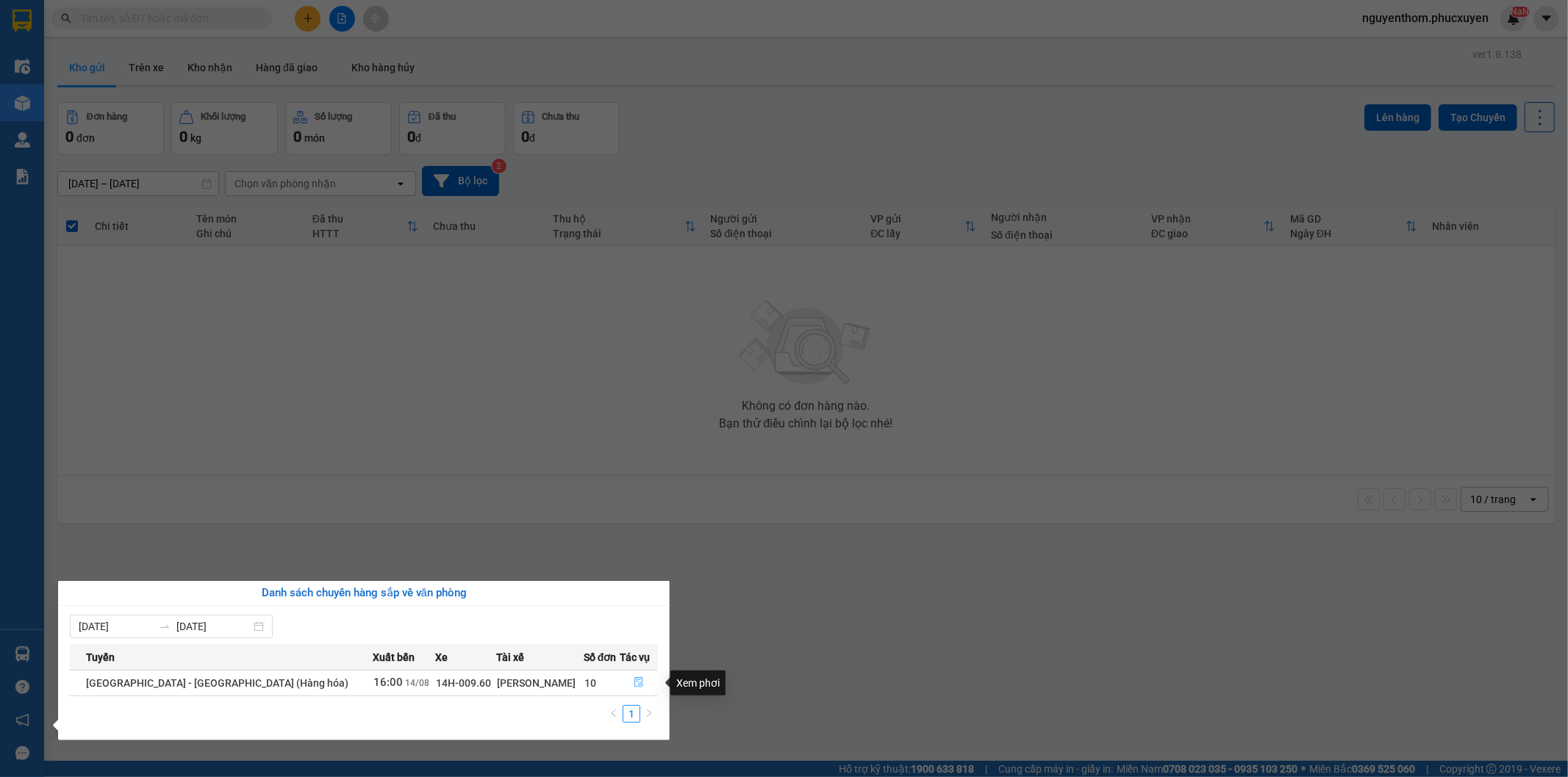
click at [634, 678] on icon "file-done" at bounding box center [639, 682] width 11 height 11
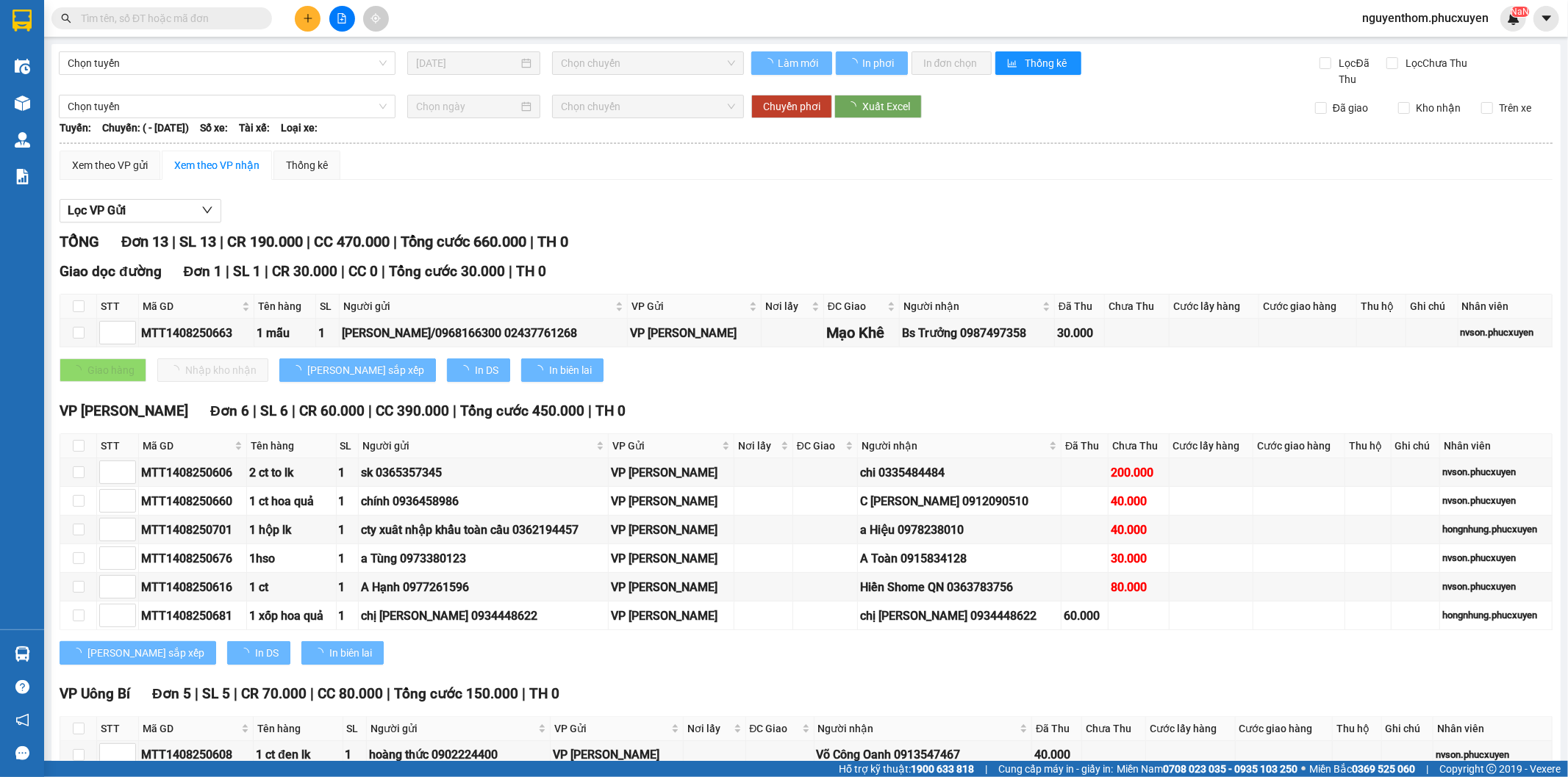
type input "1"
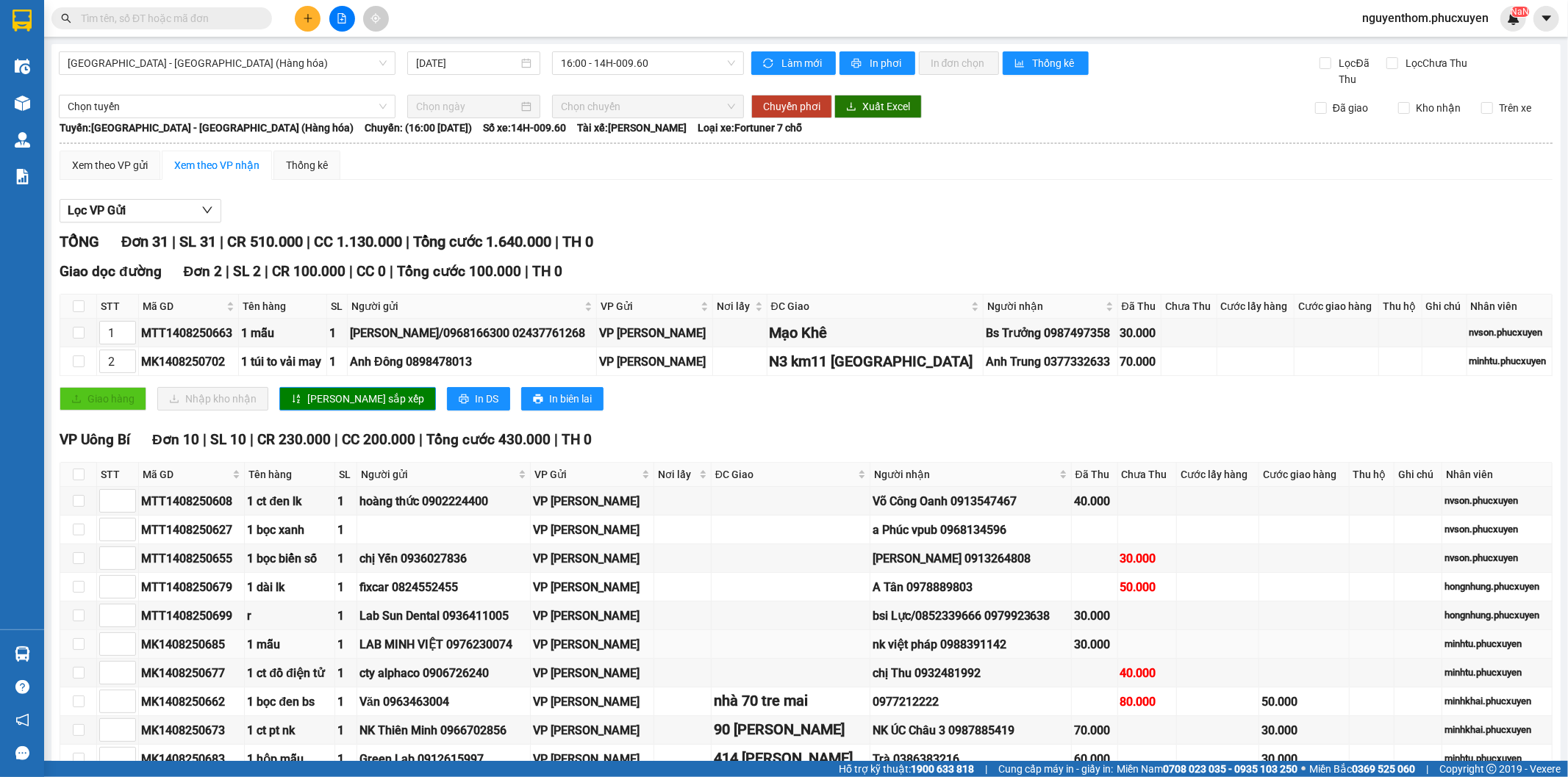
scroll to position [82, 0]
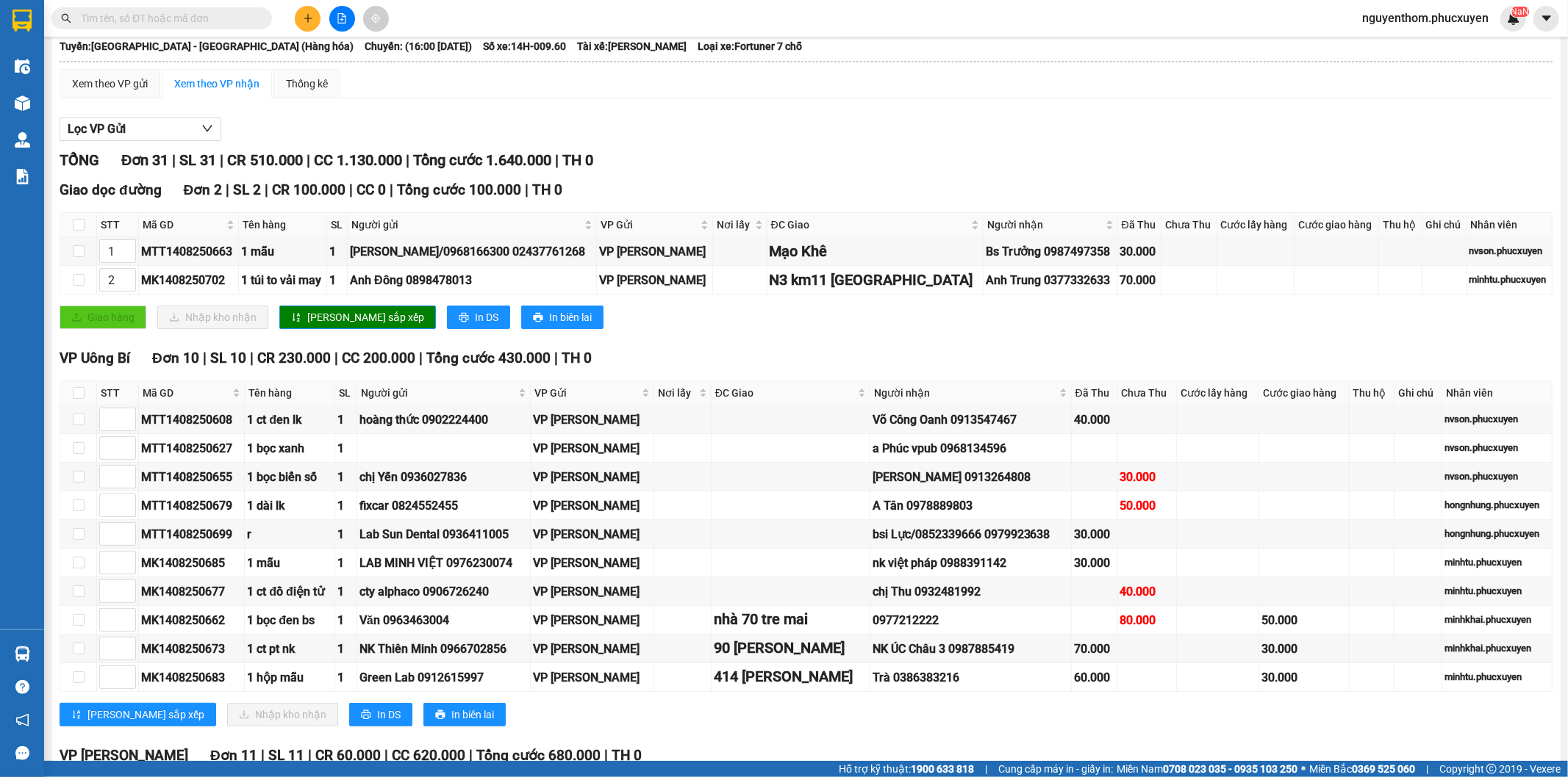
click at [1164, 722] on div "[PERSON_NAME] sắp xếp Nhập kho nhận In DS In biên lai" at bounding box center [805, 715] width 1493 height 24
click at [777, 557] on td at bounding box center [791, 563] width 159 height 29
